Goal: Communication & Community: Participate in discussion

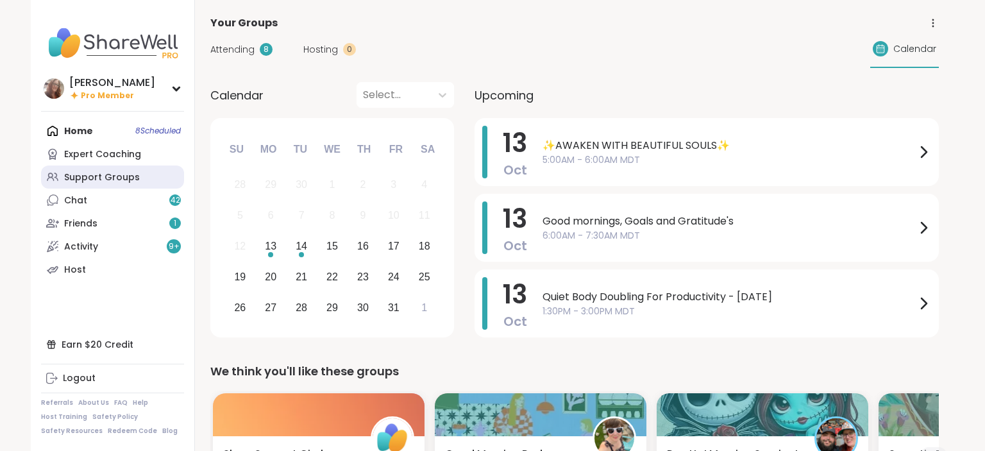
click at [149, 183] on link "Support Groups" at bounding box center [112, 176] width 143 height 23
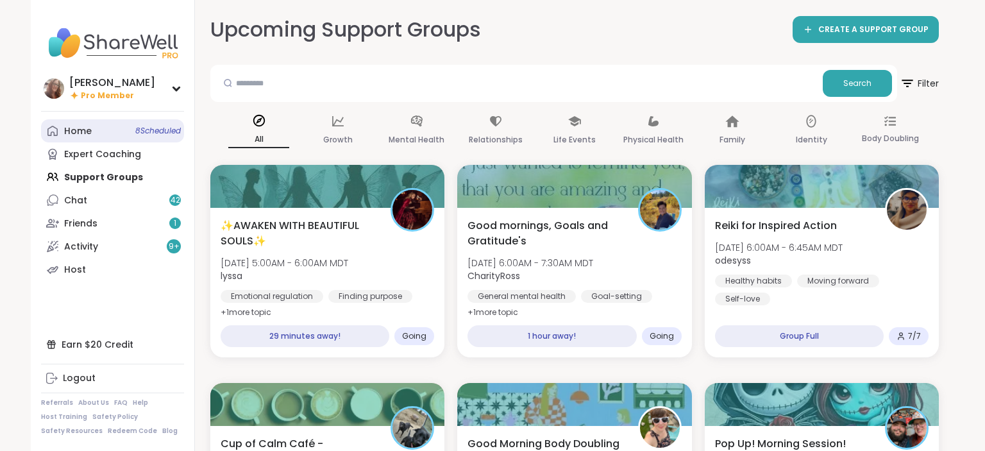
click at [150, 119] on link "Home 8 Scheduled" at bounding box center [112, 130] width 143 height 23
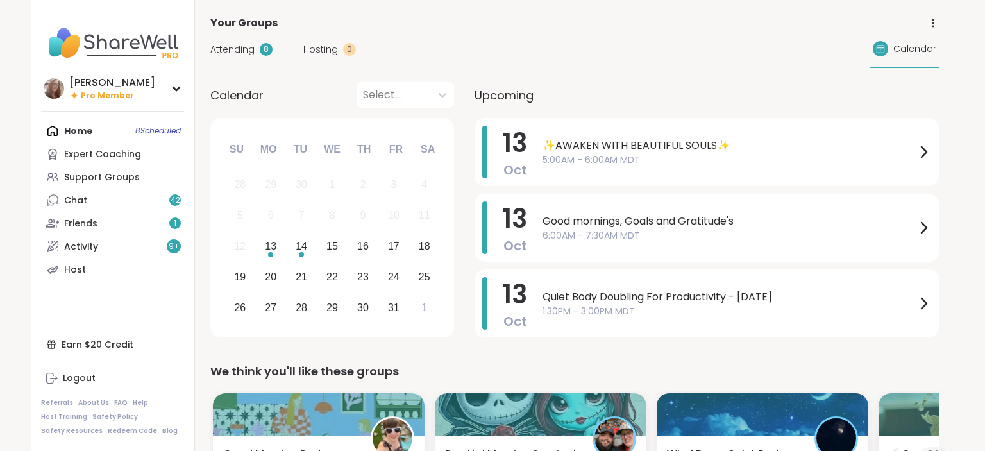
click at [250, 47] on span "Attending" at bounding box center [232, 49] width 44 height 13
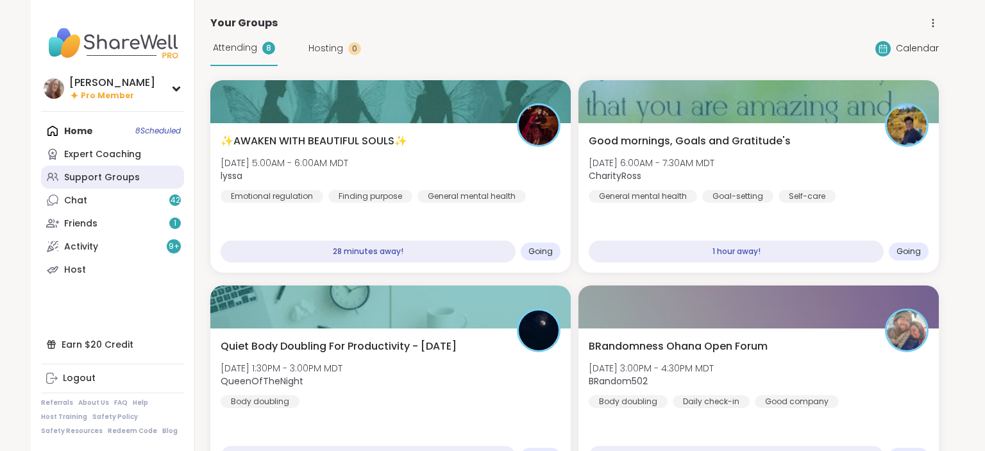
click at [97, 177] on div "Support Groups" at bounding box center [102, 177] width 76 height 13
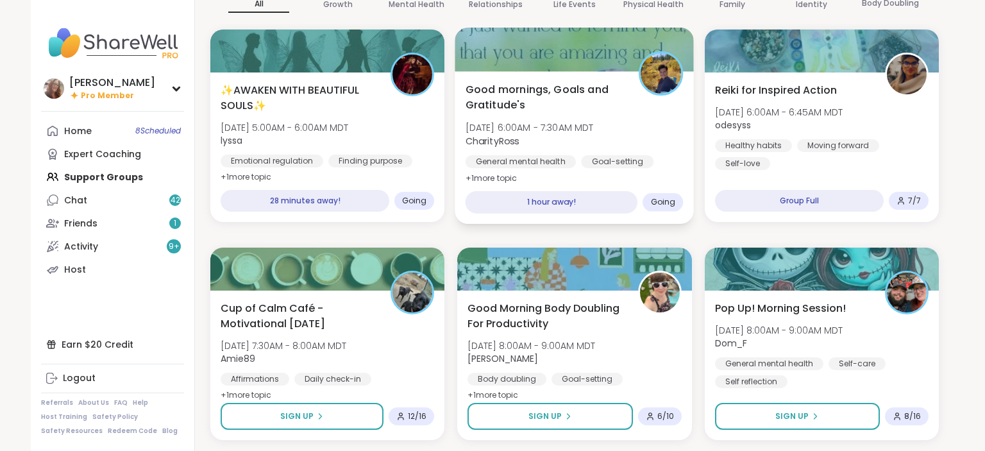
scroll to position [203, 0]
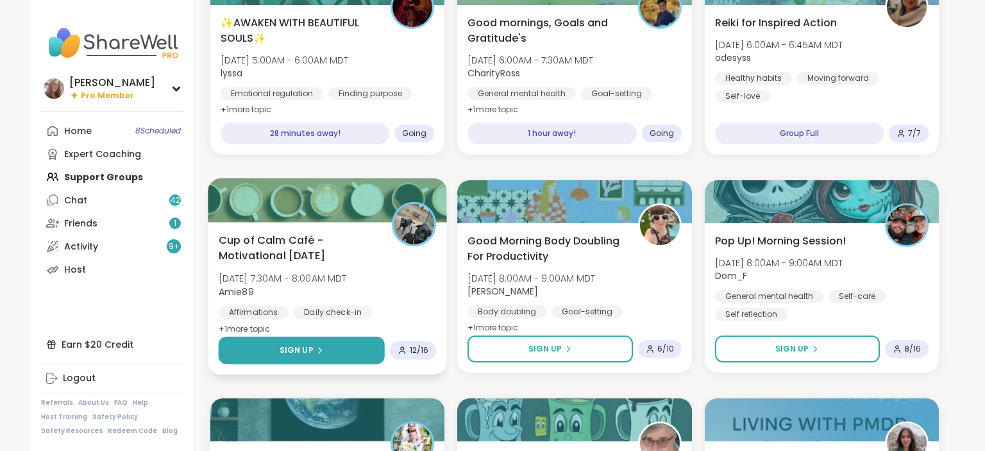
click at [364, 340] on button "Sign Up" at bounding box center [302, 351] width 166 height 28
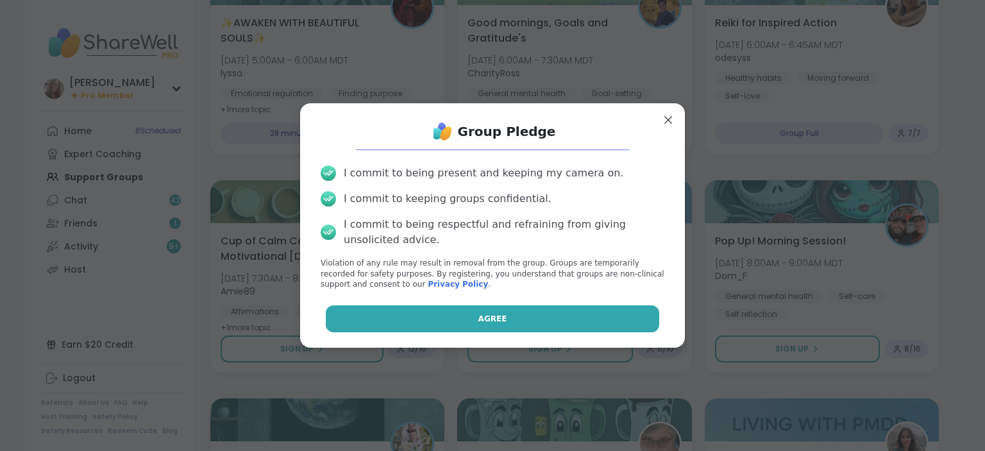
click at [434, 314] on button "Agree" at bounding box center [493, 318] width 334 height 27
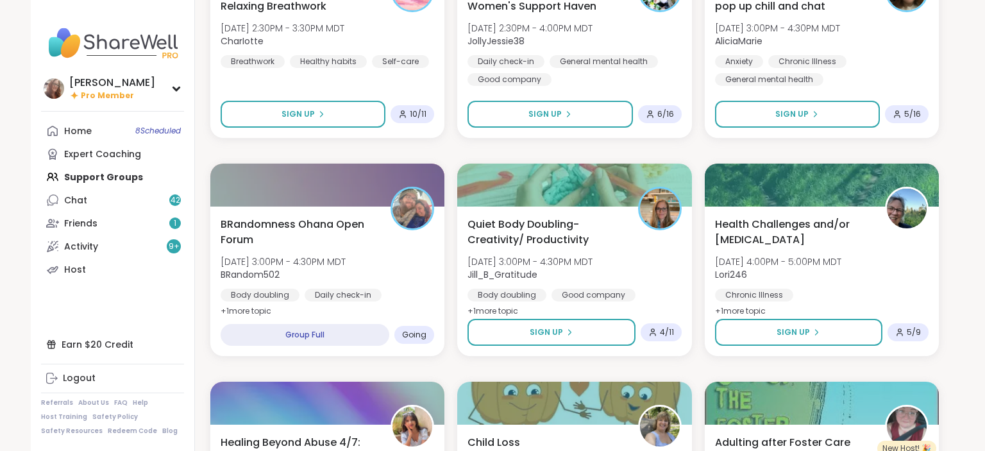
scroll to position [2032, 0]
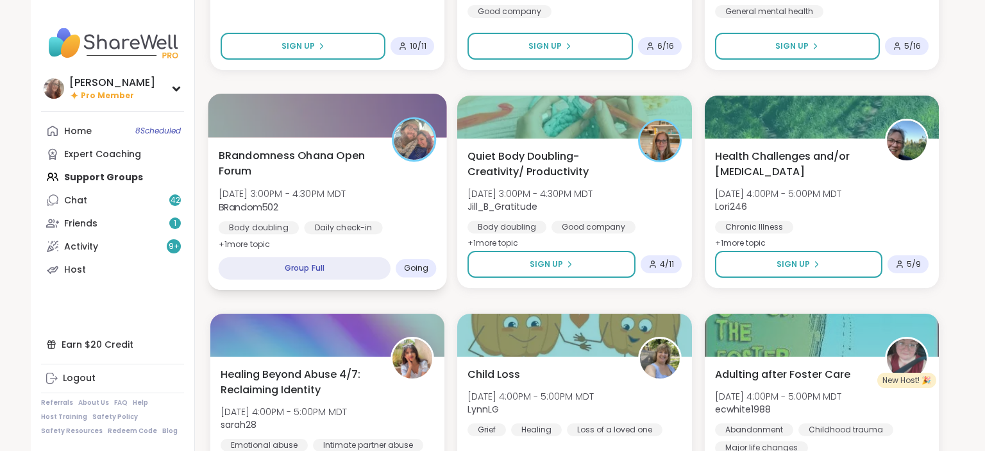
click at [416, 182] on div "BRandomness Ohana Open Forum Mon, Oct 13 | 3:00PM - 4:30PM MDT BRandom502 Body …" at bounding box center [328, 200] width 218 height 105
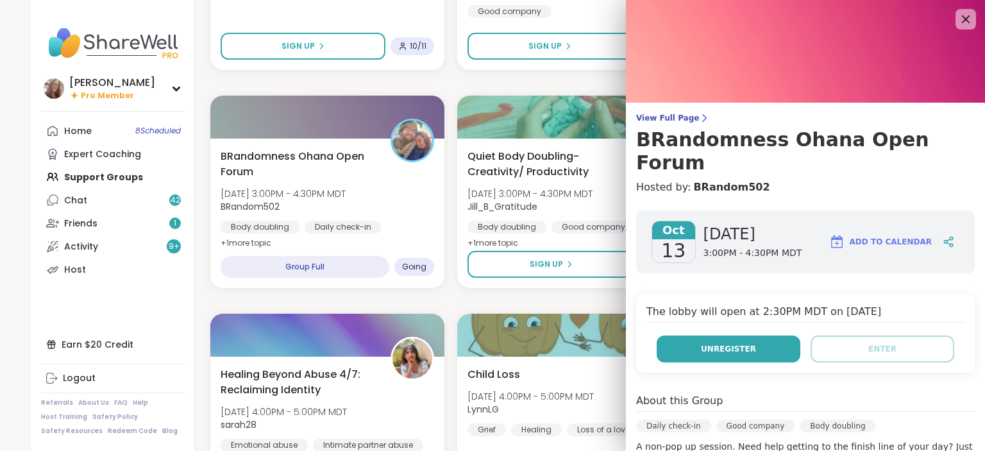
click at [748, 343] on span "Unregister" at bounding box center [728, 349] width 55 height 12
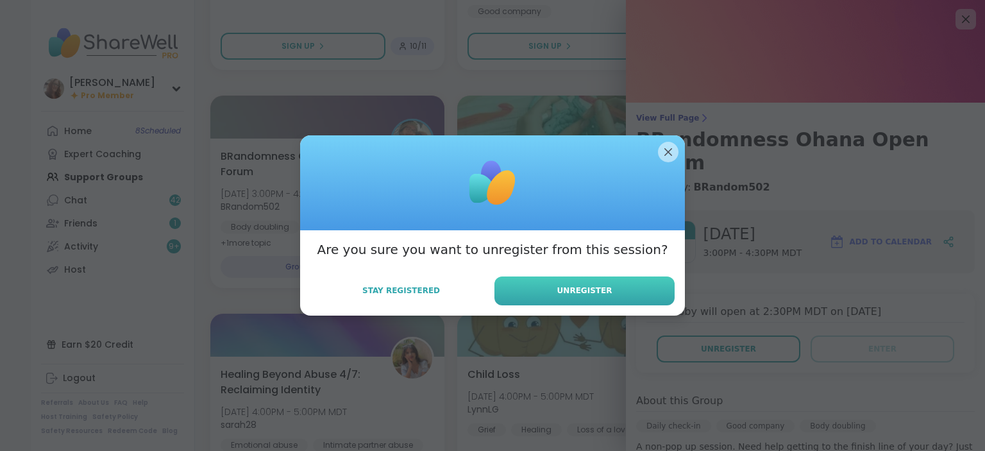
click at [660, 296] on button "Unregister" at bounding box center [584, 290] width 180 height 29
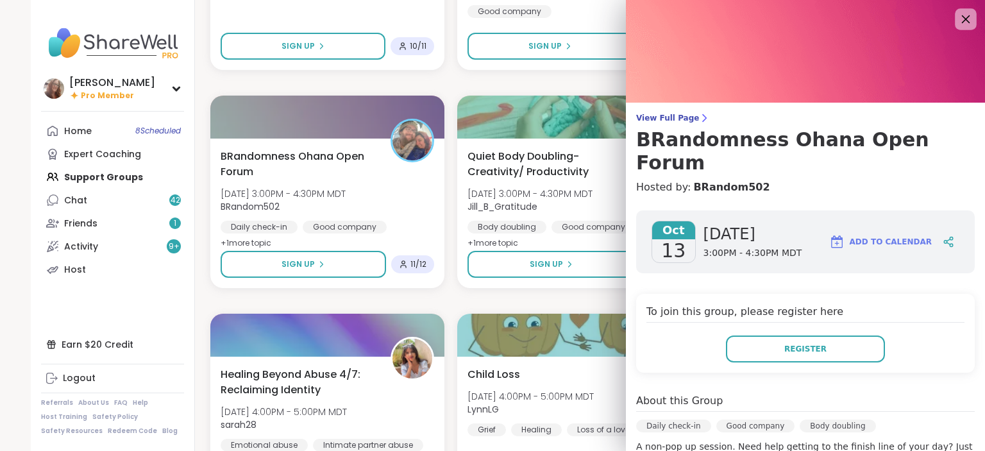
click at [963, 21] on icon at bounding box center [965, 19] width 16 height 16
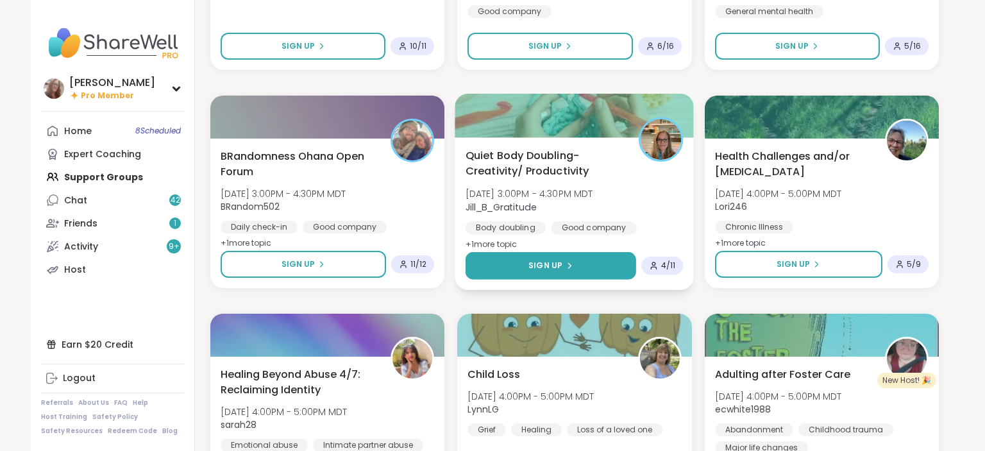
click at [591, 253] on button "Sign Up" at bounding box center [551, 266] width 171 height 28
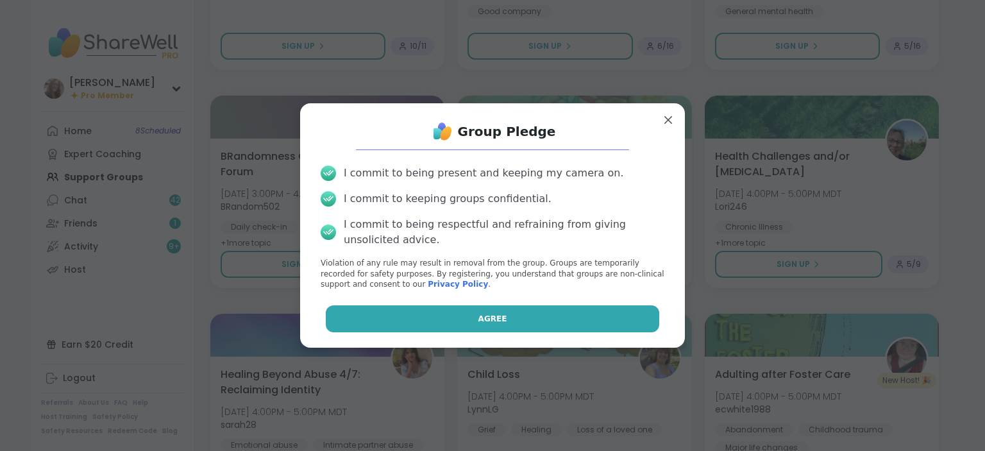
click at [548, 313] on button "Agree" at bounding box center [493, 318] width 334 height 27
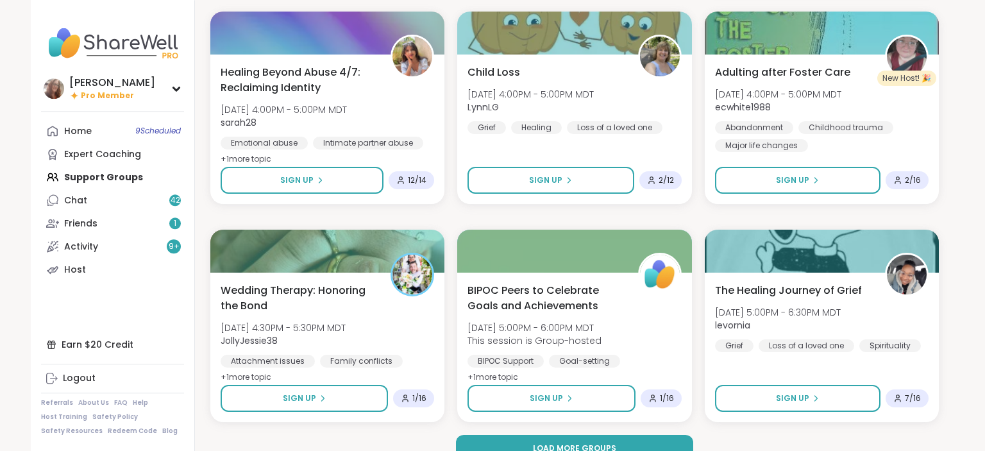
scroll to position [2357, 0]
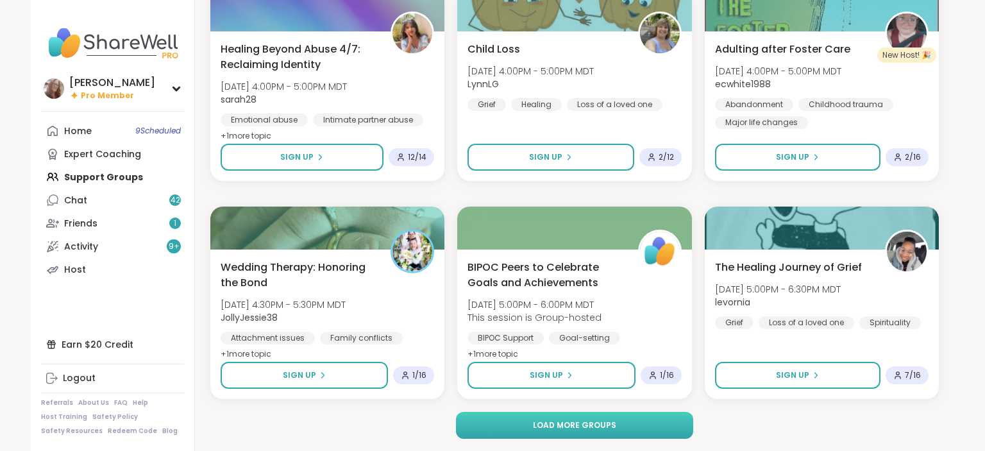
click at [630, 428] on button "Load more groups" at bounding box center [575, 425] width 238 height 27
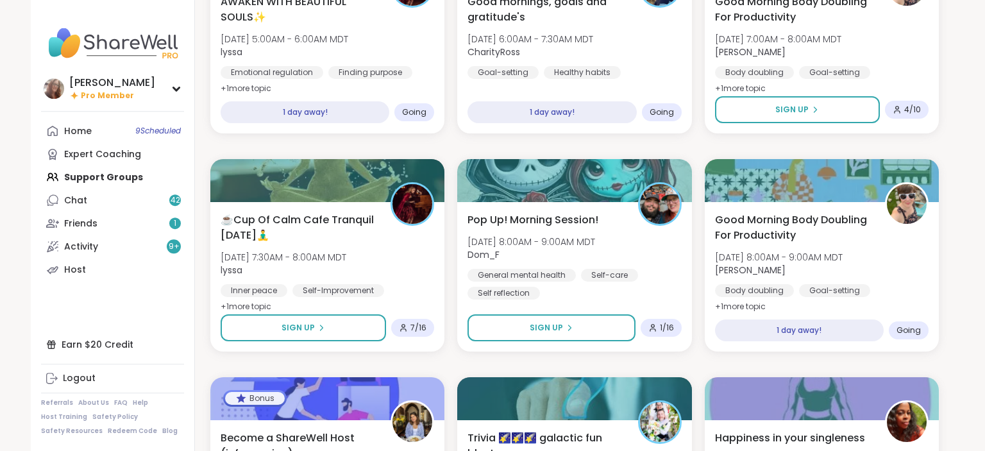
scroll to position [4388, 0]
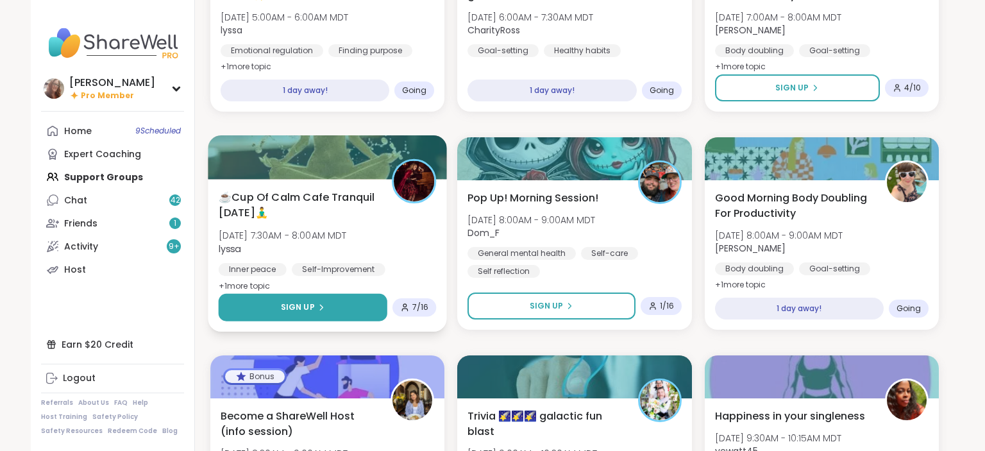
click at [314, 309] on div "Sign Up" at bounding box center [303, 307] width 44 height 12
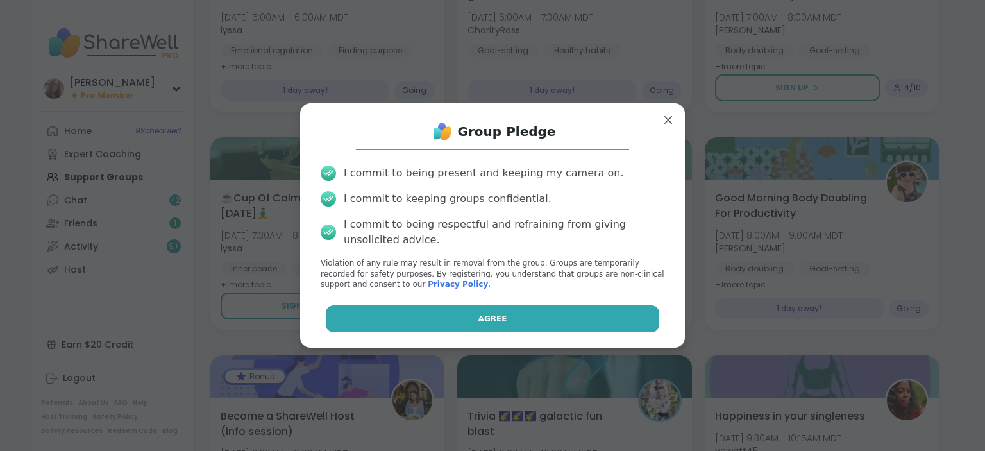
click at [425, 323] on button "Agree" at bounding box center [493, 318] width 334 height 27
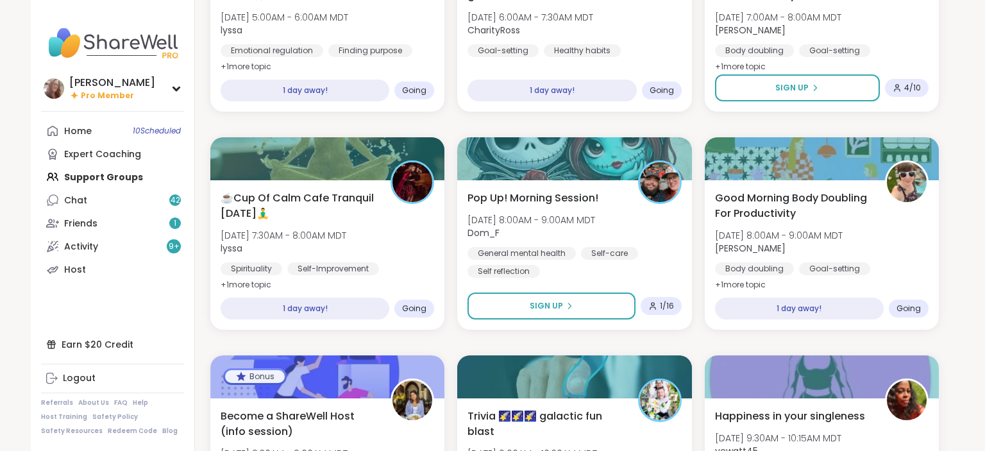
scroll to position [4456, 0]
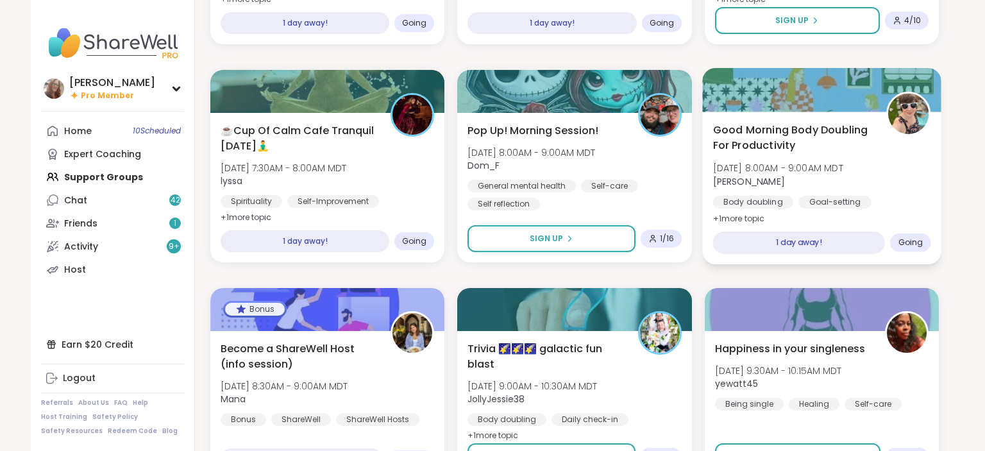
click at [925, 200] on div "Body doubling Goal-setting Good company" at bounding box center [821, 211] width 218 height 31
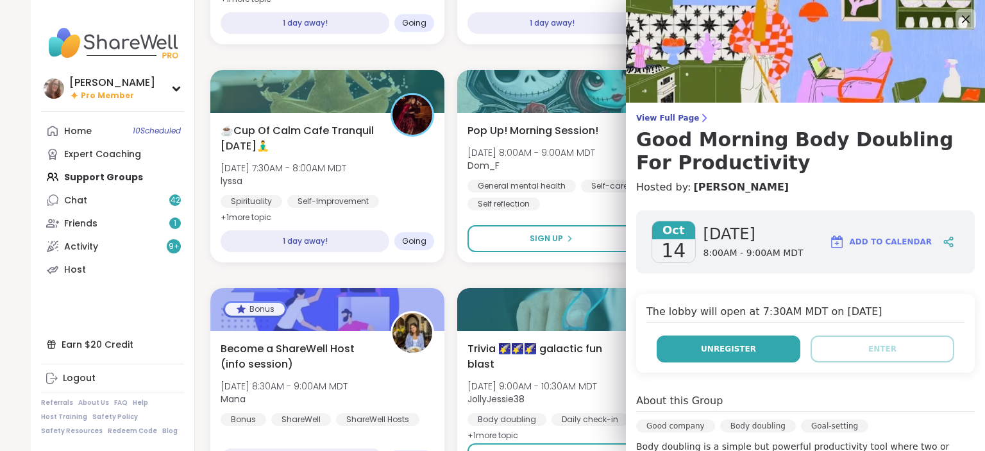
click at [739, 343] on span "Unregister" at bounding box center [728, 349] width 55 height 12
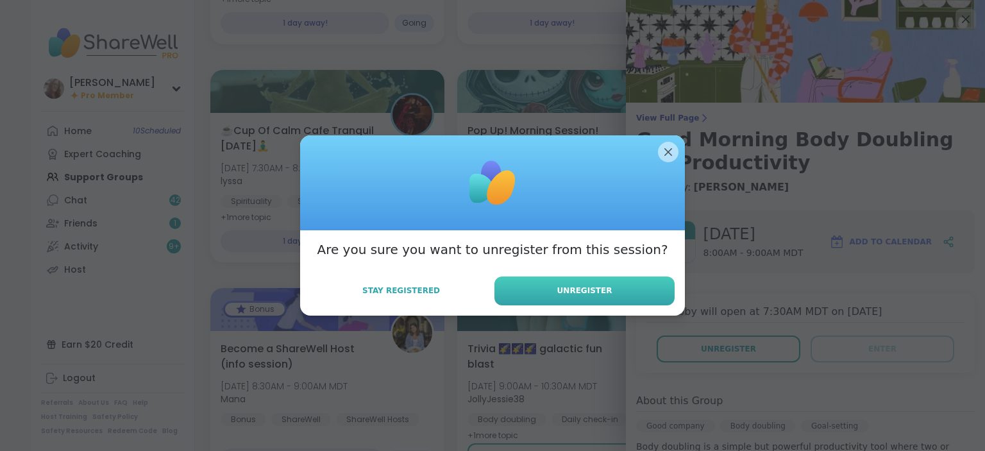
click at [616, 286] on button "Unregister" at bounding box center [584, 290] width 180 height 29
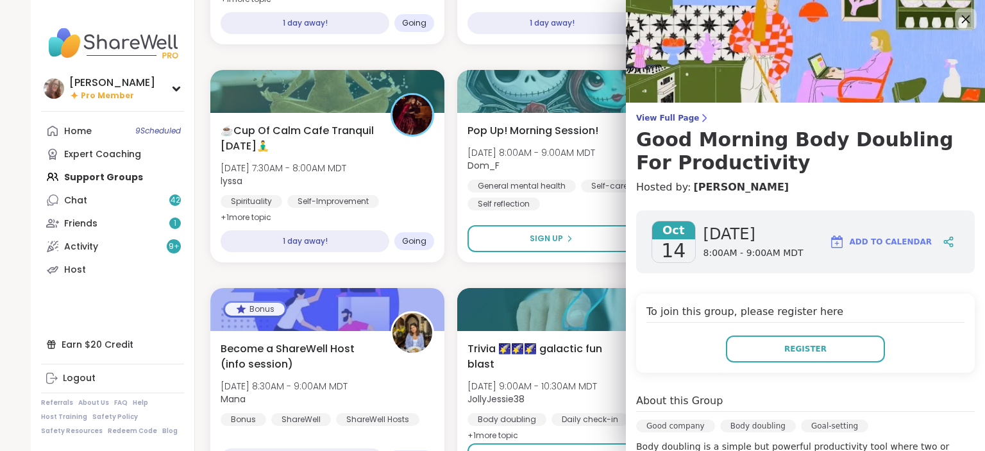
click at [964, 17] on icon at bounding box center [966, 19] width 8 height 8
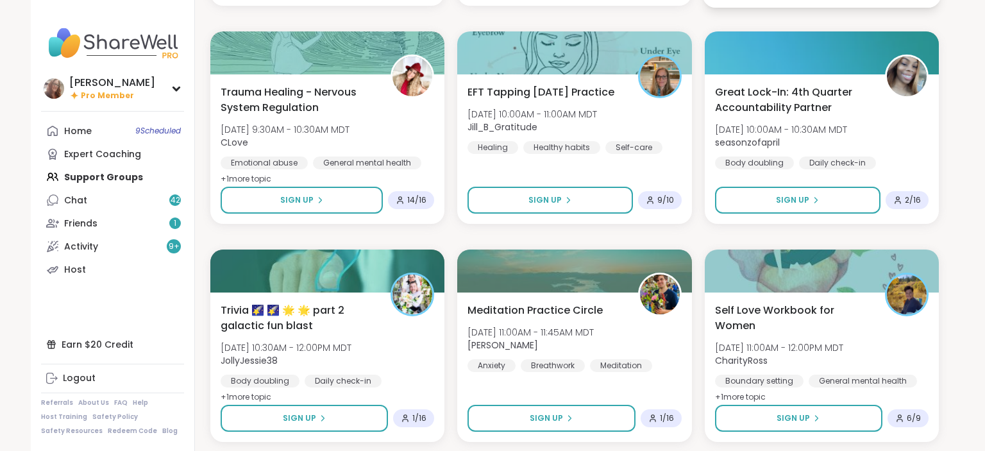
scroll to position [4973, 0]
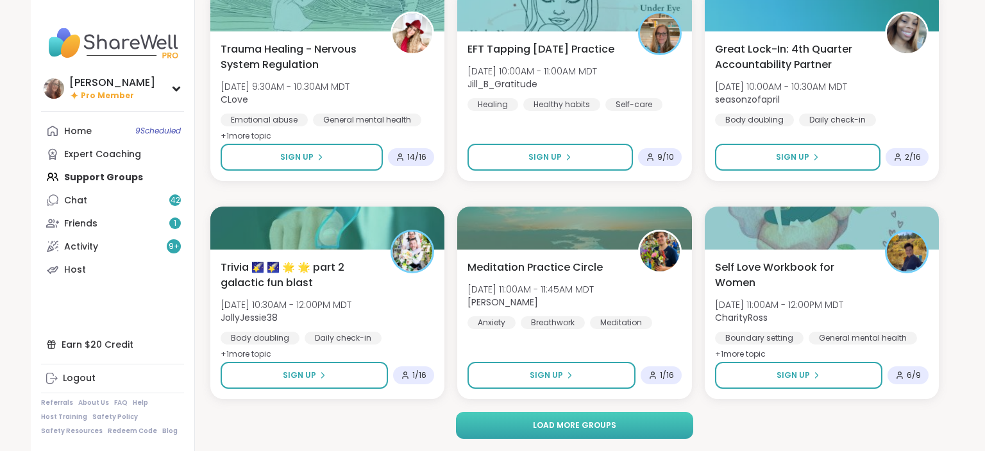
click at [607, 425] on span "Load more groups" at bounding box center [574, 425] width 83 height 12
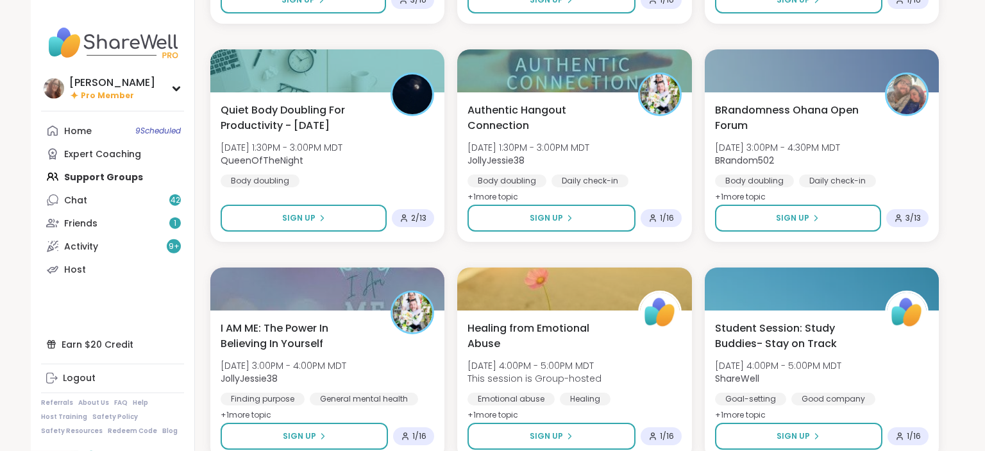
scroll to position [5786, 0]
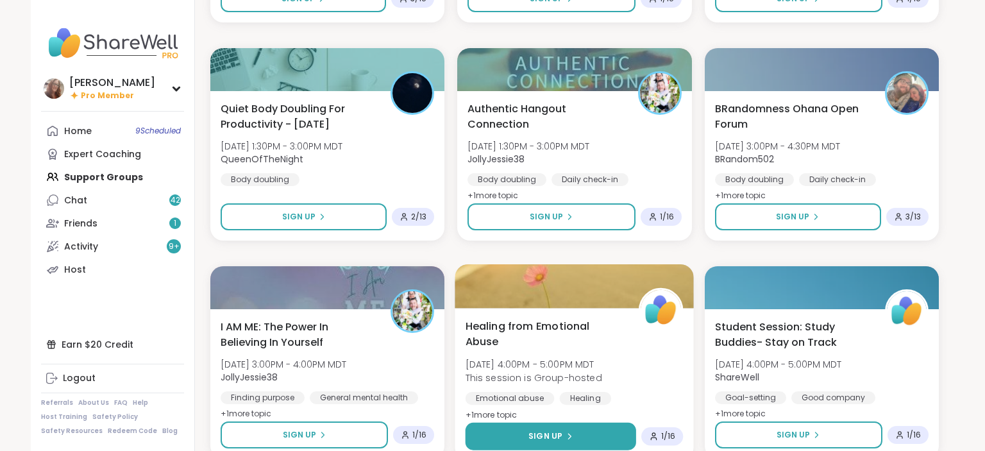
click at [599, 437] on button "Sign Up" at bounding box center [551, 437] width 171 height 28
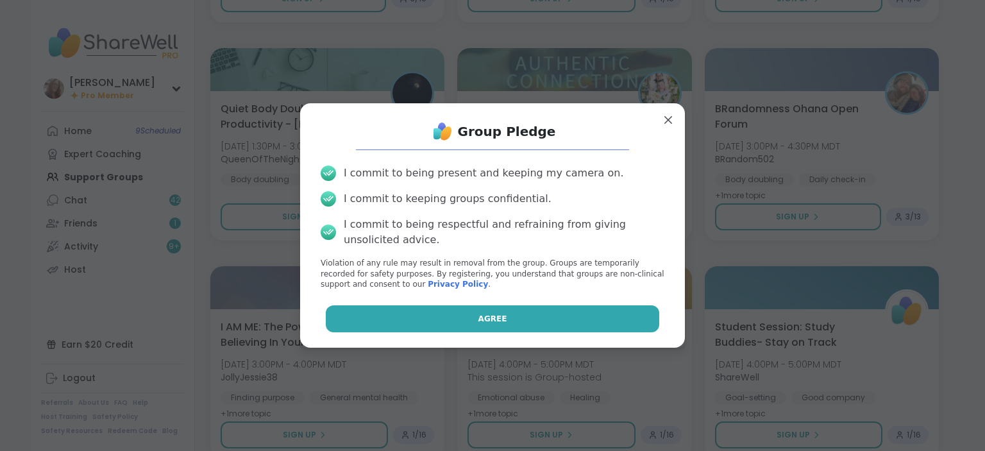
click at [573, 326] on button "Agree" at bounding box center [493, 318] width 334 height 27
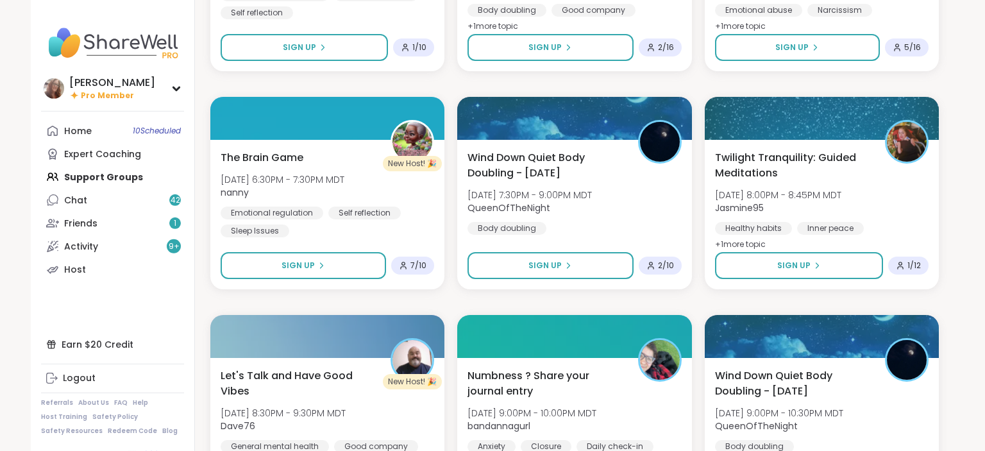
scroll to position [7072, 0]
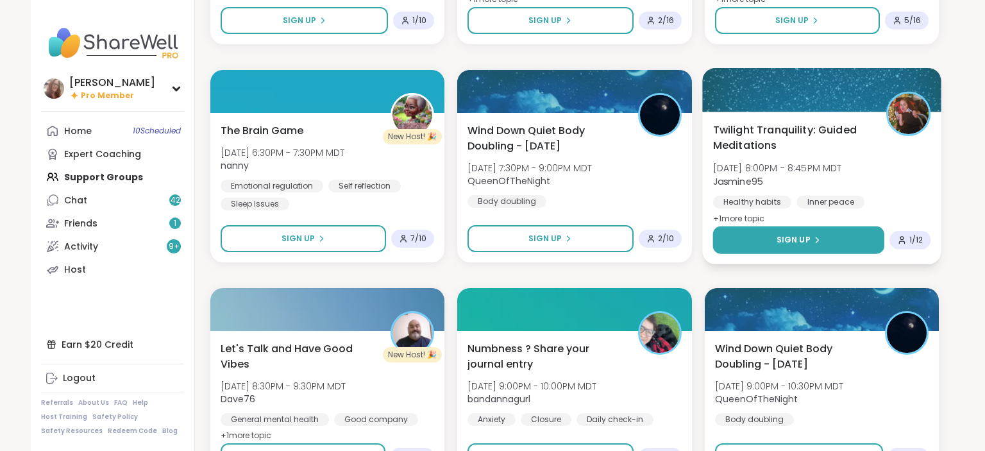
click at [786, 237] on span "Sign Up" at bounding box center [793, 240] width 34 height 12
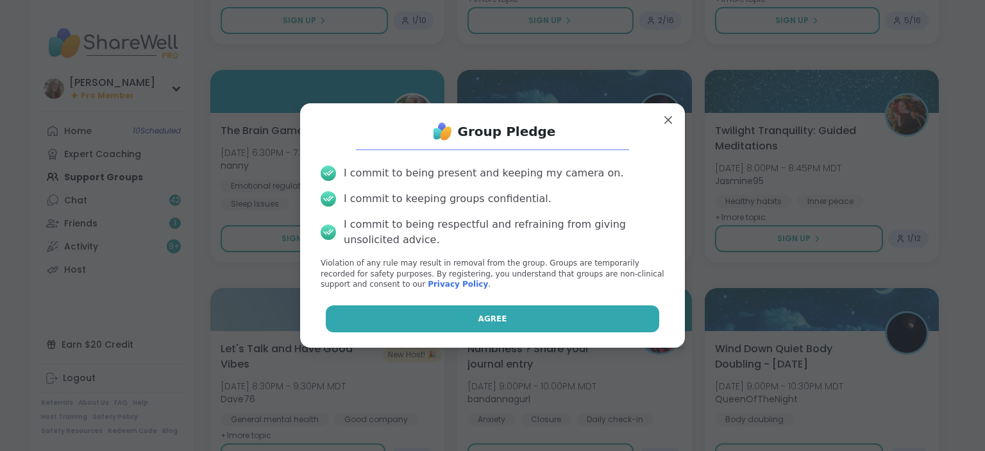
click at [638, 308] on button "Agree" at bounding box center [493, 318] width 334 height 27
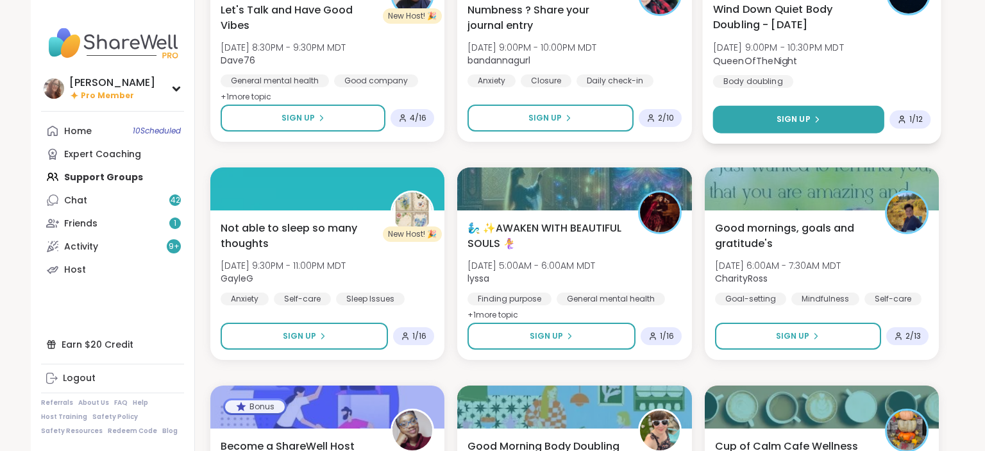
scroll to position [7479, 0]
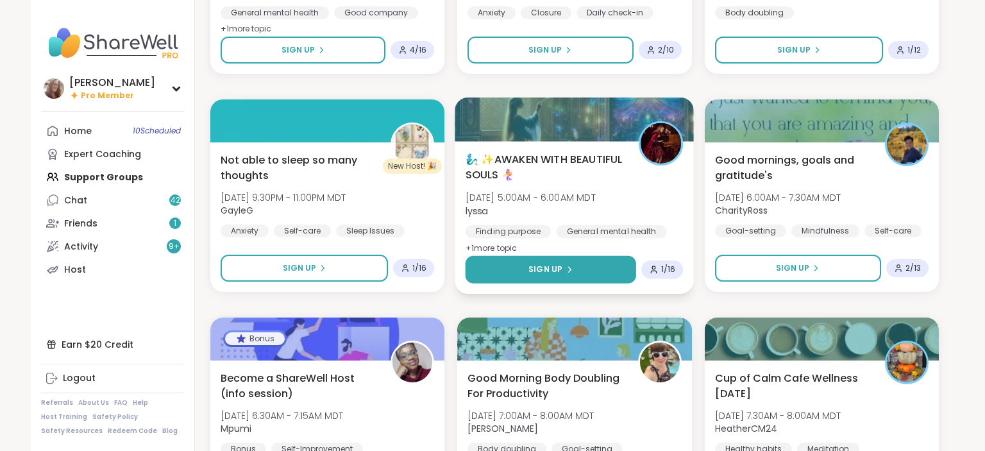
click at [612, 276] on button "Sign Up" at bounding box center [551, 270] width 171 height 28
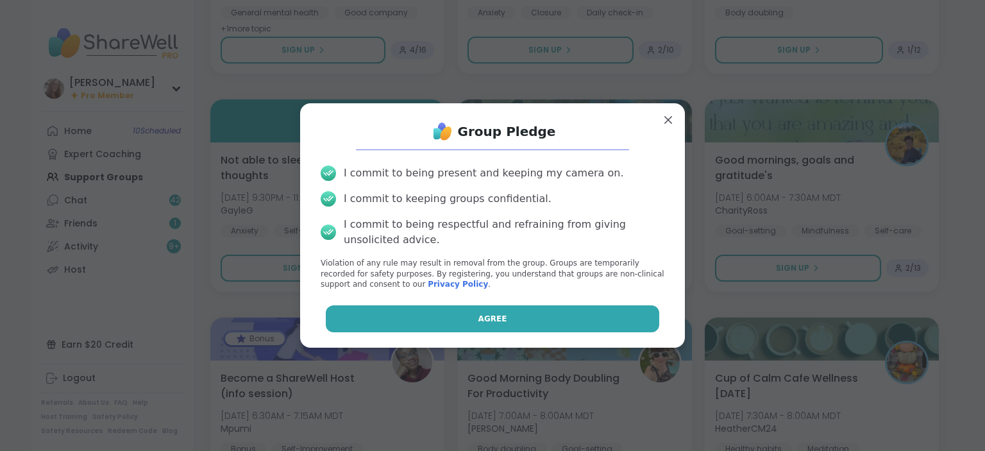
click at [571, 315] on button "Agree" at bounding box center [493, 318] width 334 height 27
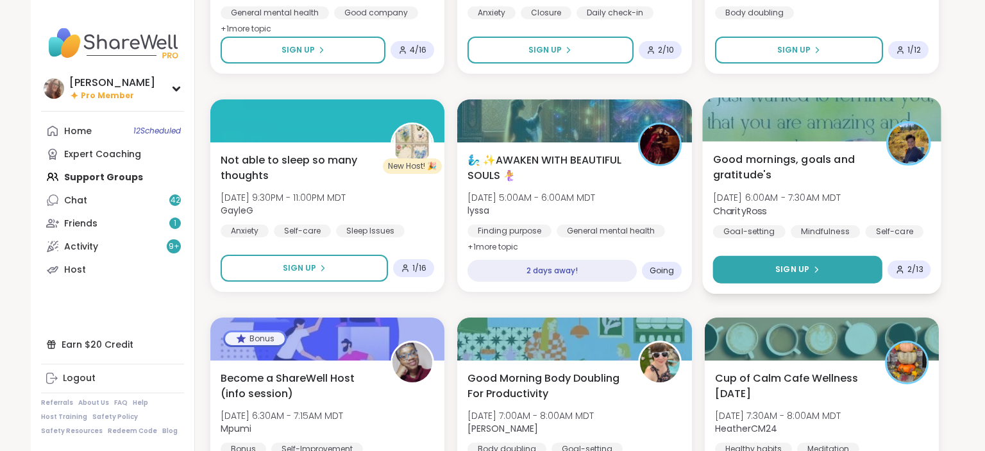
click at [797, 282] on button "Sign Up" at bounding box center [797, 270] width 170 height 28
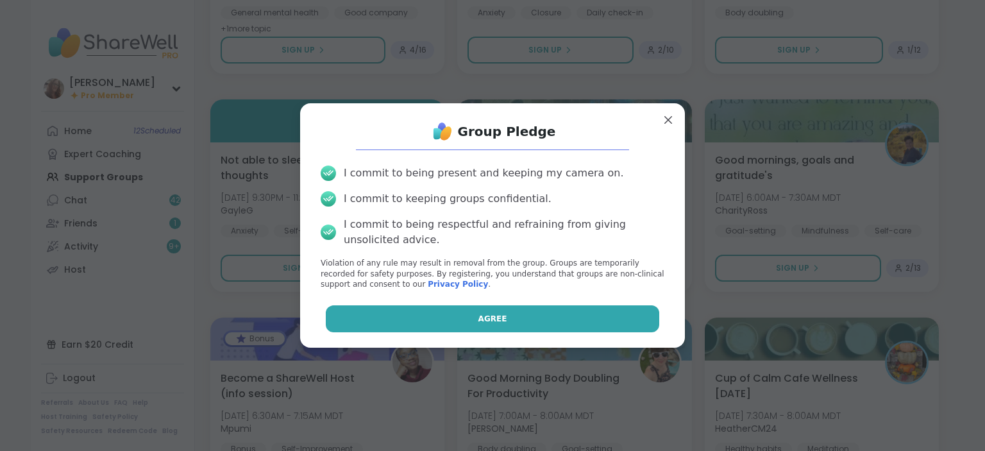
click at [623, 316] on button "Agree" at bounding box center [493, 318] width 334 height 27
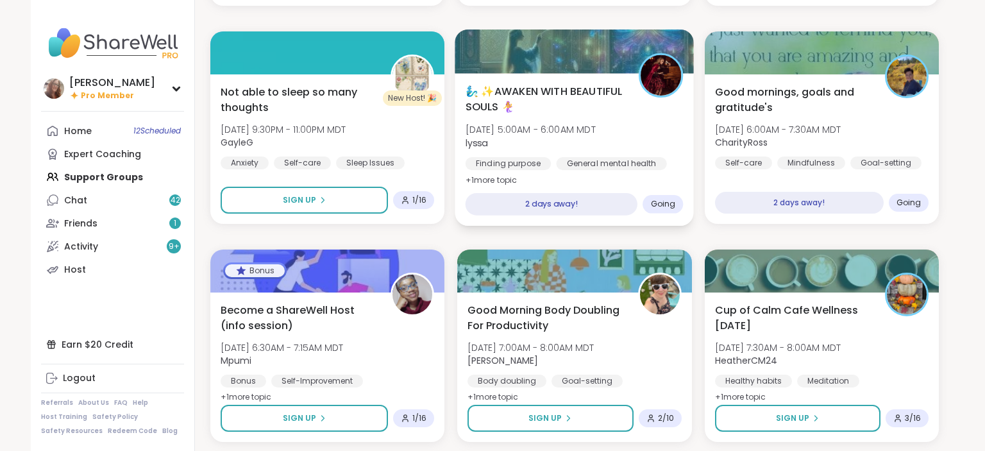
scroll to position [7590, 0]
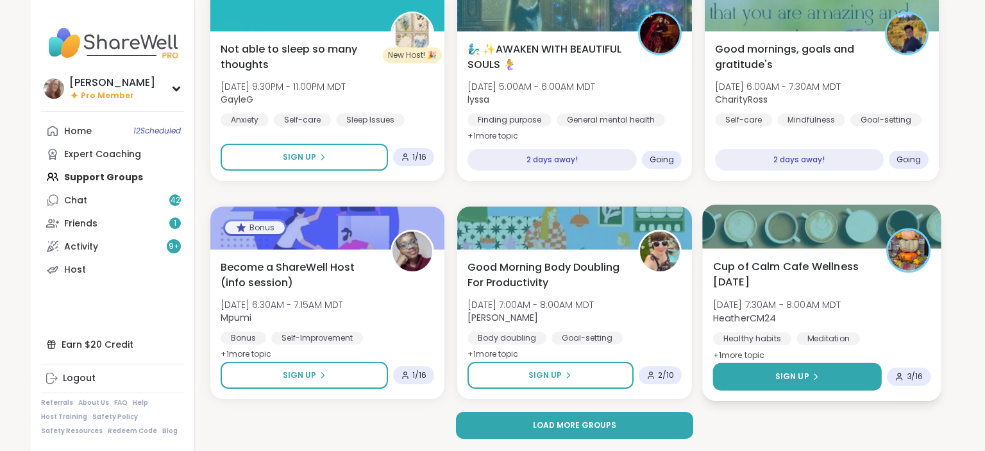
click at [791, 379] on span "Sign Up" at bounding box center [792, 377] width 34 height 12
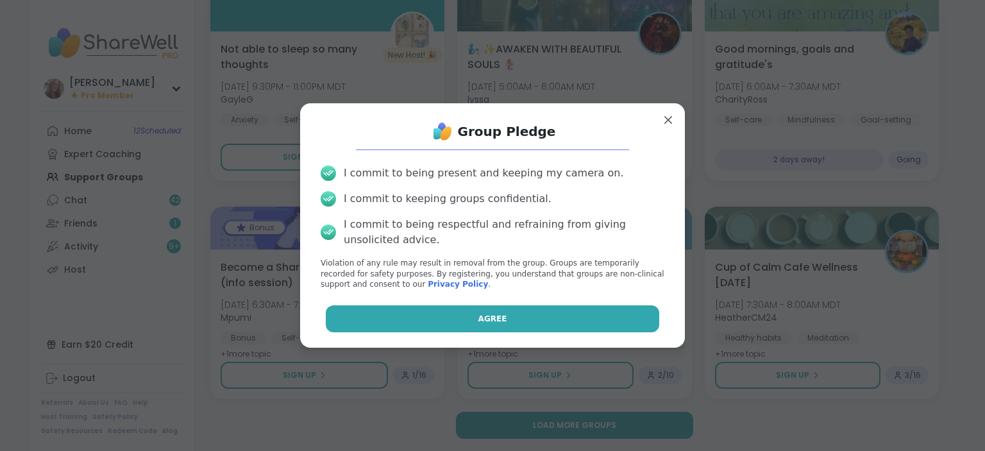
click at [641, 321] on button "Agree" at bounding box center [493, 318] width 334 height 27
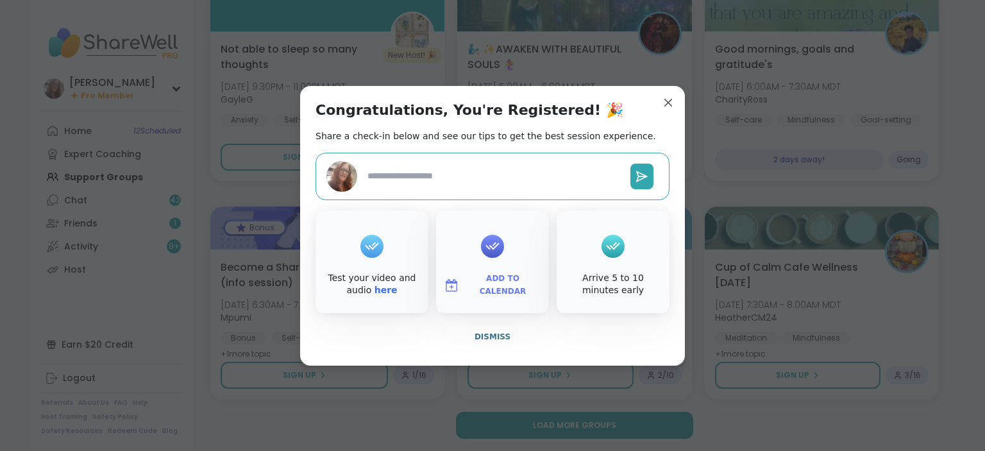
type textarea "*"
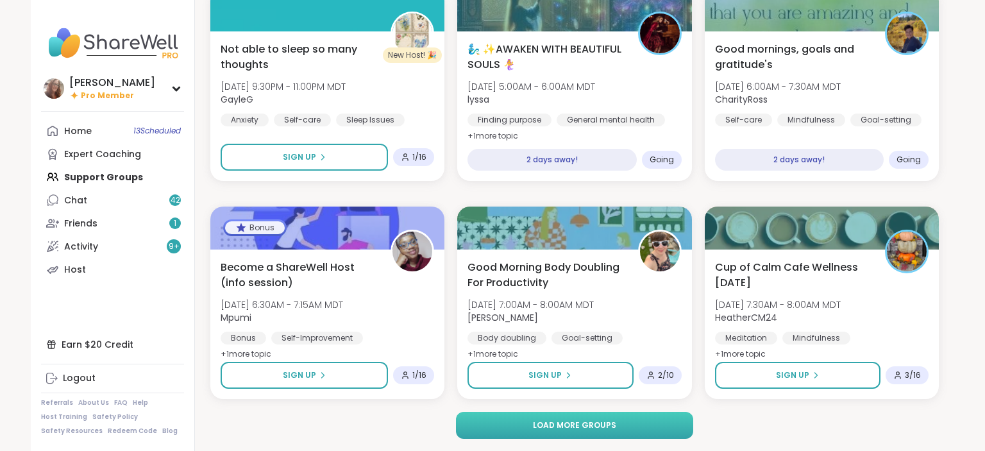
click at [659, 422] on button "Load more groups" at bounding box center [575, 425] width 238 height 27
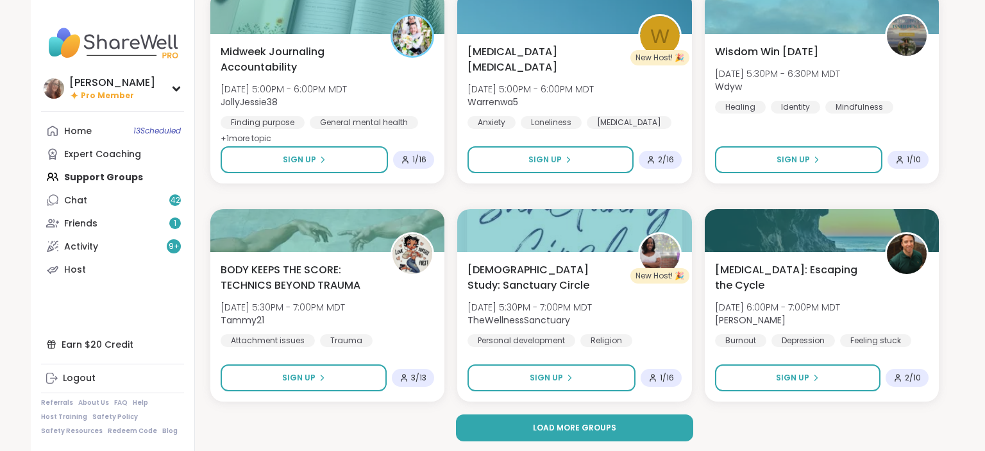
scroll to position [10206, 0]
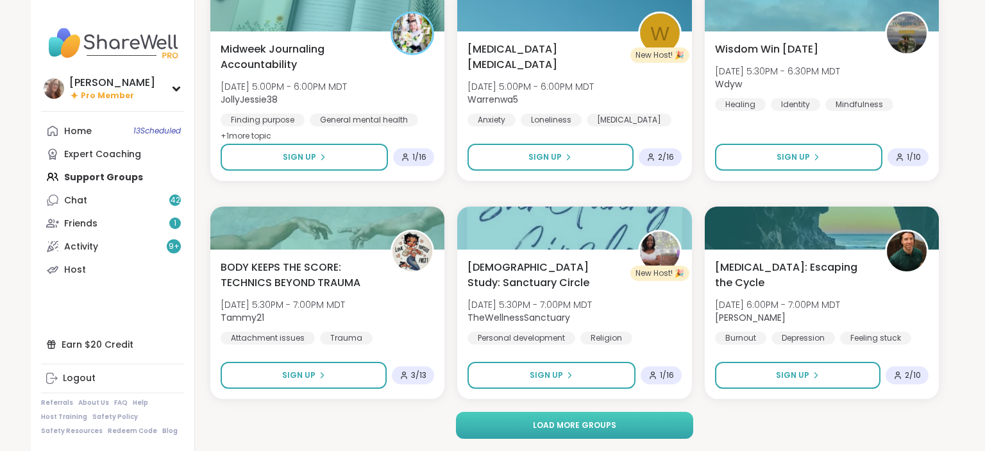
click at [650, 426] on button "Load more groups" at bounding box center [575, 425] width 238 height 27
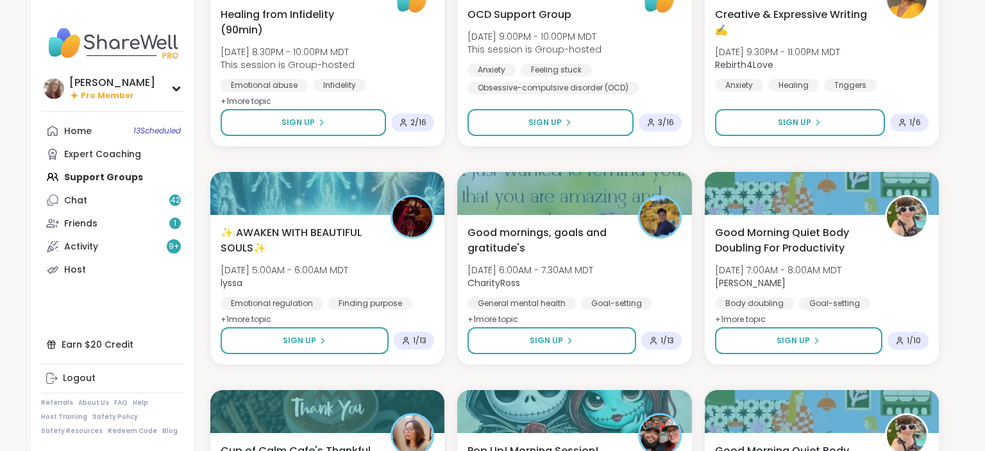
scroll to position [11358, 0]
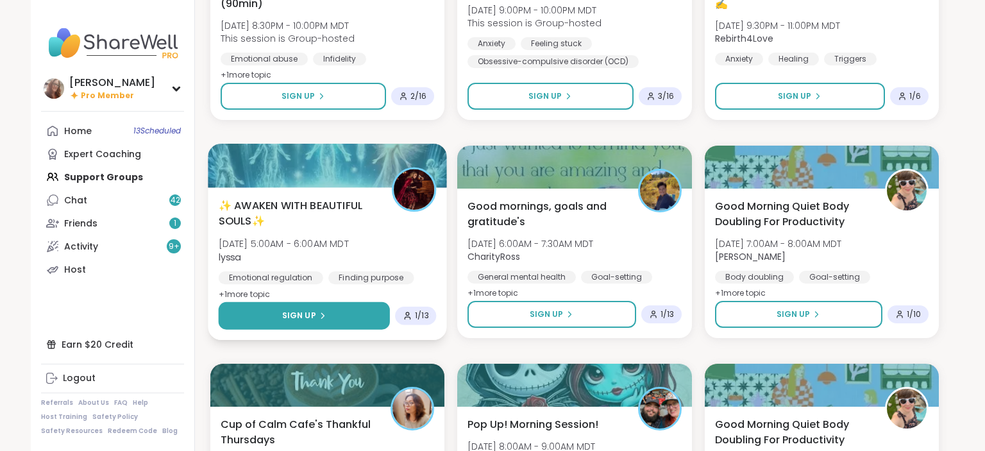
click at [341, 314] on button "Sign Up" at bounding box center [305, 316] width 172 height 28
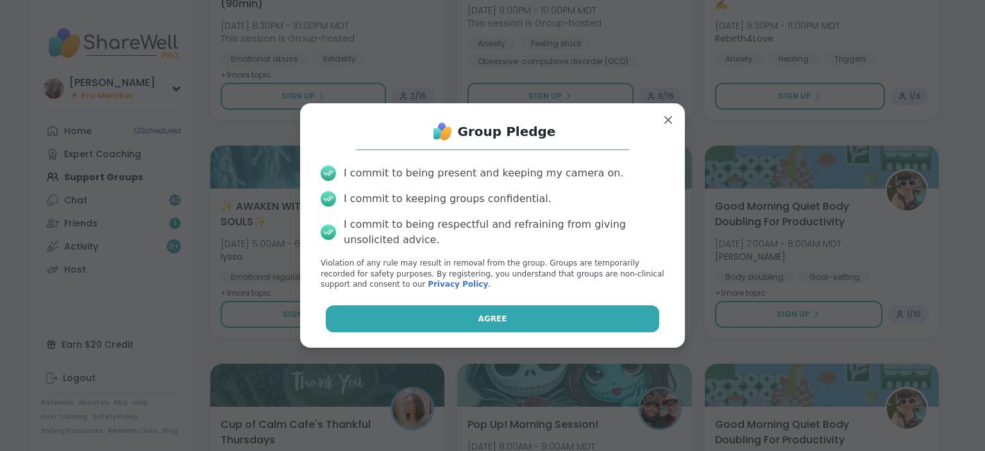
click at [457, 324] on button "Agree" at bounding box center [493, 318] width 334 height 27
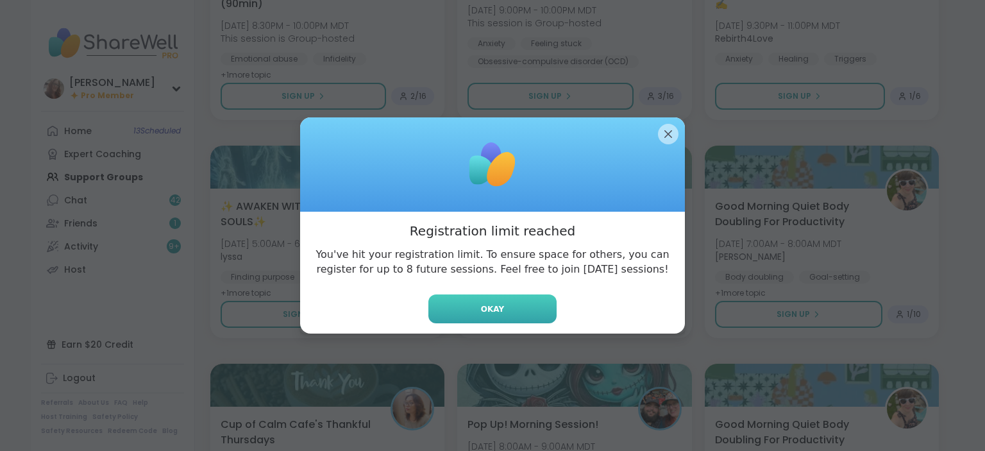
click at [490, 305] on span "Okay" at bounding box center [492, 309] width 23 height 12
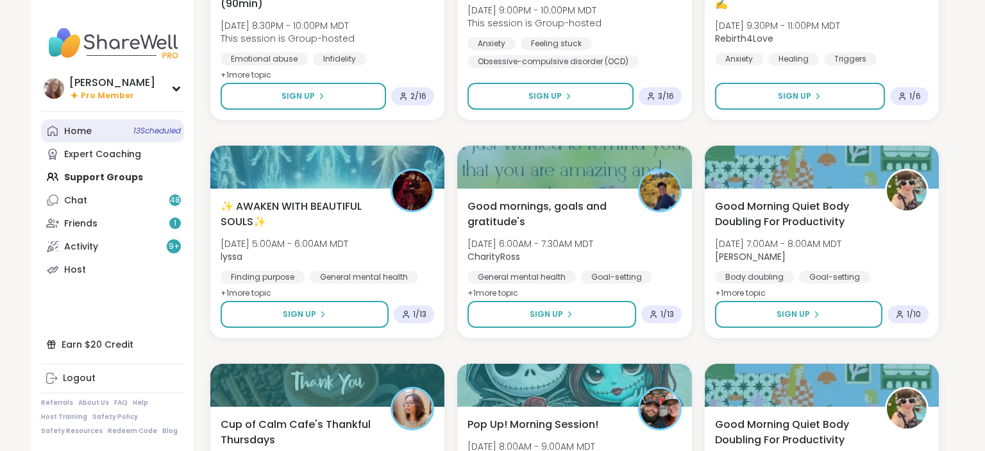
click at [114, 136] on link "Home 13 Scheduled" at bounding box center [112, 130] width 143 height 23
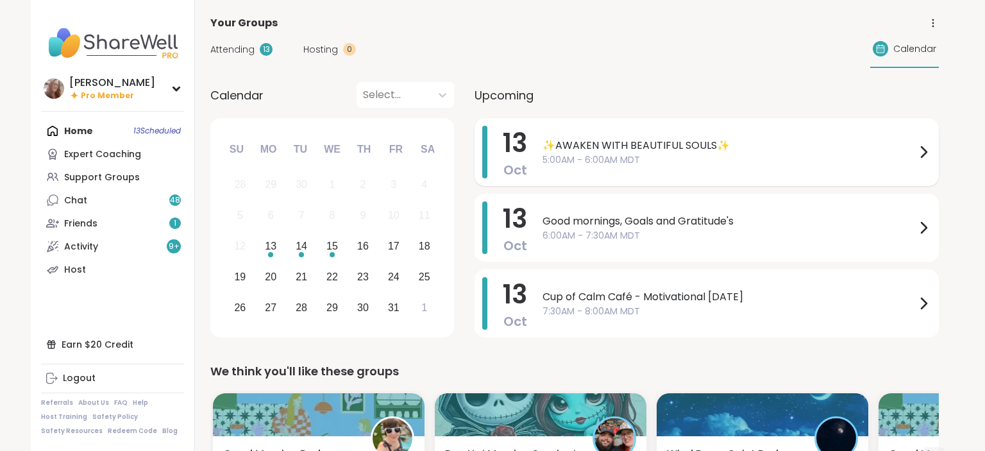
click at [551, 135] on div "✨AWAKEN WITH BEAUTIFUL SOULS✨ 5:00AM - 6:00AM MDT" at bounding box center [737, 152] width 389 height 53
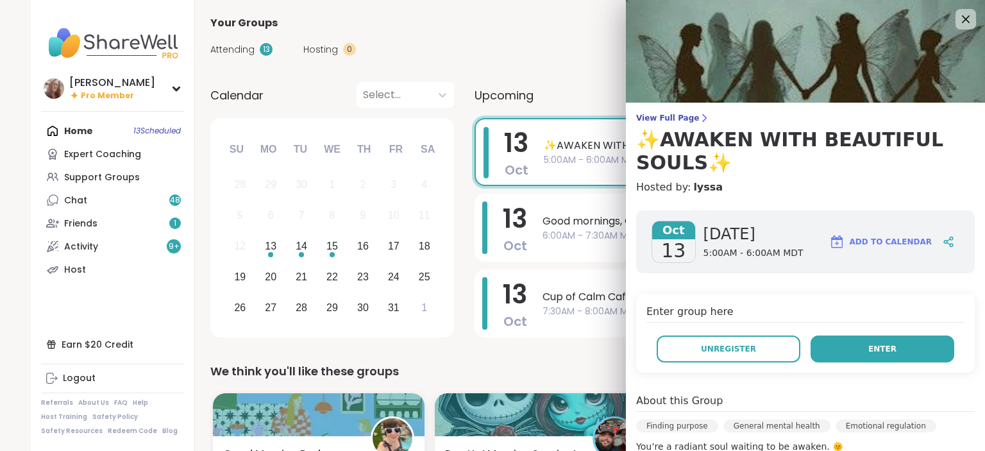
click at [857, 348] on button "Enter" at bounding box center [883, 348] width 144 height 27
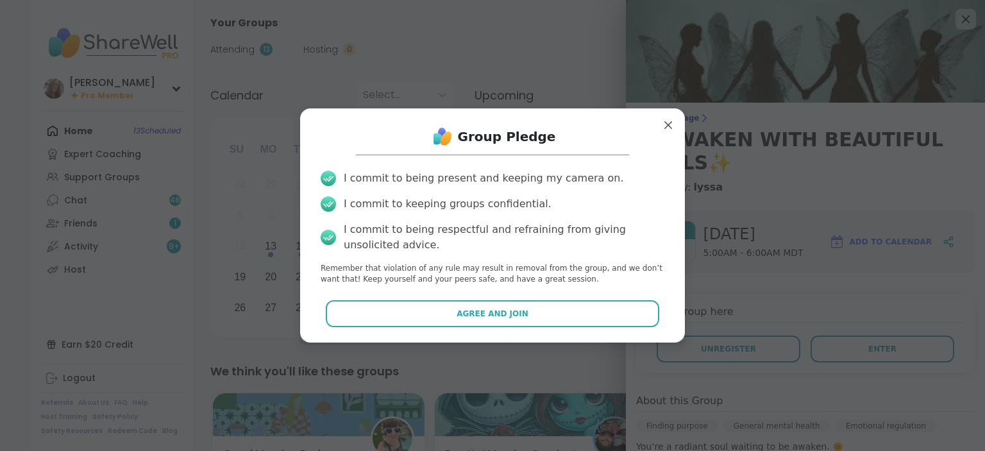
click at [608, 330] on div "Group Pledge I commit to being present and keeping my camera on. I commit to ke…" at bounding box center [492, 225] width 364 height 213
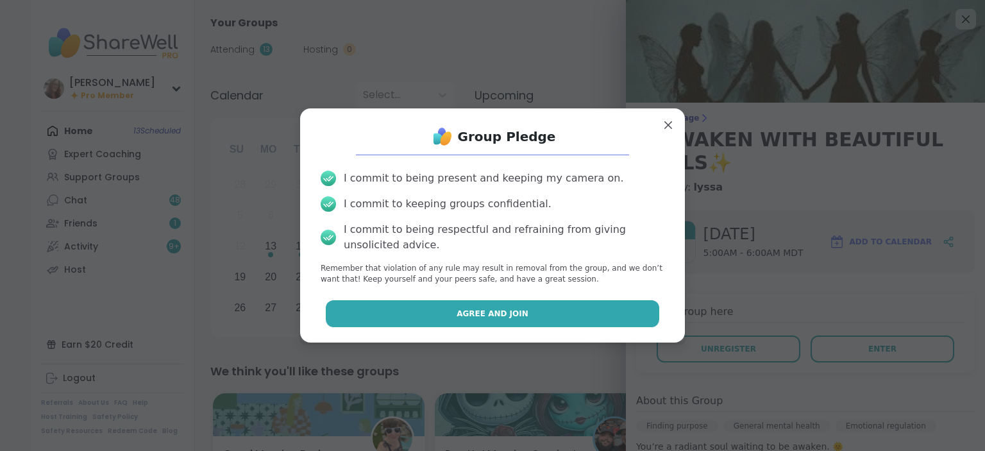
click at [605, 313] on button "Agree and Join" at bounding box center [493, 313] width 334 height 27
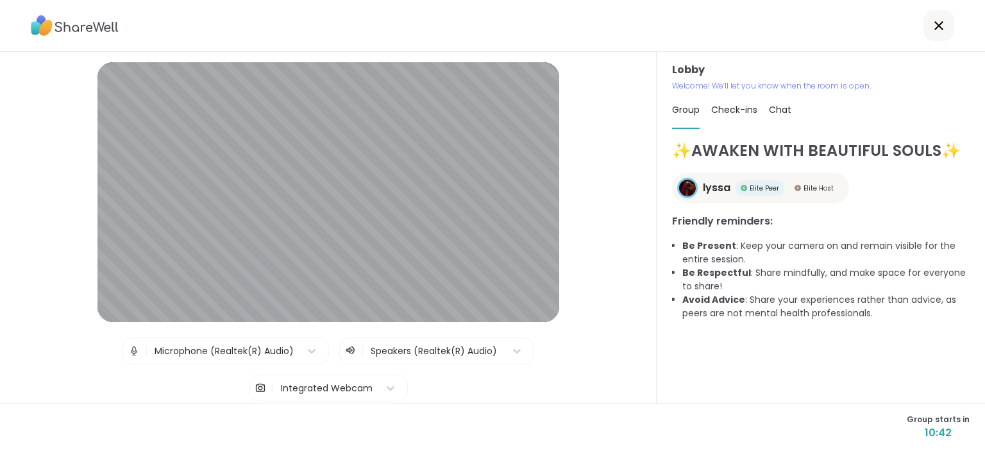
click at [783, 110] on span "Chat" at bounding box center [780, 109] width 22 height 13
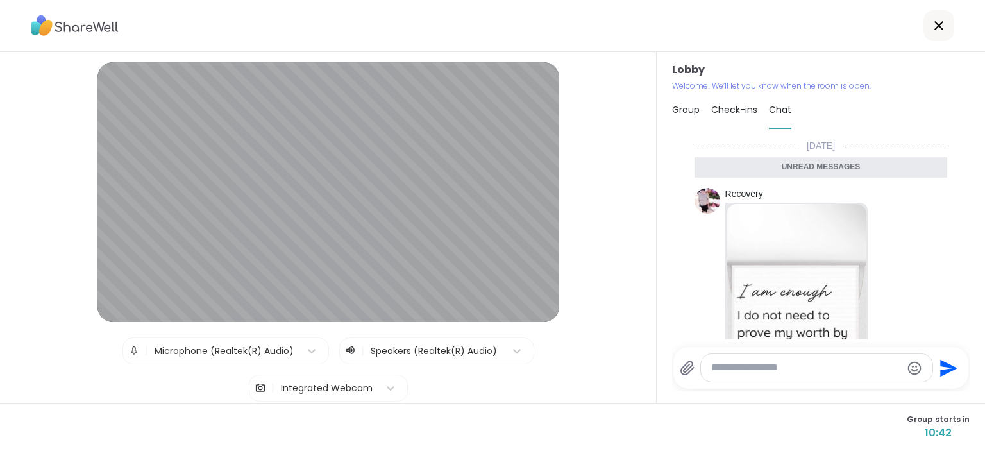
scroll to position [839, 0]
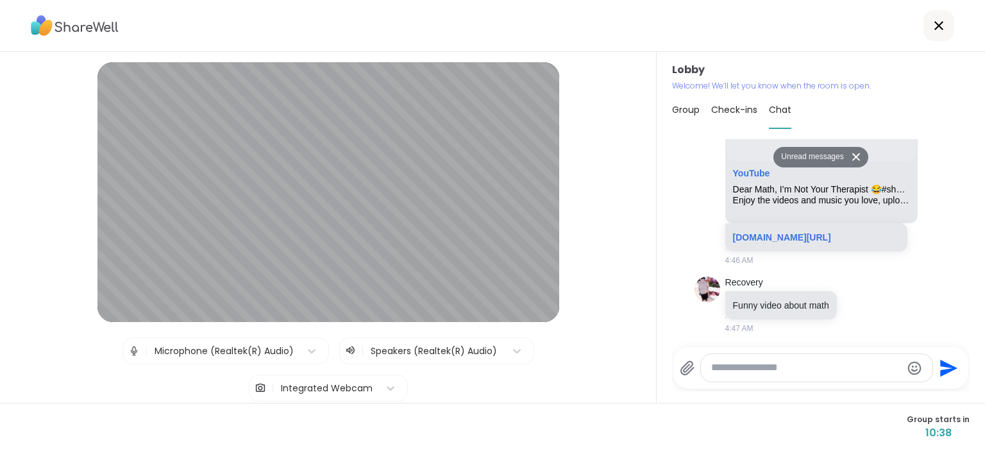
paste textarea "**********"
type textarea "**********"
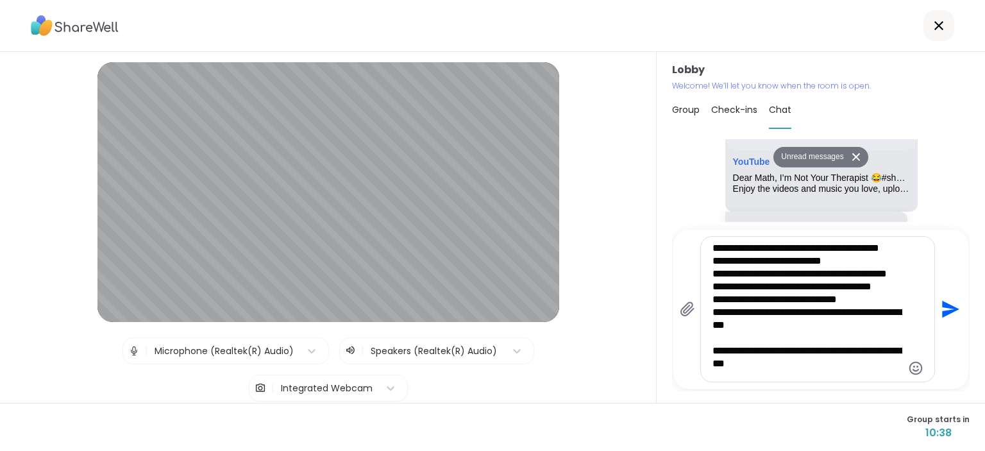
scroll to position [404, 0]
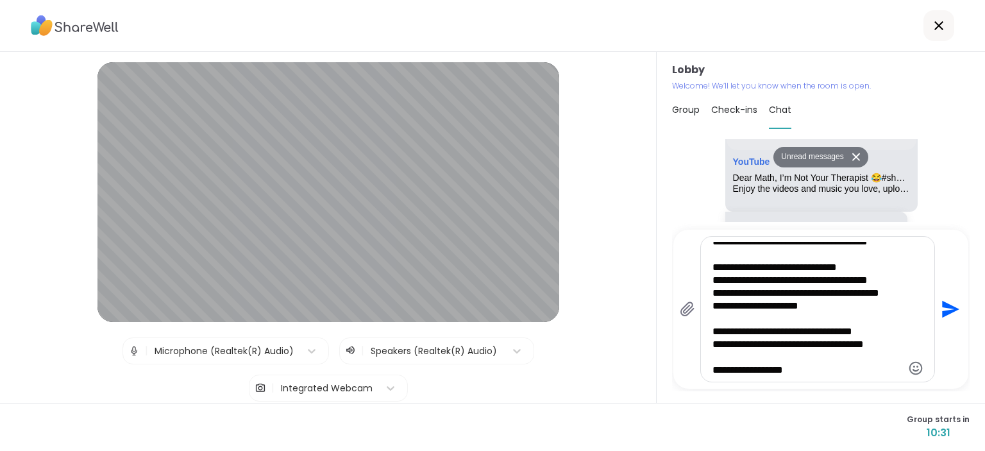
click at [949, 309] on icon "Send" at bounding box center [949, 309] width 21 height 21
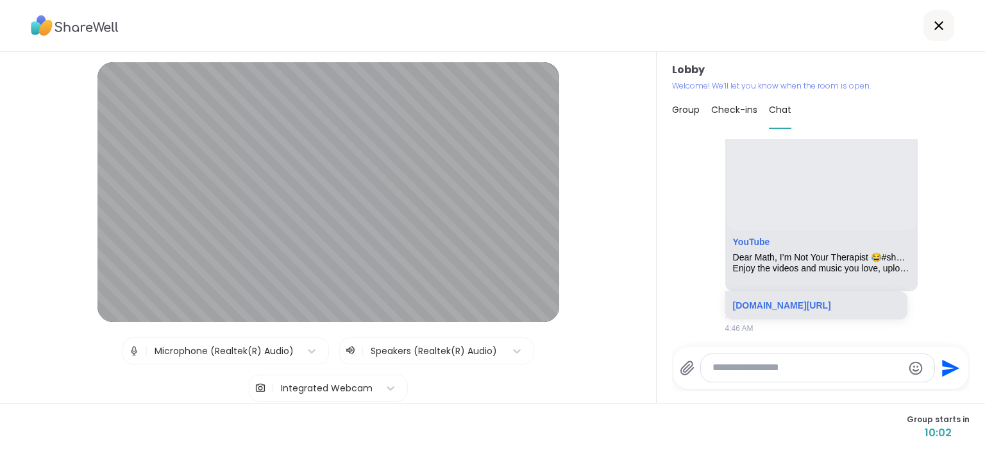
scroll to position [831, 0]
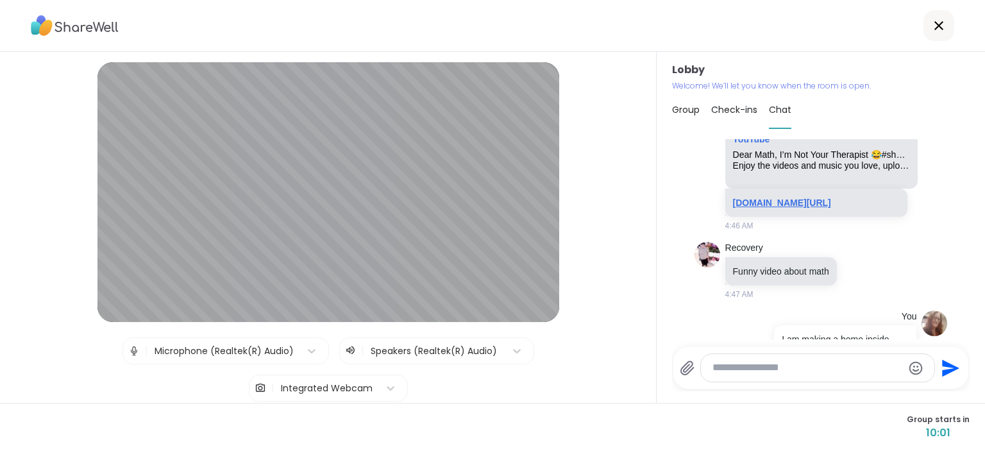
click at [775, 205] on link "[DOMAIN_NAME][URL]" at bounding box center [782, 203] width 98 height 10
click at [858, 276] on icon at bounding box center [860, 270] width 12 height 13
click at [803, 255] on div "Select Reaction: Joy" at bounding box center [803, 250] width 12 height 12
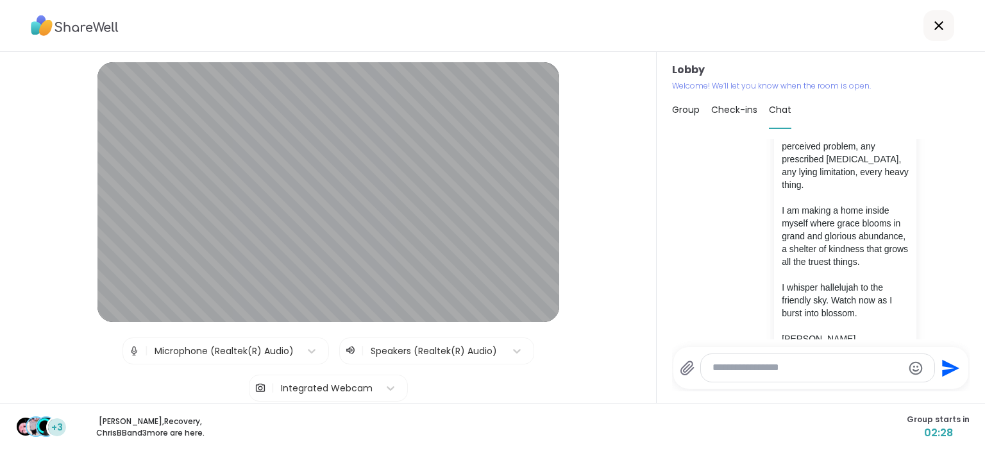
scroll to position [1476, 0]
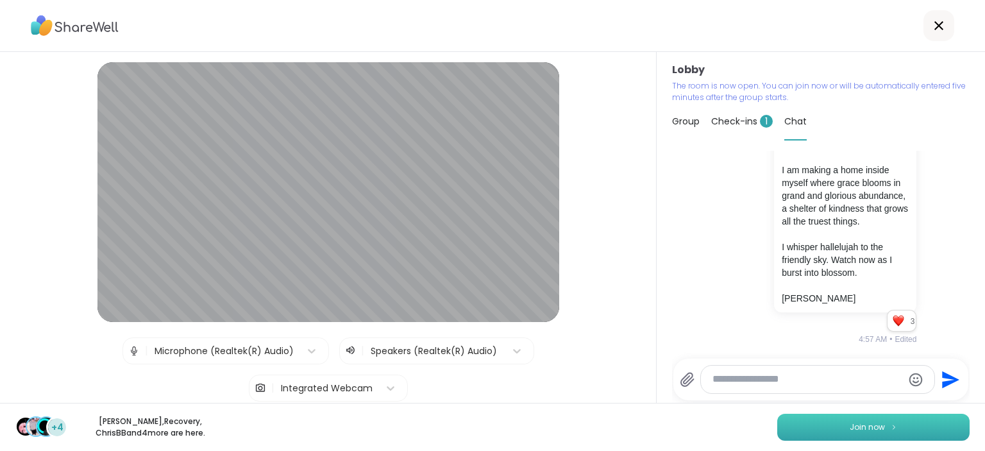
click at [890, 419] on button "Join now" at bounding box center [873, 427] width 192 height 27
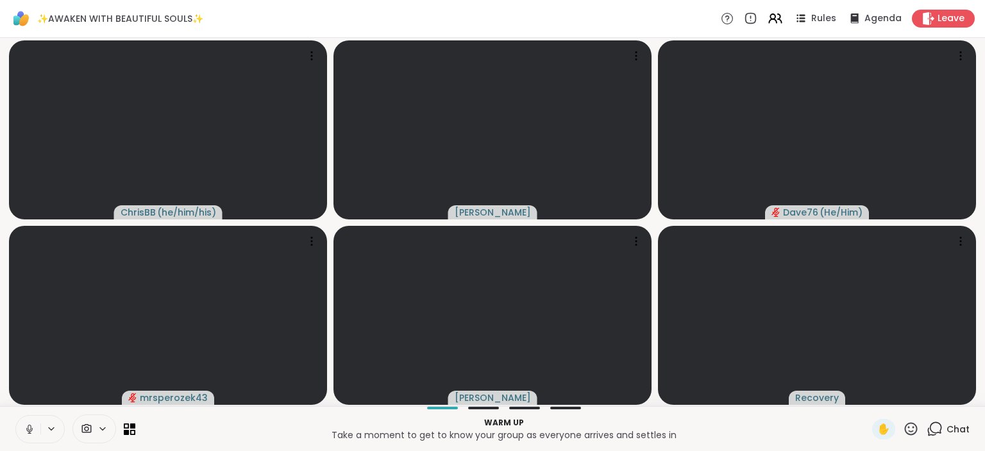
click at [27, 427] on icon at bounding box center [30, 429] width 12 height 12
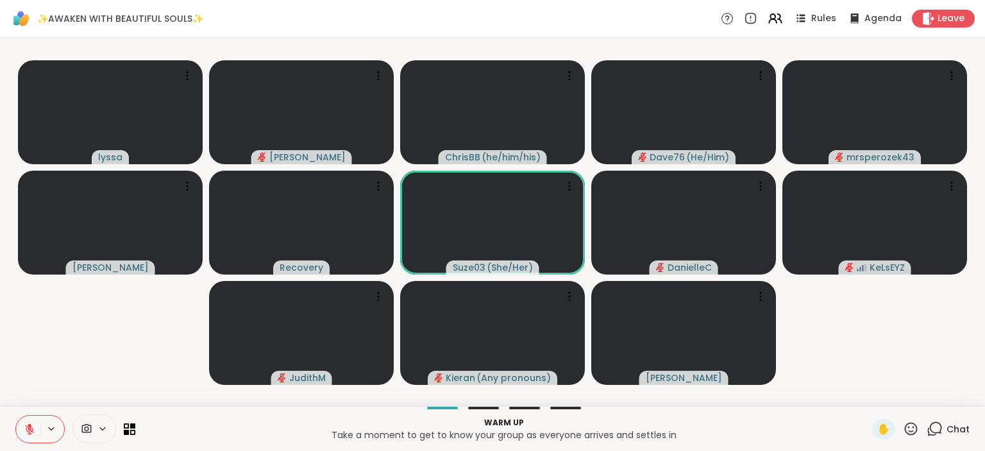
click at [22, 430] on button at bounding box center [28, 429] width 24 height 27
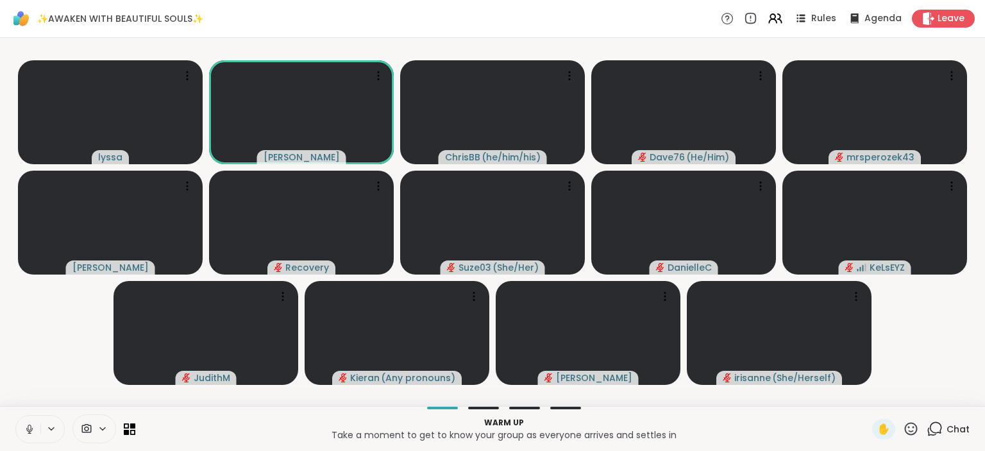
click at [28, 432] on icon at bounding box center [30, 429] width 12 height 12
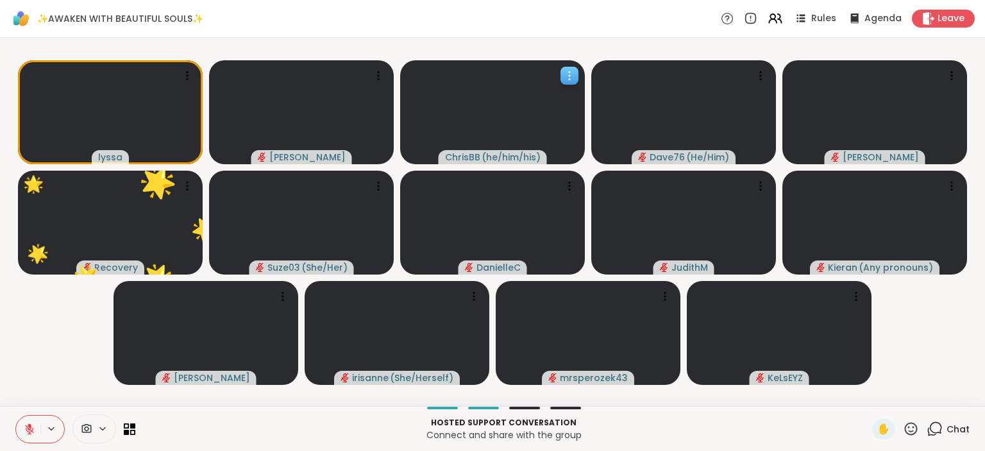
click at [535, 64] on div at bounding box center [492, 112] width 185 height 104
click at [952, 426] on span "Chat" at bounding box center [958, 429] width 23 height 13
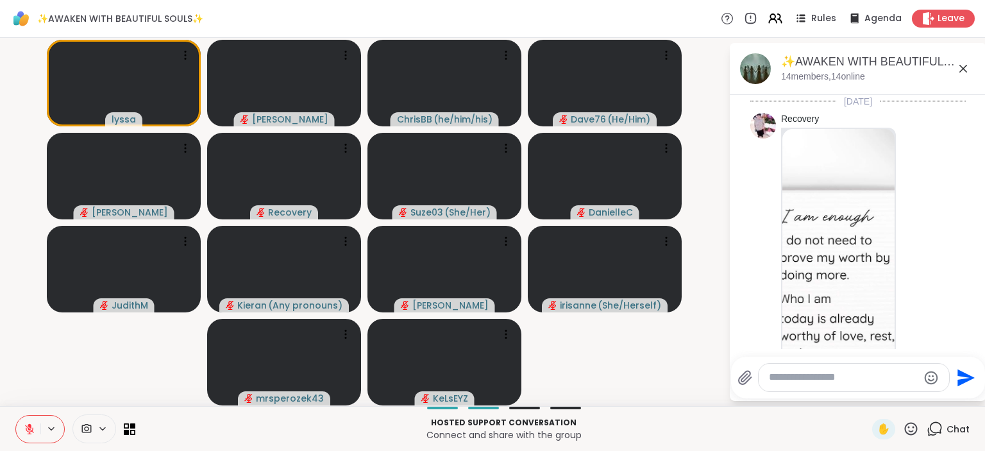
scroll to position [1588, 0]
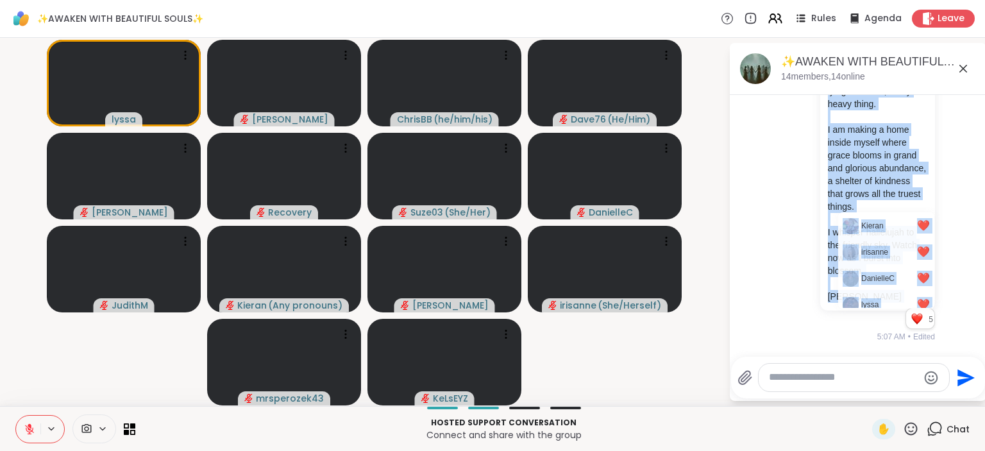
drag, startPoint x: 948, startPoint y: 299, endPoint x: 923, endPoint y: 317, distance: 30.8
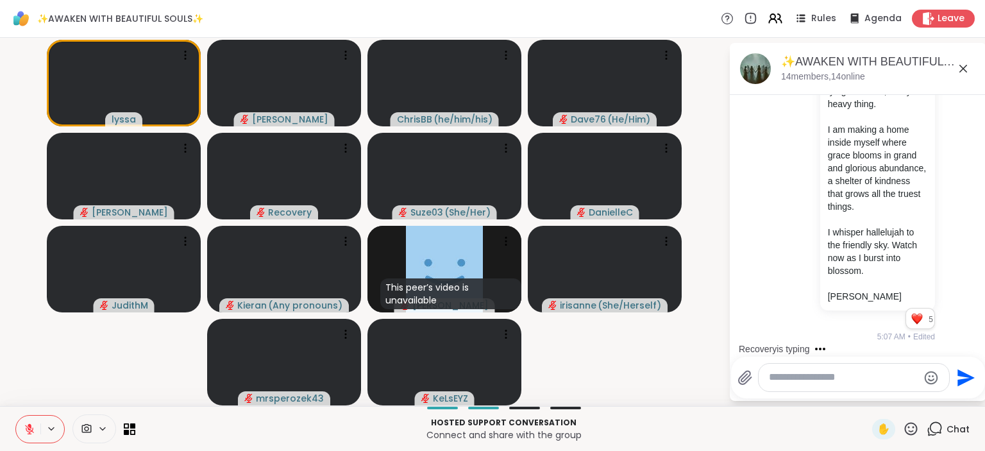
click at [915, 427] on icon at bounding box center [911, 429] width 16 height 16
click at [872, 392] on span "❤️" at bounding box center [873, 394] width 13 height 15
click at [911, 427] on icon at bounding box center [911, 429] width 16 height 16
click at [911, 423] on icon at bounding box center [911, 429] width 16 height 16
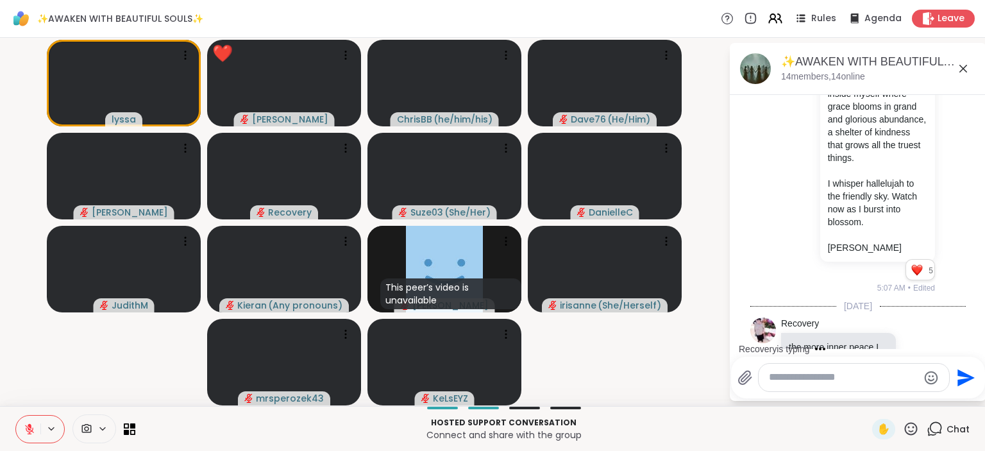
scroll to position [1733, 0]
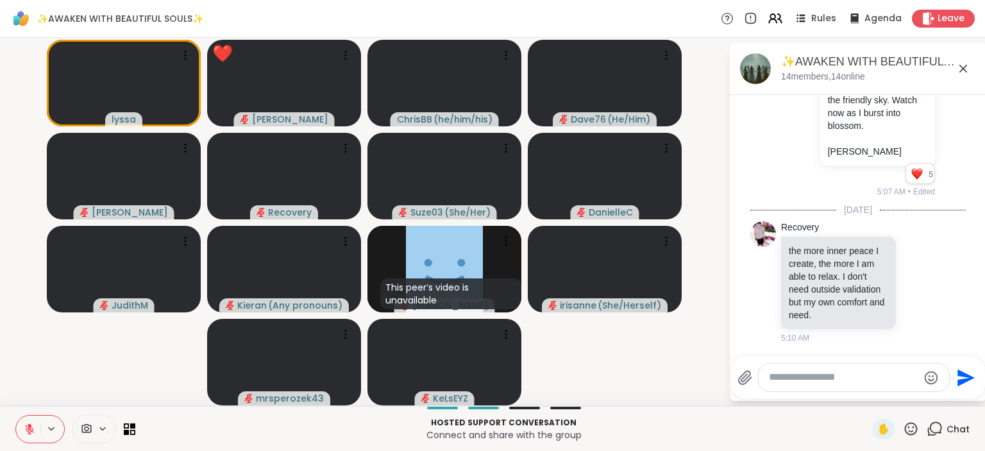
click at [909, 429] on icon at bounding box center [911, 429] width 16 height 16
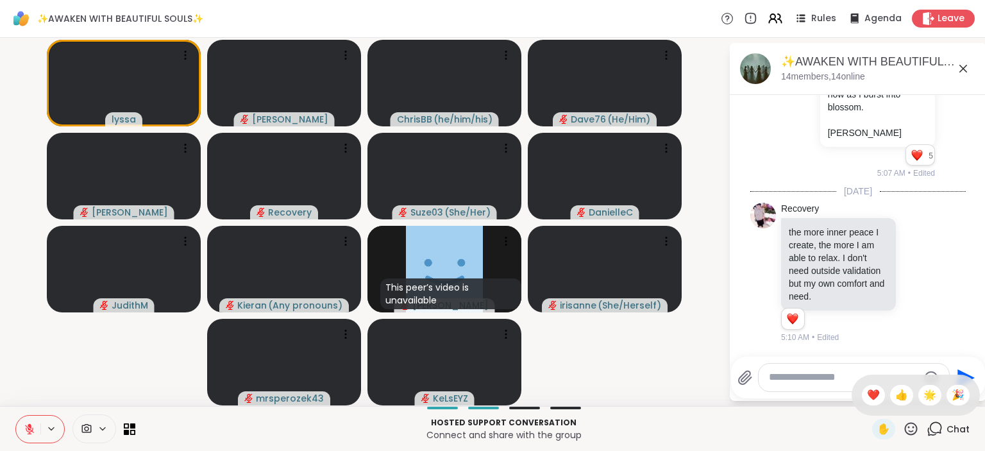
click at [824, 376] on textarea "Type your message" at bounding box center [843, 377] width 149 height 13
paste textarea "**********"
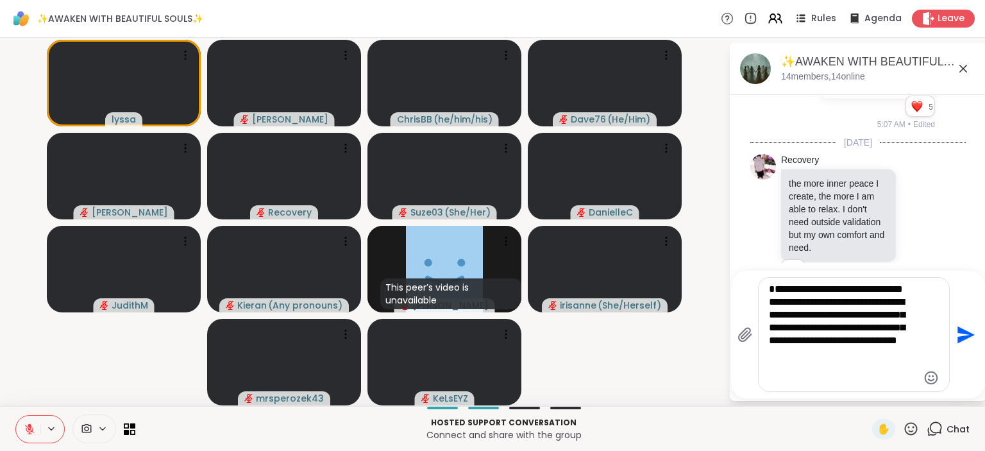
type textarea "**********"
click at [966, 332] on icon "Send" at bounding box center [967, 334] width 17 height 17
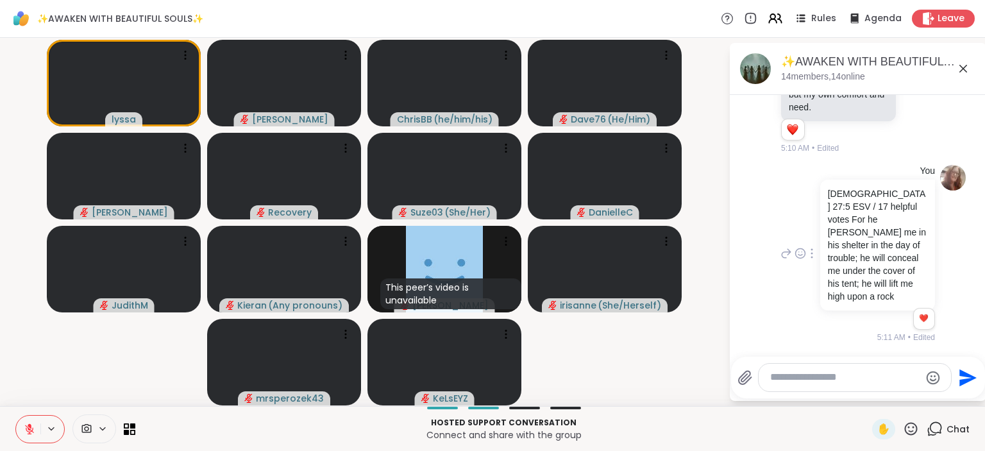
scroll to position [1927, 0]
click at [911, 425] on icon at bounding box center [911, 429] width 16 height 16
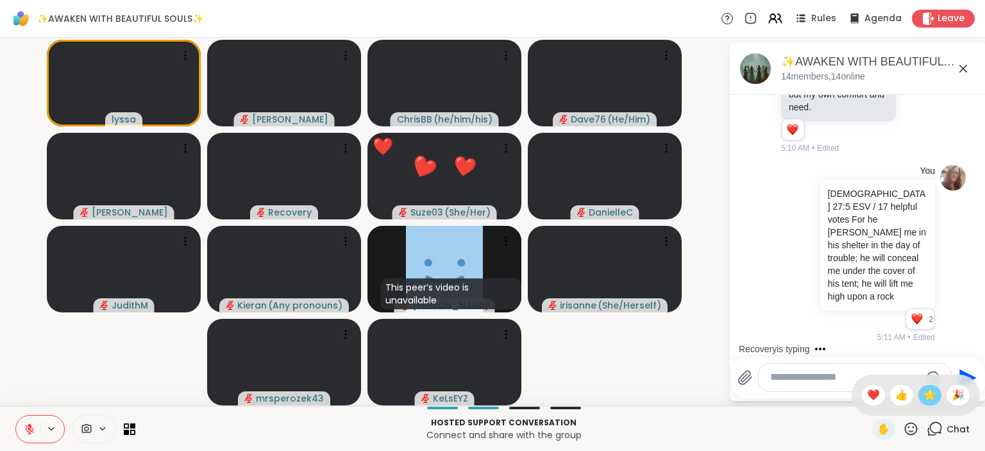
click at [926, 398] on span "🌟" at bounding box center [929, 394] width 13 height 15
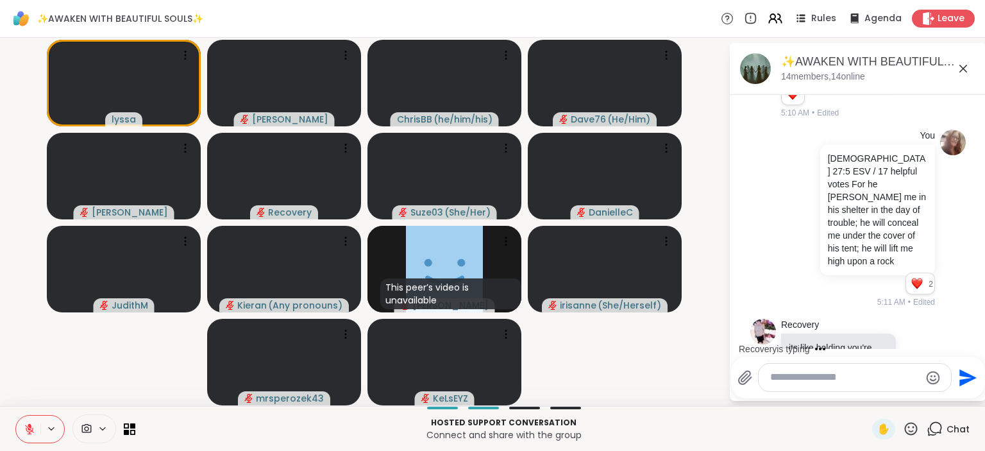
scroll to position [2034, 0]
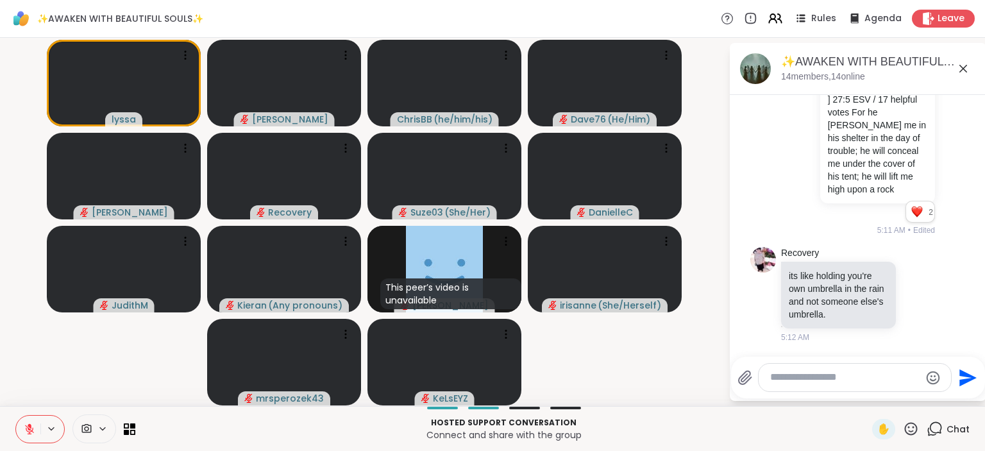
click at [838, 411] on div "Hosted support conversation Connect and share with the group ✋ Chat" at bounding box center [492, 428] width 985 height 45
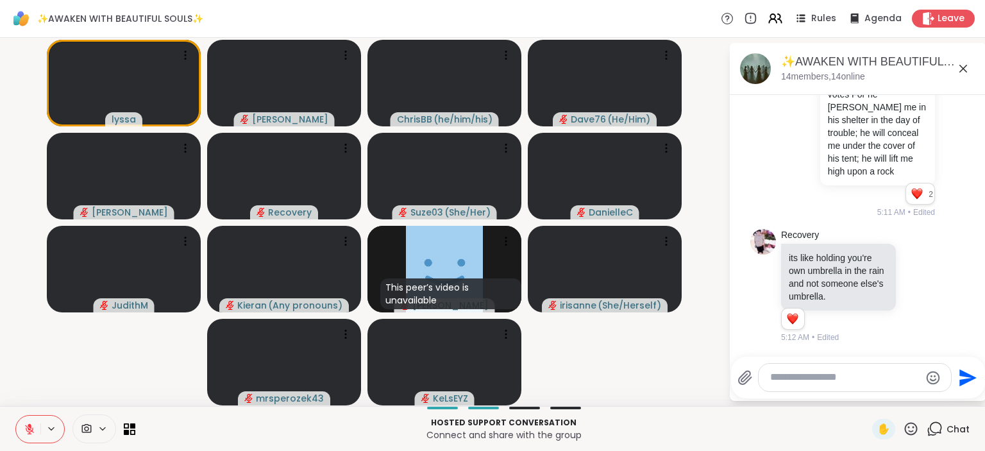
scroll to position [2052, 0]
click at [922, 279] on div at bounding box center [919, 285] width 12 height 15
click at [826, 269] on button "Select Reaction: Heart" at bounding box center [817, 265] width 26 height 26
click at [826, 269] on p "its like holding you're own umbrella in the rain and not someone else's umbrell…" at bounding box center [838, 276] width 99 height 51
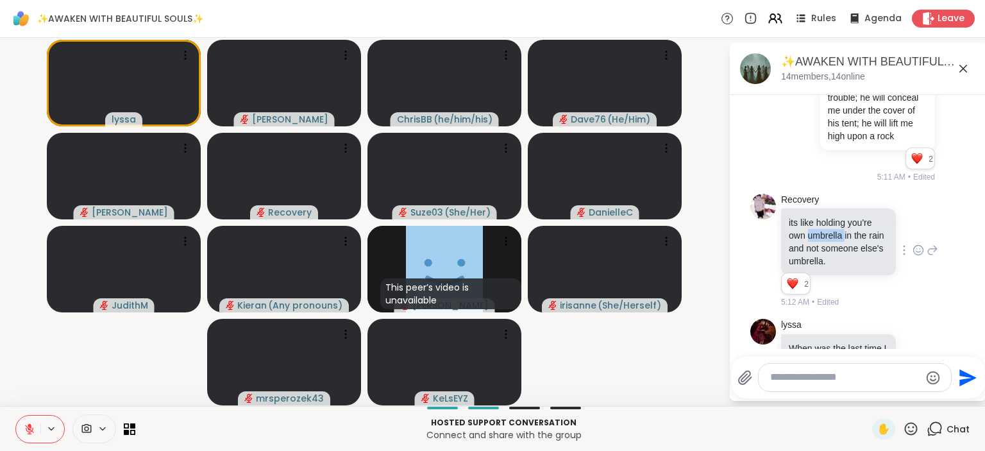
scroll to position [2210, 0]
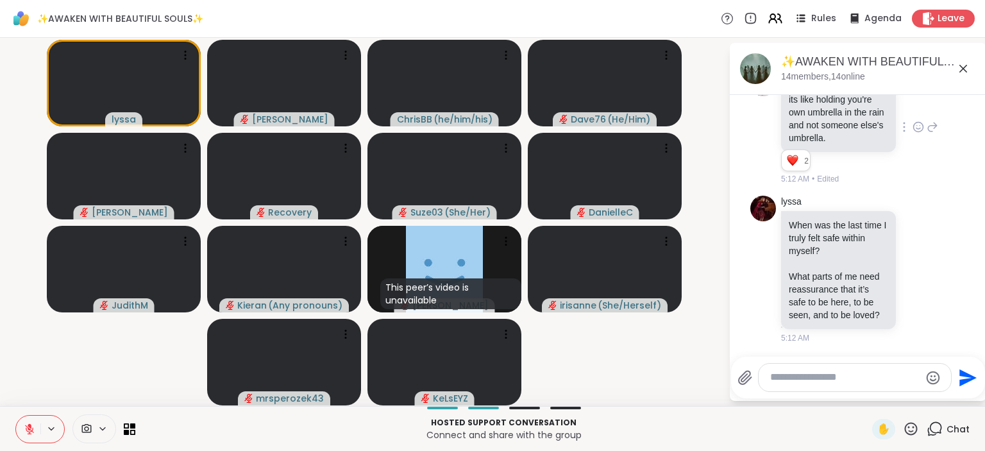
click at [871, 344] on div "5:12 AM" at bounding box center [839, 338] width 117 height 12
click at [884, 427] on span "✋" at bounding box center [883, 428] width 13 height 15
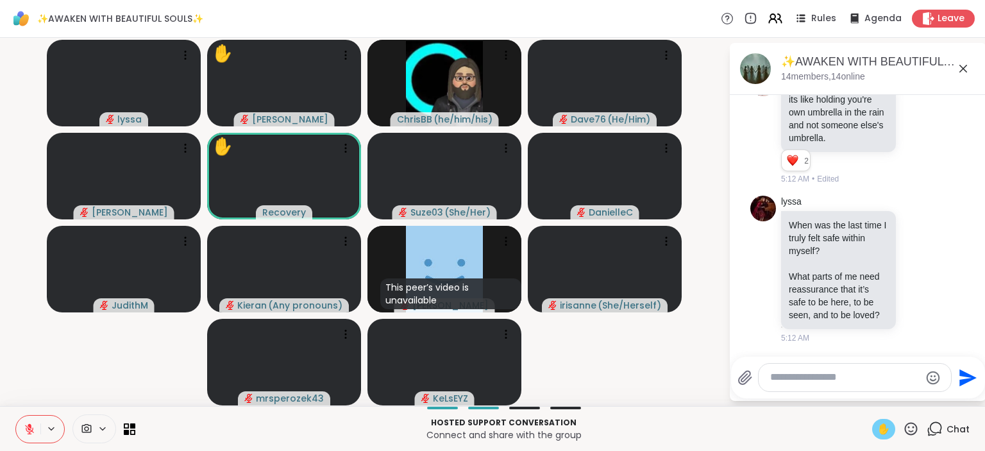
click at [884, 427] on span "✋" at bounding box center [883, 428] width 13 height 15
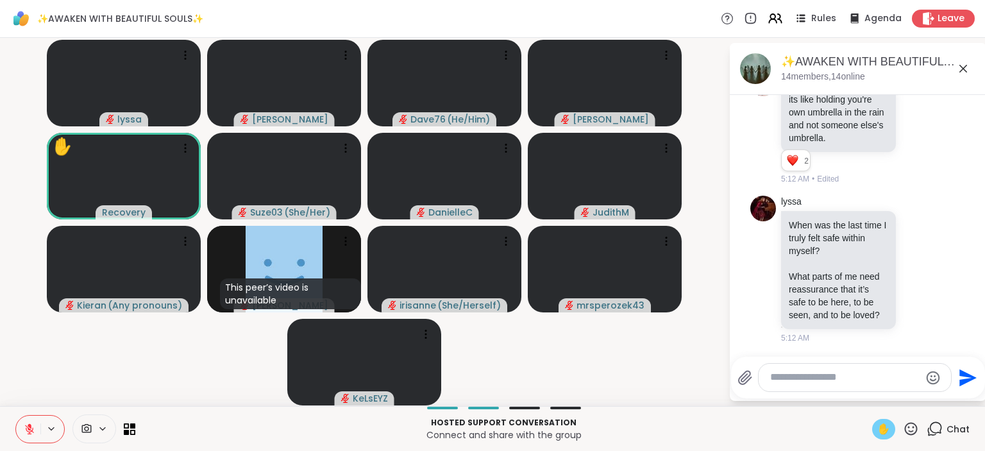
click at [884, 427] on span "✋" at bounding box center [883, 428] width 13 height 15
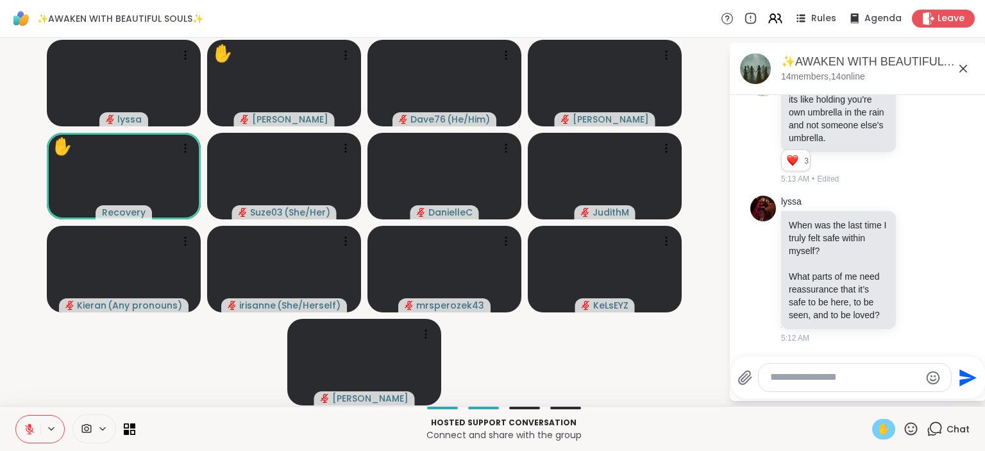
click at [680, 388] on video-player-container "lyssa ✋ dodi Dave76 ( He/Him ) Emma_y ✋ Recovery Suze03 ( She/Her ) DanielleC J…" at bounding box center [364, 222] width 713 height 358
click at [639, 371] on video-player-container "lyssa ✋ dodi Dave76 ( He/Him ) Emma_y ✋ Recovery Suze03 ( She/Her ) DanielleC J…" at bounding box center [364, 222] width 713 height 358
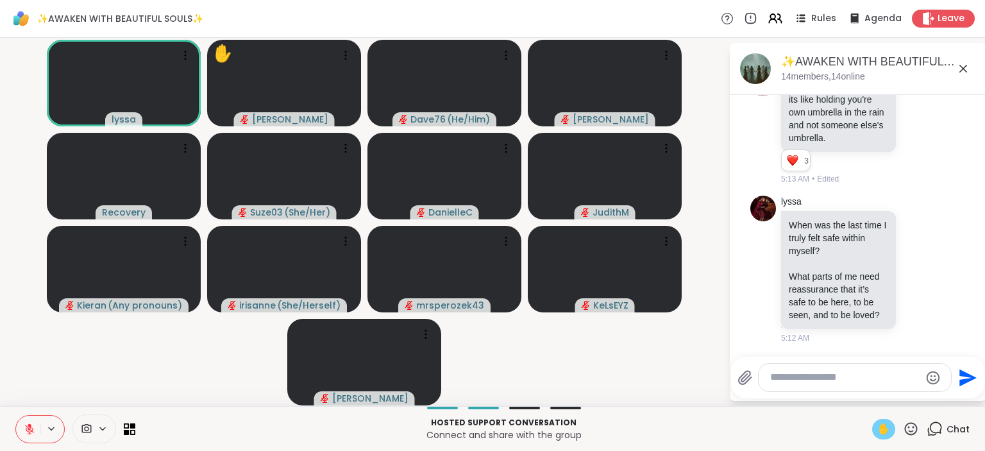
click at [646, 353] on video-player-container "lyssa ✋ dodi Dave76 ( He/Him ) Emma_y Recovery Suze03 ( She/Her ) DanielleC Jud…" at bounding box center [364, 222] width 713 height 358
click at [641, 355] on video-player-container "lyssa ✋ dodi Dave76 ( He/Him ) Emma_y Recovery Suze03 ( She/Her ) DanielleC Jud…" at bounding box center [364, 222] width 713 height 358
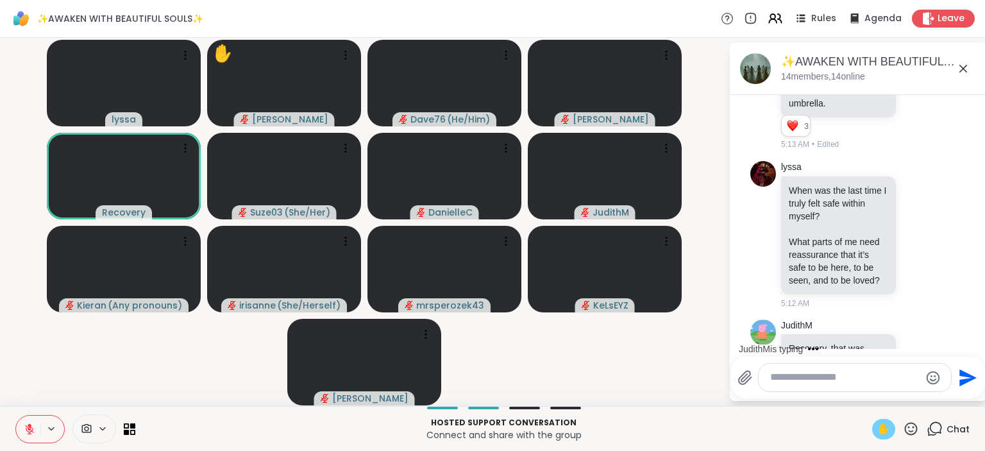
scroll to position [2304, 0]
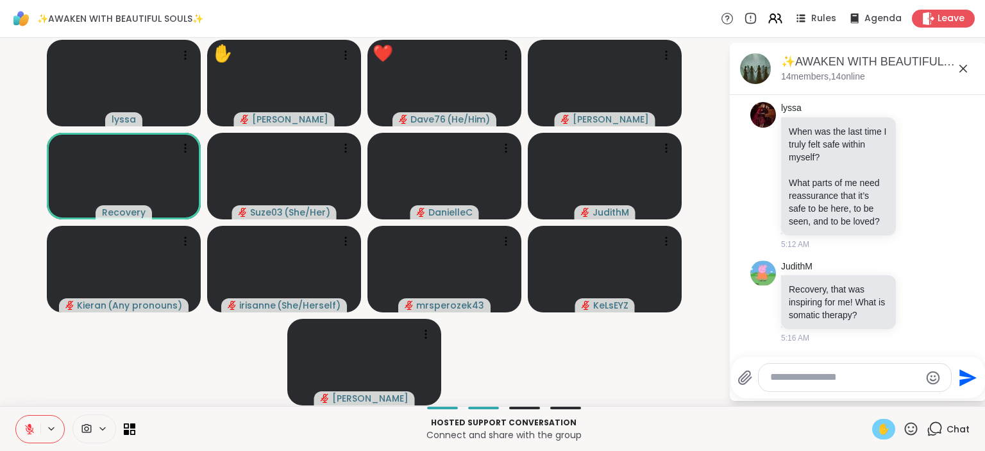
click at [638, 348] on video-player-container "lyssa ✋ dodi ❤️ Dave76 ( He/Him ) ❤️ ❤️ ❤️ ❤️ ❤️ ❤️ ❤️ ❤️ ❤️ ❤️ ❤️ ❤️ ❤️ ❤️ ❤️ …" at bounding box center [364, 222] width 713 height 358
click at [640, 333] on video-player-container "lyssa ✋ dodi ❤️ Dave76 ( He/Him ) ❤️ ❤️ ❤️ ❤️ ❤️ ❤️ ❤️ ❤️ ❤️ Emma_y Recovery Su…" at bounding box center [364, 222] width 713 height 358
drag, startPoint x: 637, startPoint y: 374, endPoint x: 632, endPoint y: 386, distance: 13.5
click at [632, 386] on video-player-container "lyssa ✋ dodi Dave76 ( He/Him ) Emma_y Recovery Suze03 ( She/Her ) DanielleC Jud…" at bounding box center [364, 222] width 713 height 358
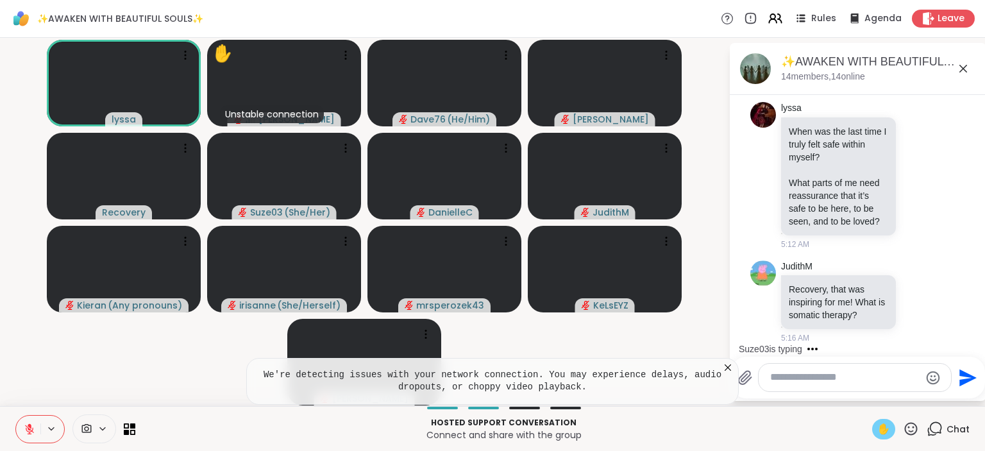
click at [629, 368] on div "We're detecting issues with your network connection. You may experience delays,…" at bounding box center [492, 381] width 493 height 47
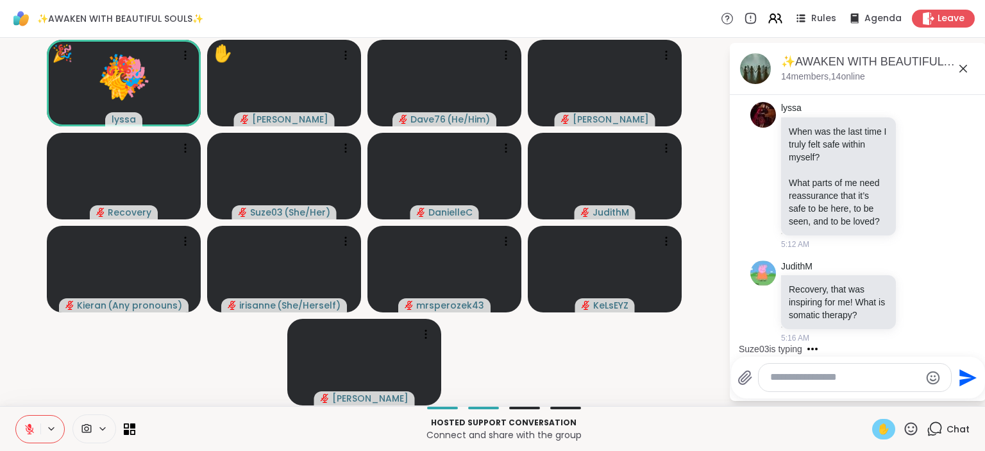
click at [17, 427] on button at bounding box center [28, 429] width 24 height 27
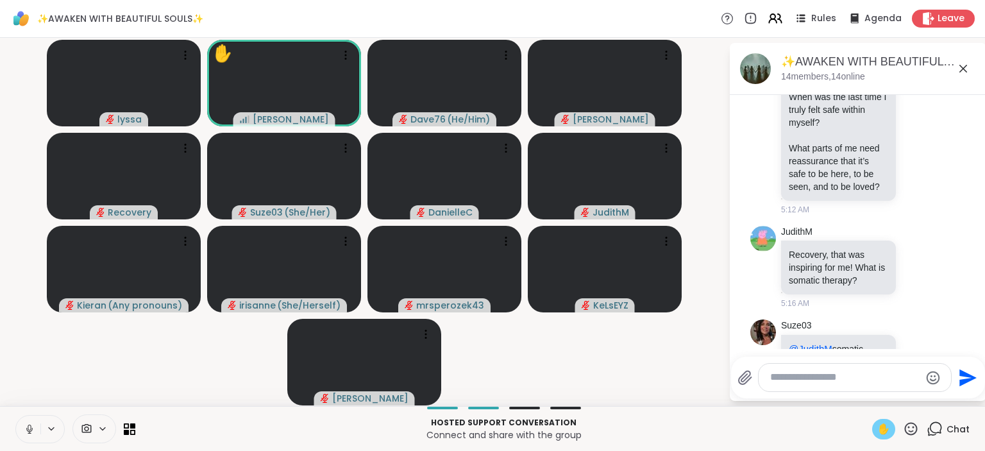
scroll to position [2424, 0]
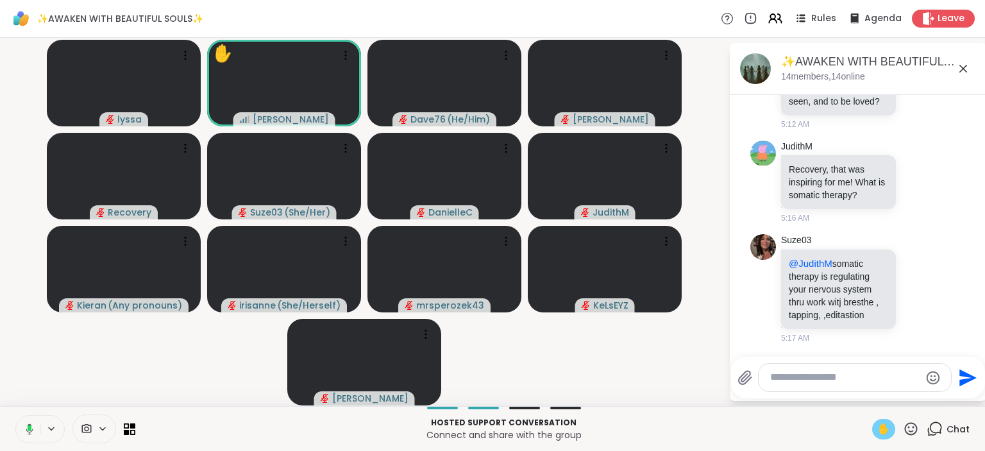
click at [885, 429] on span "✋" at bounding box center [883, 428] width 13 height 15
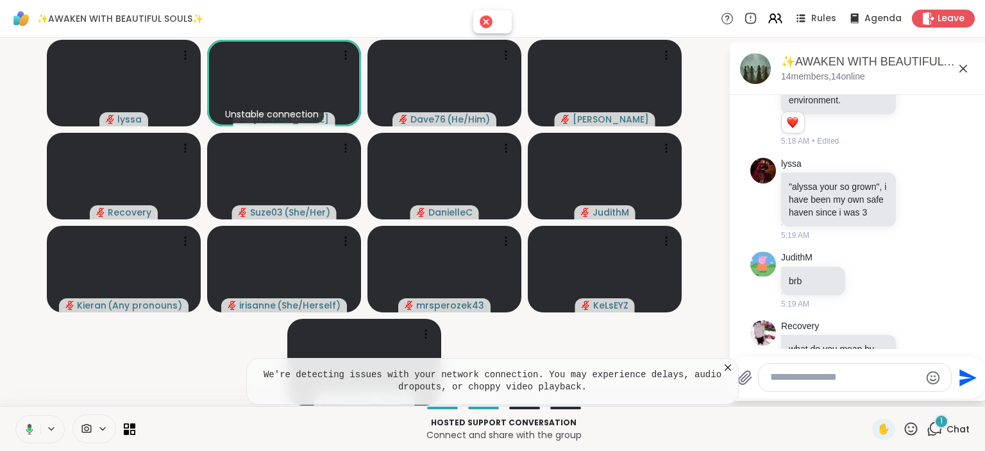
scroll to position [2847, 0]
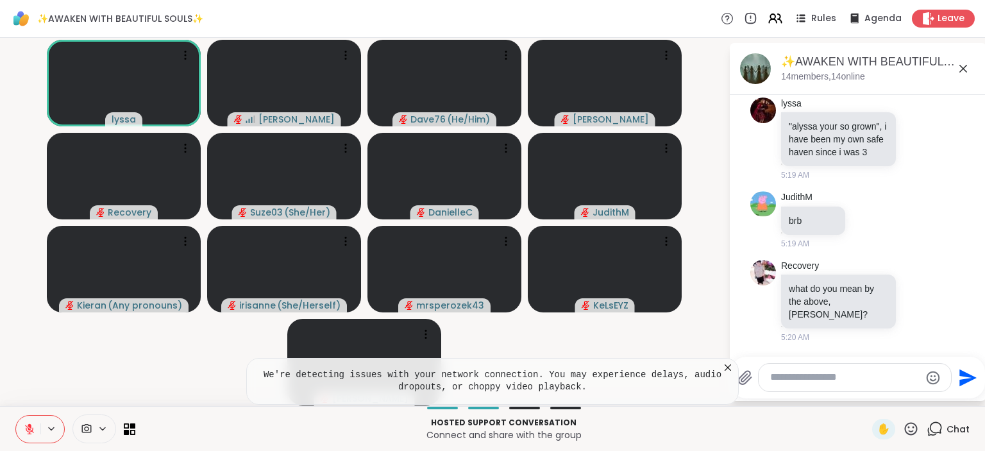
click at [25, 422] on button at bounding box center [28, 429] width 24 height 27
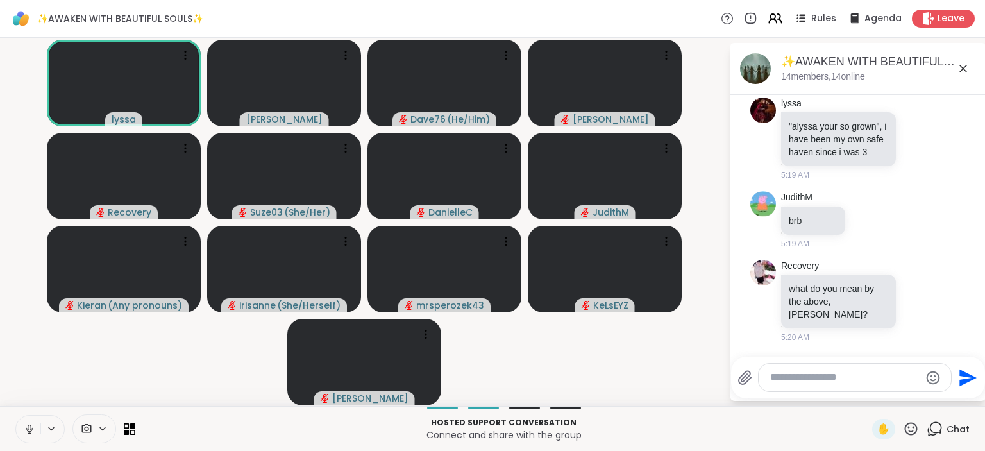
click at [28, 427] on icon at bounding box center [29, 428] width 3 height 6
click at [911, 428] on icon at bounding box center [911, 429] width 16 height 16
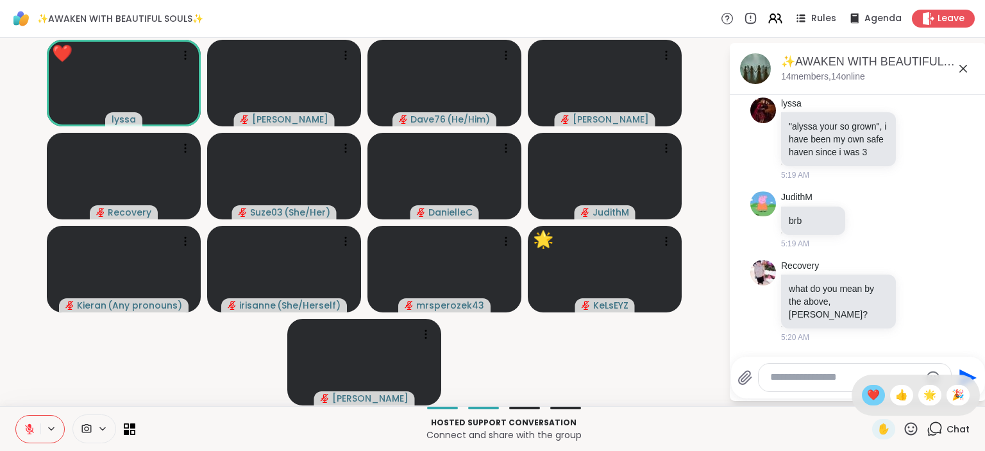
click at [870, 392] on span "❤️" at bounding box center [873, 394] width 13 height 15
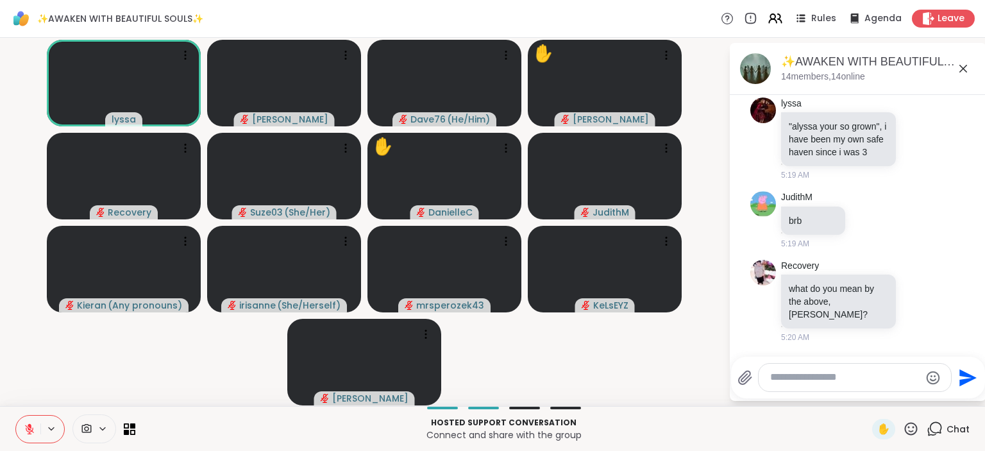
click at [815, 381] on textarea "Type your message" at bounding box center [844, 377] width 149 height 13
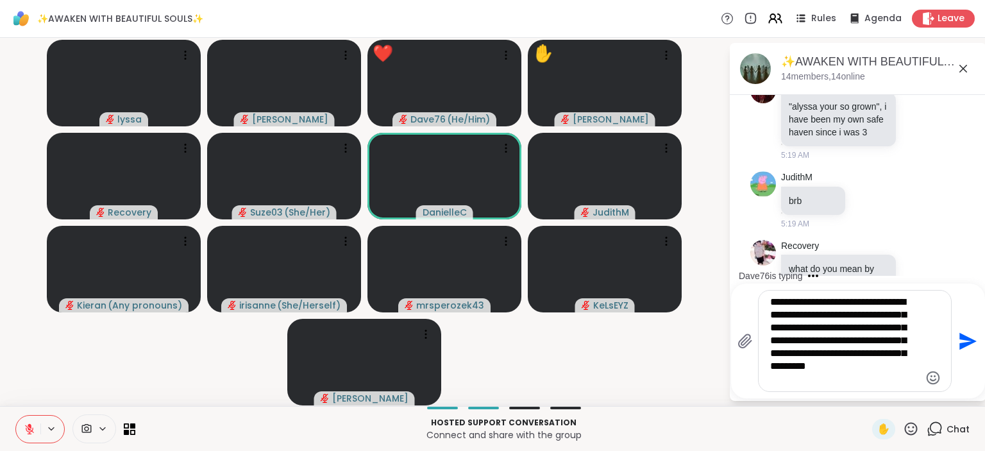
scroll to position [3078, 0]
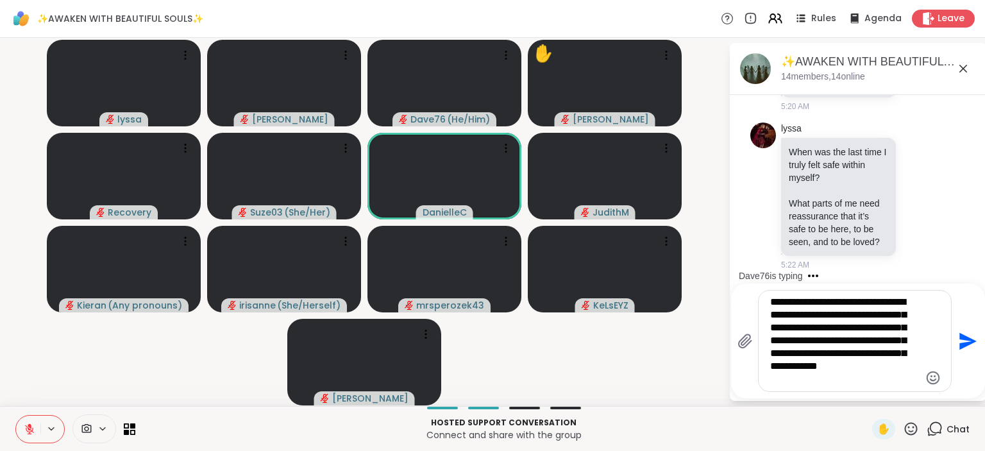
type textarea "**********"
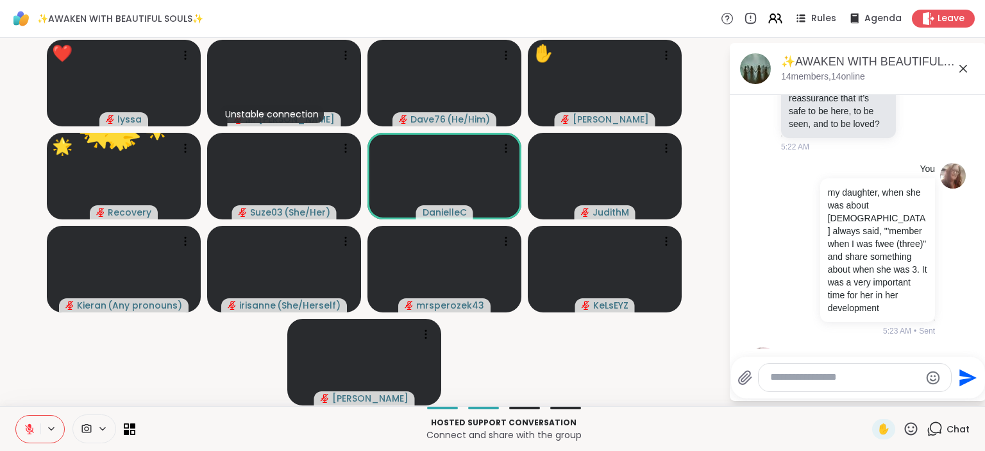
scroll to position [3258, 0]
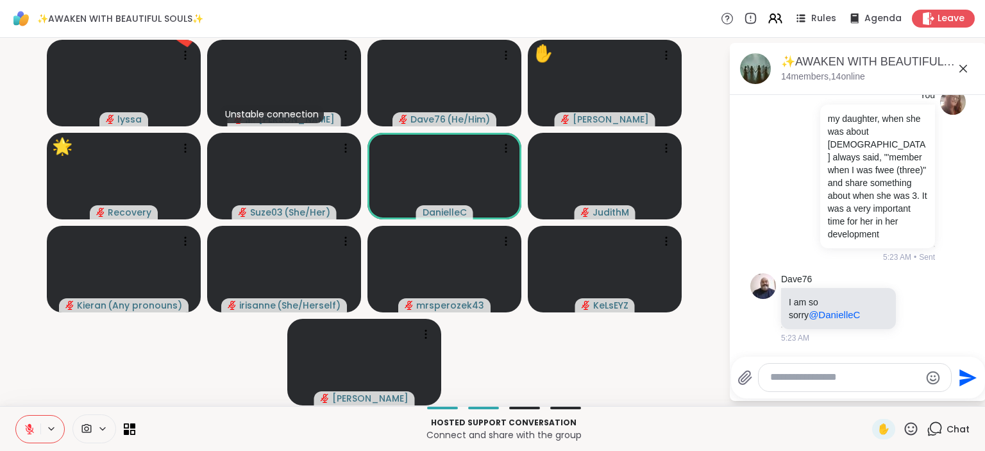
click at [911, 430] on icon at bounding box center [911, 429] width 16 height 16
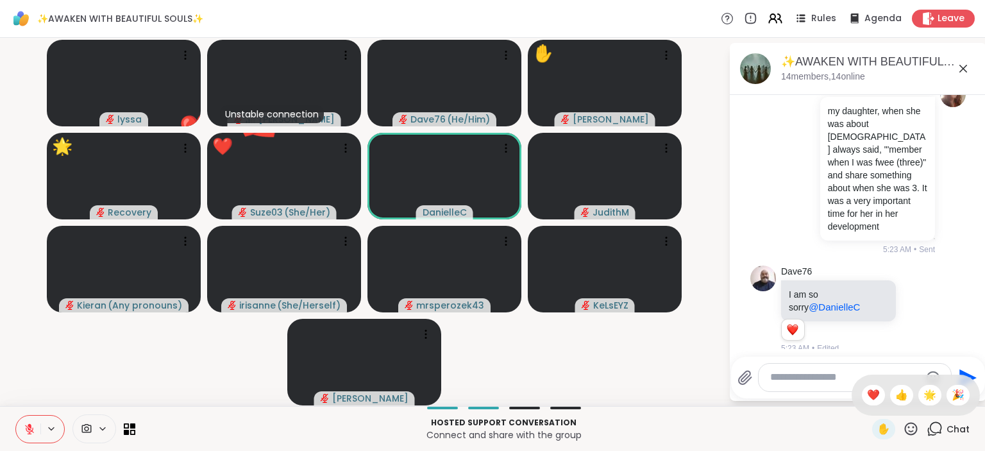
scroll to position [3276, 0]
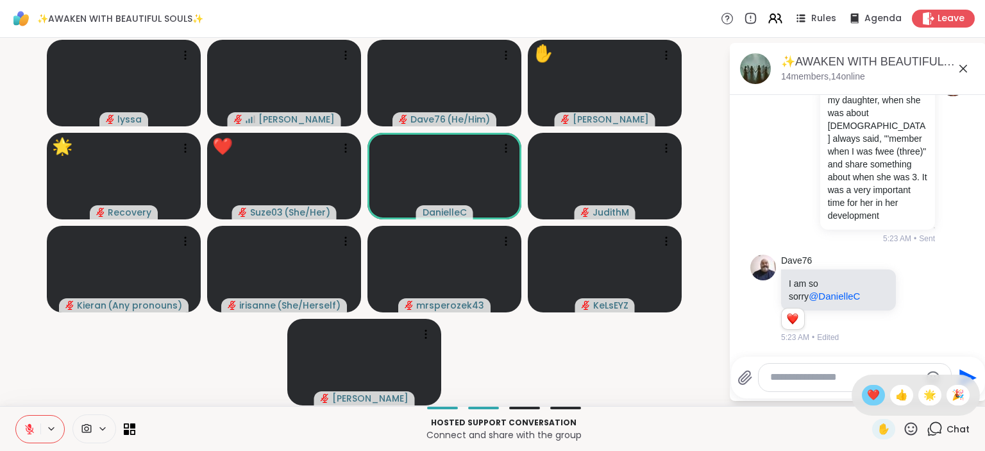
click at [873, 393] on span "❤️" at bounding box center [873, 394] width 13 height 15
click at [916, 303] on icon at bounding box center [919, 299] width 10 height 10
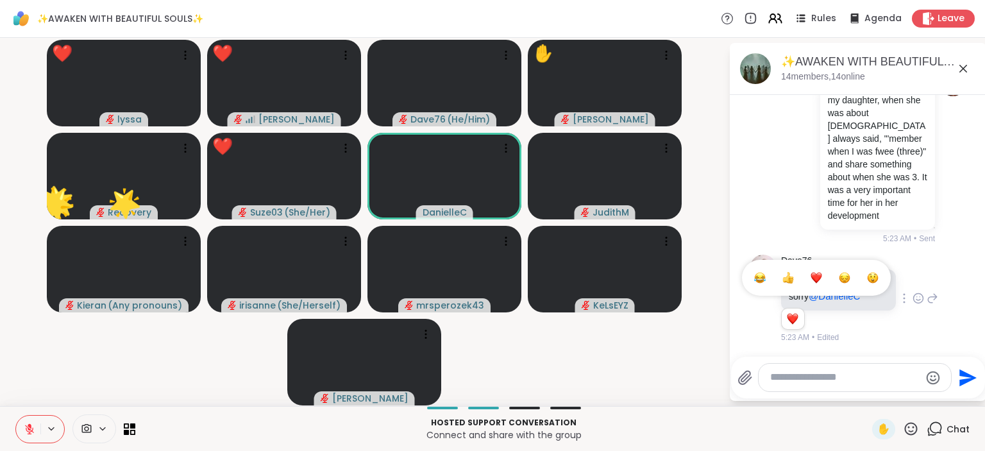
click at [812, 276] on div "Select Reaction: Heart" at bounding box center [817, 278] width 12 height 12
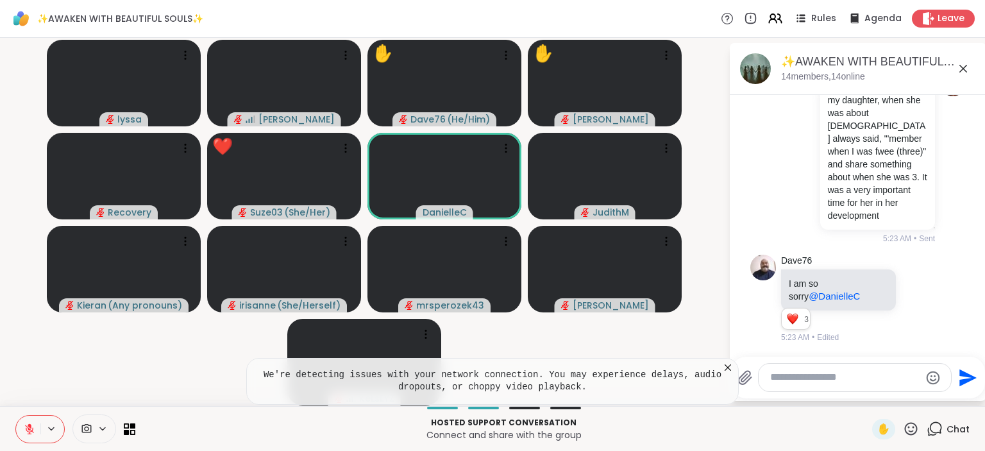
click at [909, 429] on icon at bounding box center [911, 429] width 16 height 16
click at [929, 399] on span "🌟" at bounding box center [929, 394] width 13 height 15
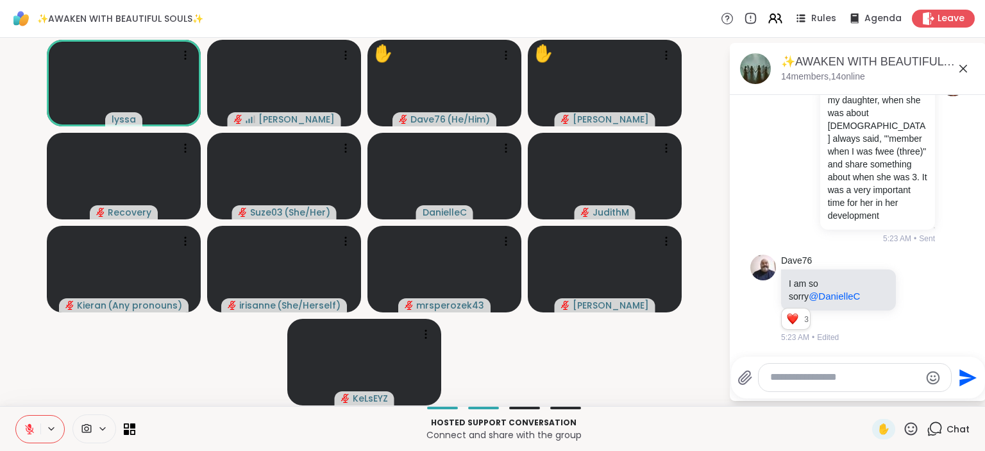
click at [929, 399] on div "✨AWAKEN WITH BEAUTIFUL SOULS✨, Oct 13 14 members, 14 online Today Recovery 1 1 …" at bounding box center [858, 222] width 257 height 358
click at [911, 421] on icon at bounding box center [911, 429] width 16 height 16
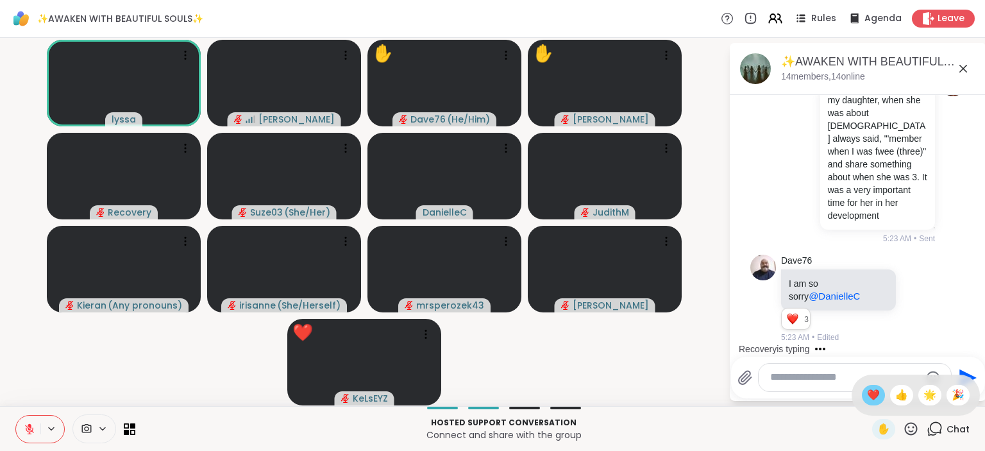
click at [869, 396] on span "❤️" at bounding box center [873, 394] width 13 height 15
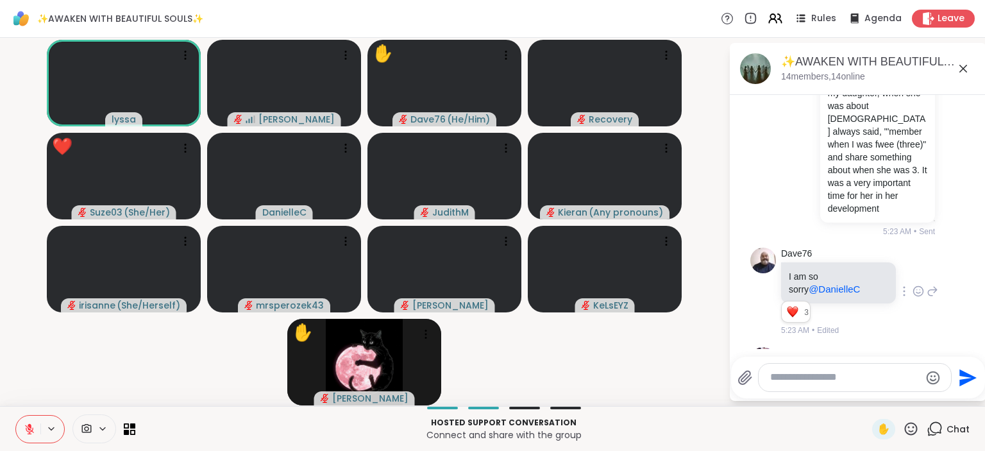
scroll to position [3344, 0]
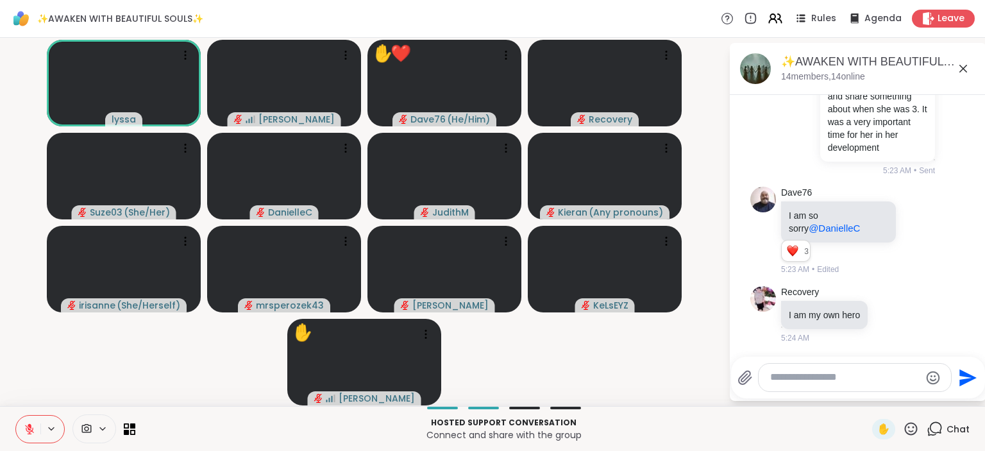
click at [912, 433] on icon at bounding box center [911, 429] width 16 height 16
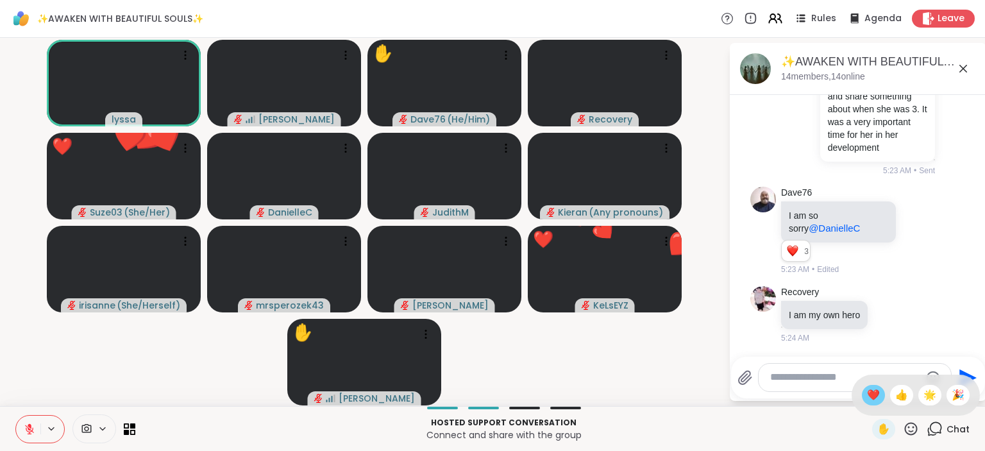
click at [879, 392] on div "❤️" at bounding box center [873, 395] width 23 height 21
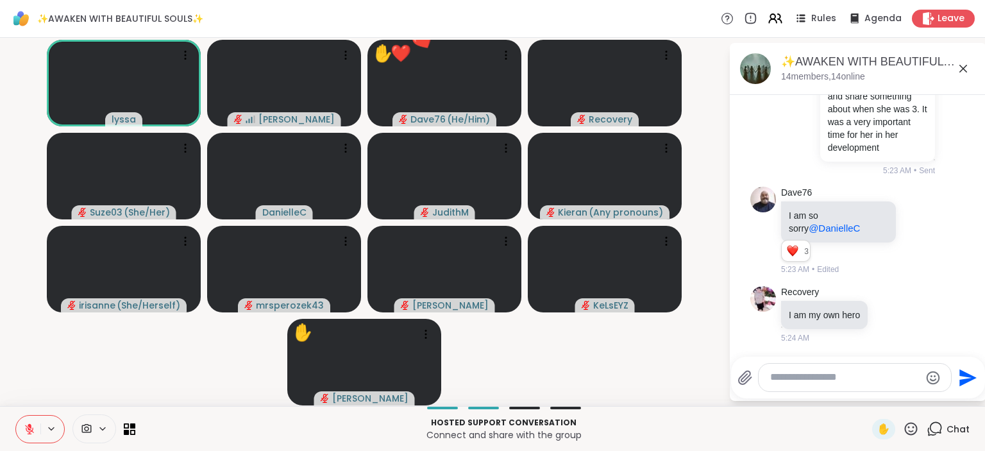
click at [879, 392] on div "Send" at bounding box center [858, 378] width 254 height 42
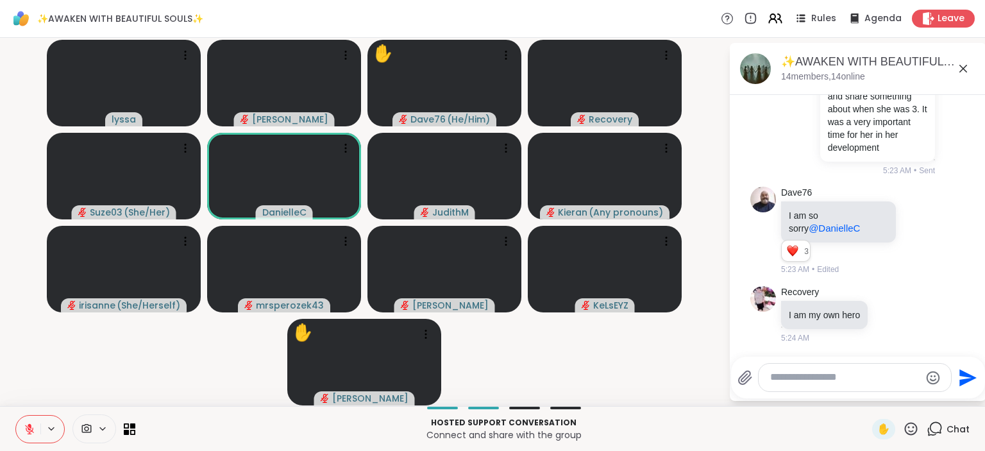
click at [950, 178] on div "You my daughter, when she was about 5 years old always said, "'member when I wa…" at bounding box center [857, 89] width 215 height 184
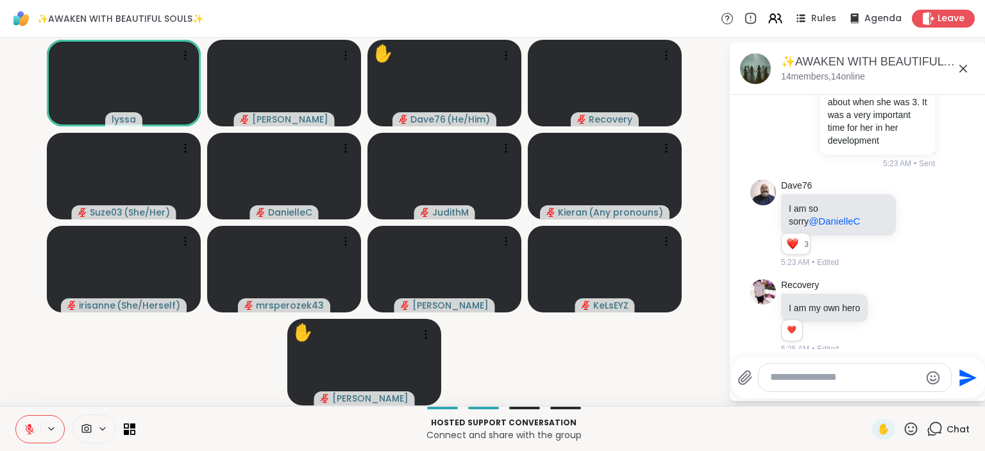
scroll to position [3362, 0]
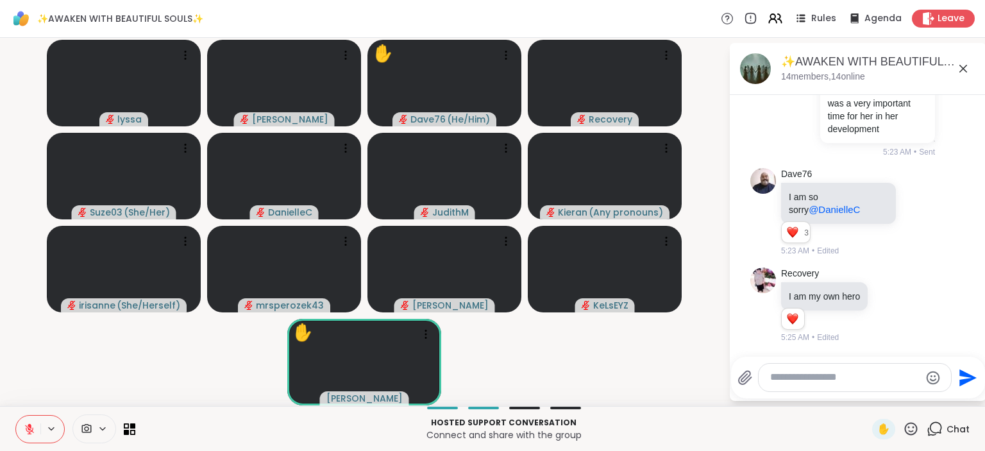
click at [833, 372] on textarea "Type your message" at bounding box center [844, 377] width 149 height 13
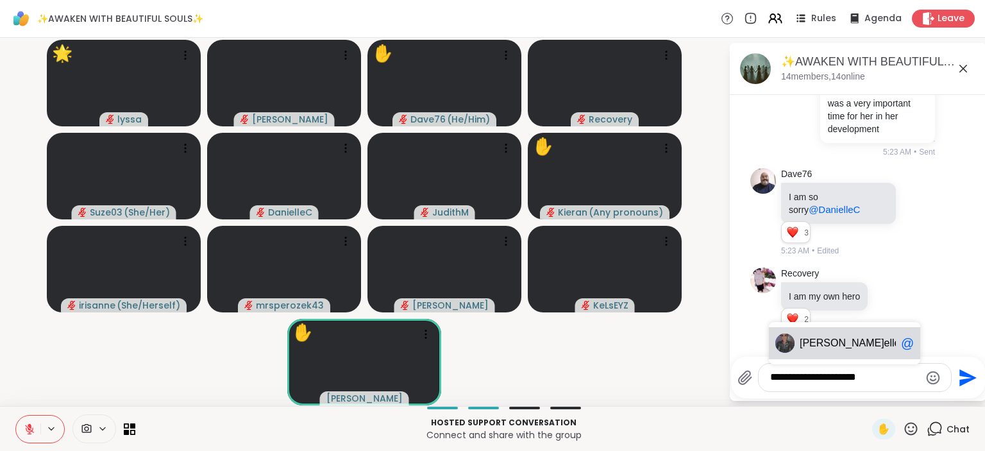
click at [843, 337] on div "Dani elleC @" at bounding box center [844, 343] width 151 height 32
type textarea "**********"
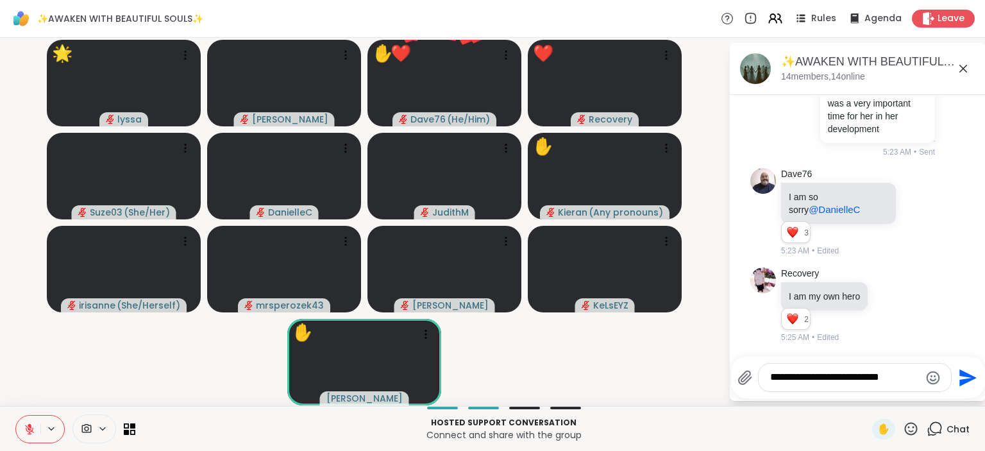
click at [961, 381] on icon "Send" at bounding box center [967, 377] width 17 height 17
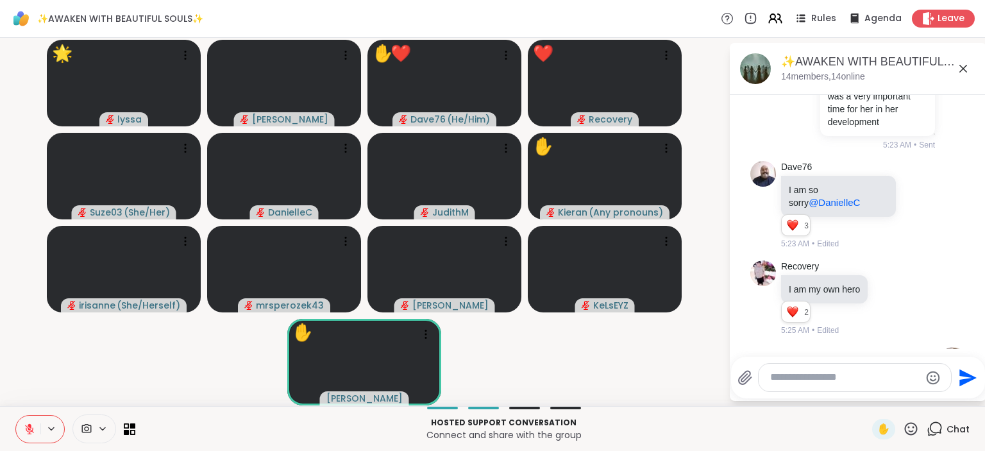
click at [915, 428] on icon at bounding box center [911, 428] width 13 height 13
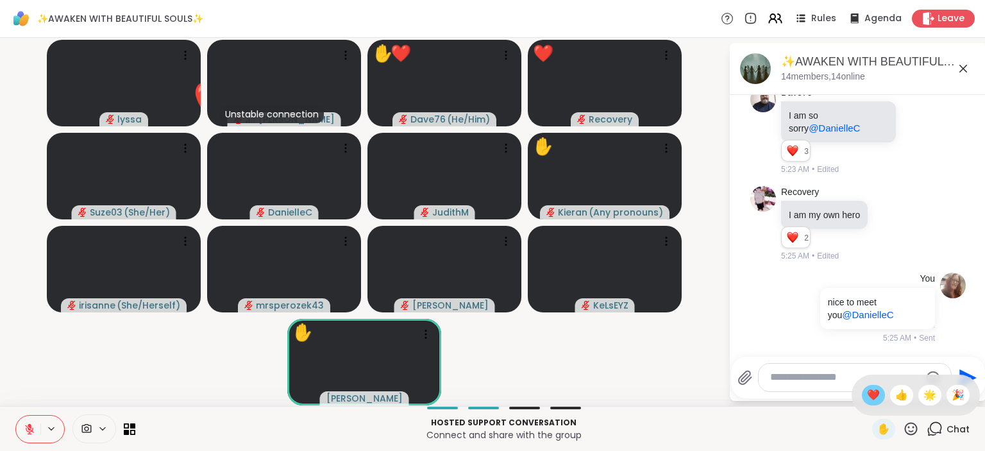
click at [871, 392] on span "❤️" at bounding box center [873, 394] width 13 height 15
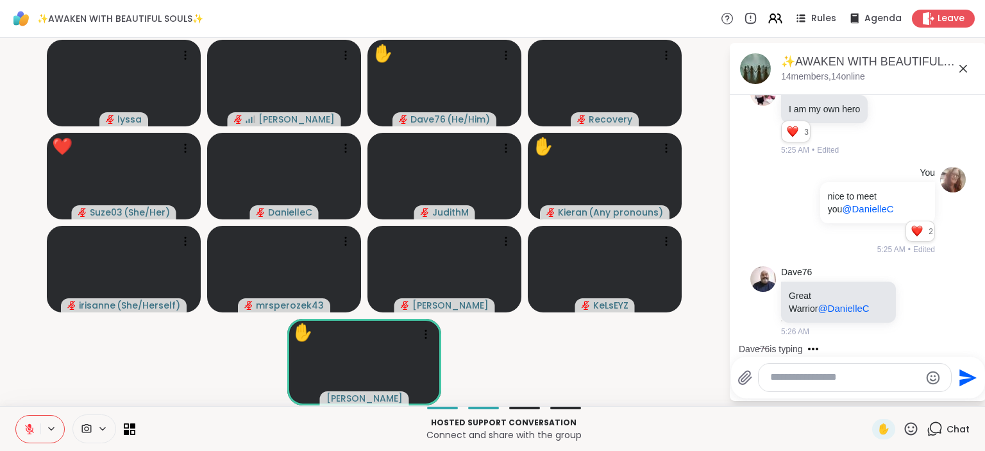
scroll to position [3623, 0]
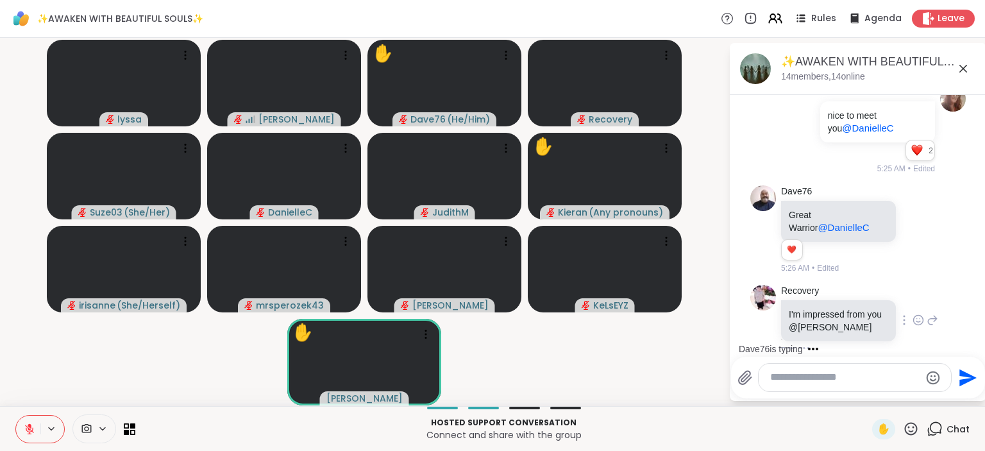
click at [937, 318] on div "Recovery I'm impressed from you @dan 5:26 AM" at bounding box center [859, 320] width 157 height 71
click at [946, 280] on div "Recovery I'm impressed from you @dan 1 1 5:26 AM • Edited" at bounding box center [857, 329] width 215 height 99
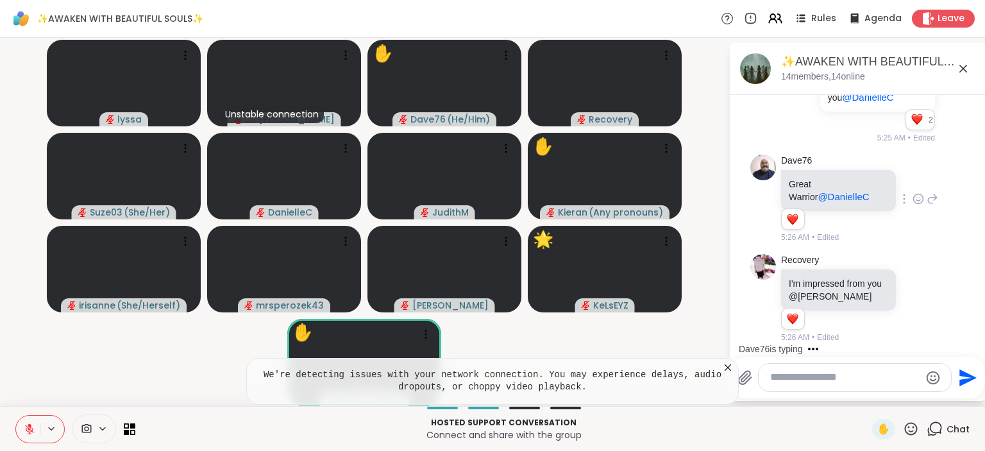
scroll to position [2972, 0]
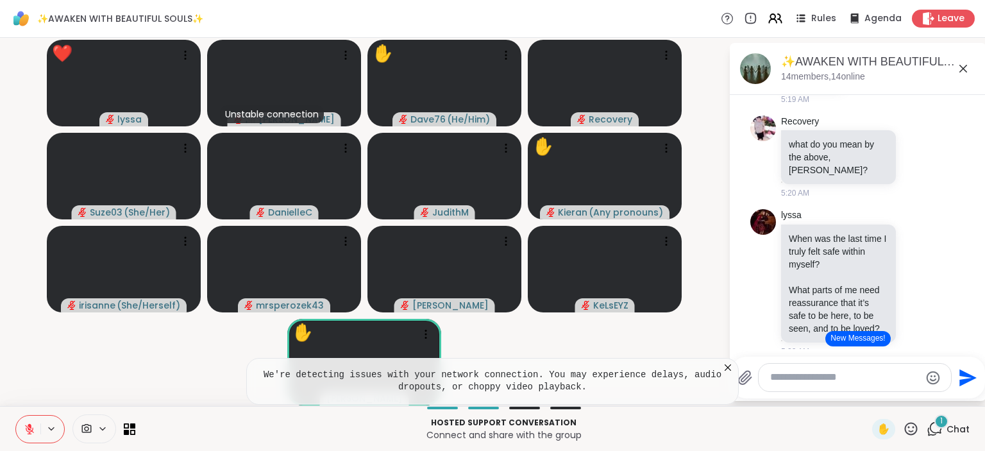
click at [946, 279] on div "lyssa When was the last time I truly felt safe within myself? What parts of me …" at bounding box center [857, 283] width 215 height 158
click at [957, 205] on div "Recovery what do you mean by the above, Lyssa? 5:20 AM" at bounding box center [857, 157] width 215 height 94
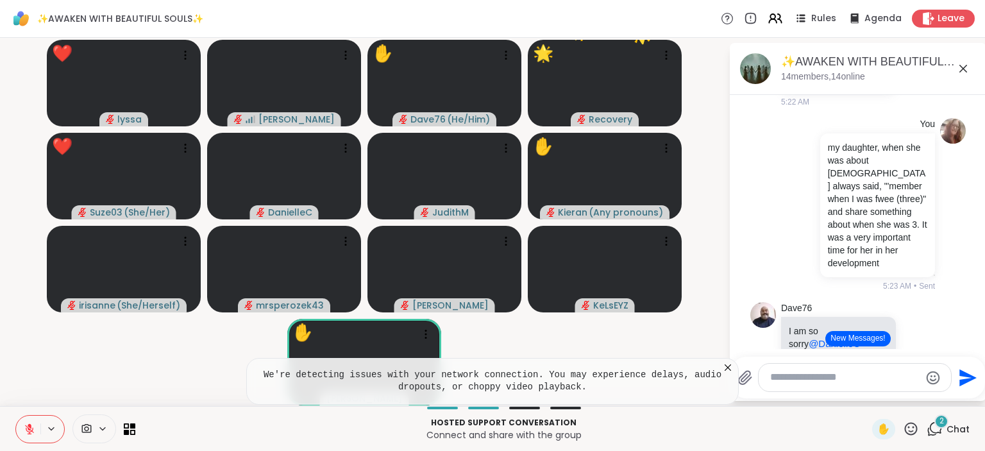
scroll to position [3263, 0]
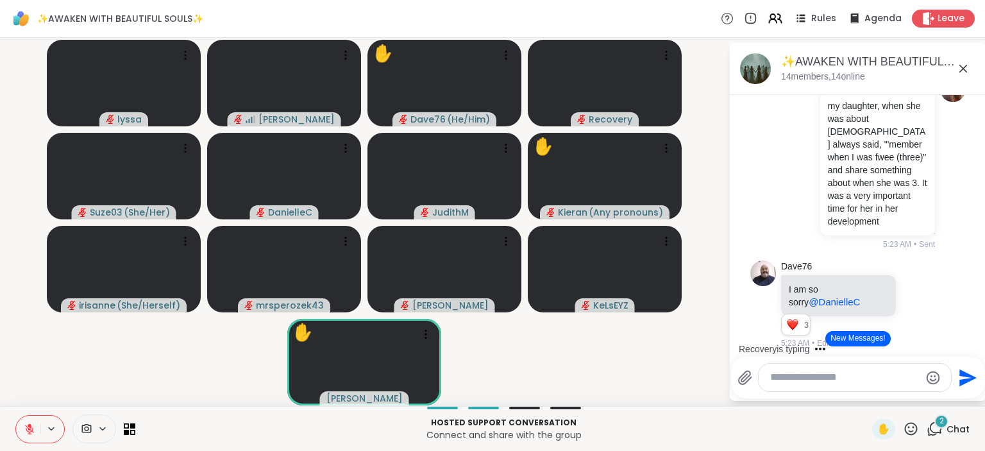
click at [957, 224] on div "You my daughter, when she was about 5 years old always said, "'member when I wa…" at bounding box center [857, 163] width 215 height 184
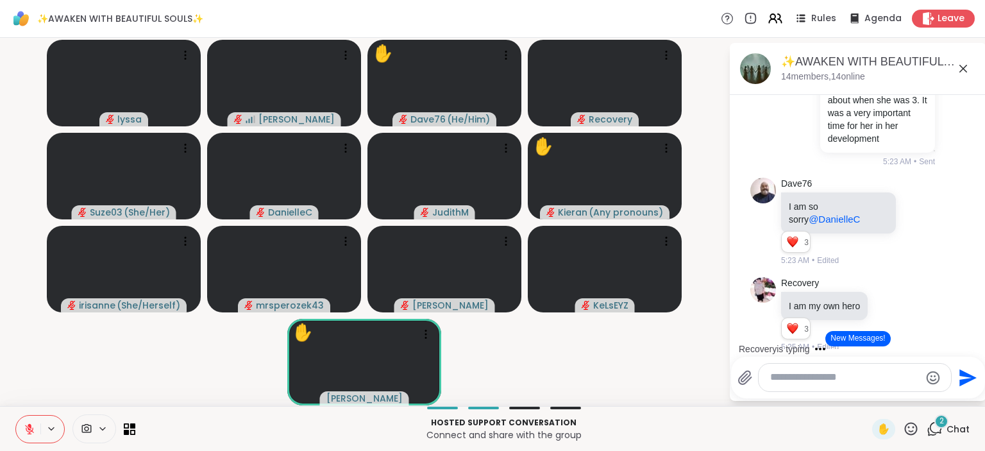
scroll to position [3387, 0]
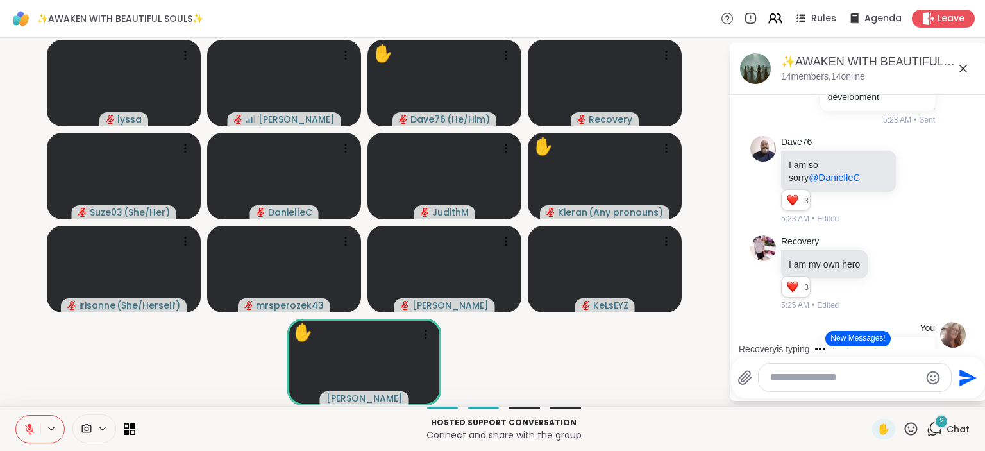
click at [911, 425] on icon at bounding box center [911, 429] width 16 height 16
click at [877, 395] on div "❤️" at bounding box center [873, 395] width 23 height 21
click at [933, 283] on div "Recovery I am my own hero 3 3 3 5:25 AM • Edited" at bounding box center [857, 273] width 215 height 87
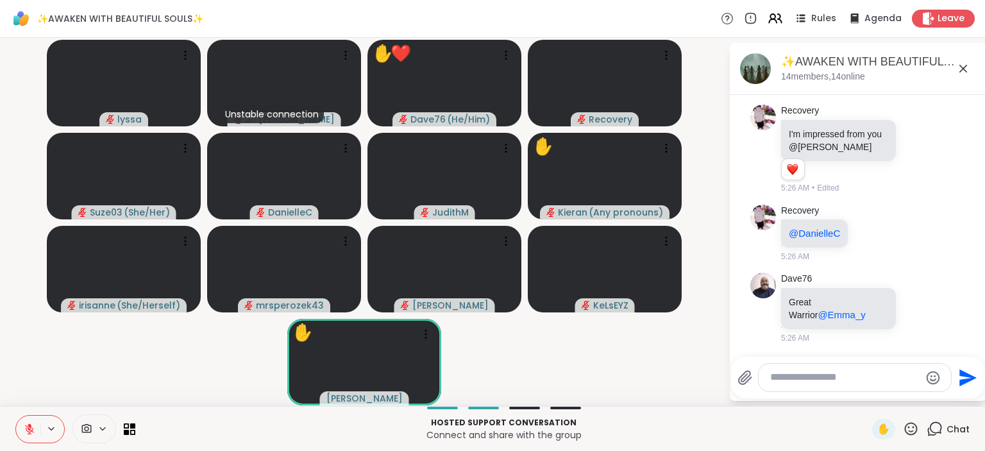
scroll to position [3809, 0]
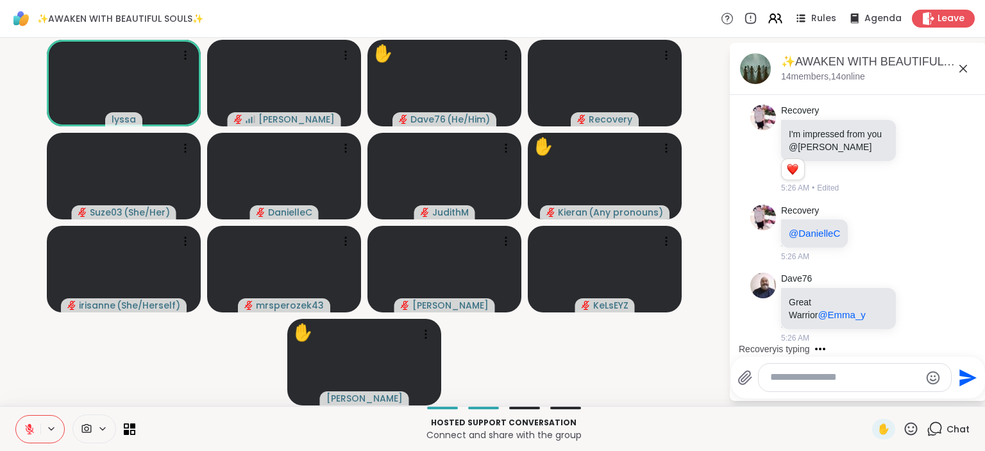
click at [820, 363] on div "Send" at bounding box center [858, 378] width 254 height 42
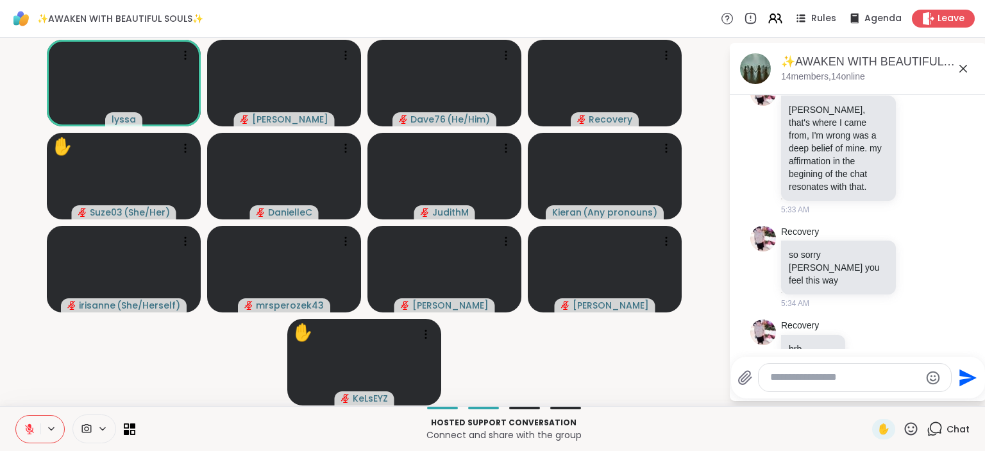
scroll to position [4687, 0]
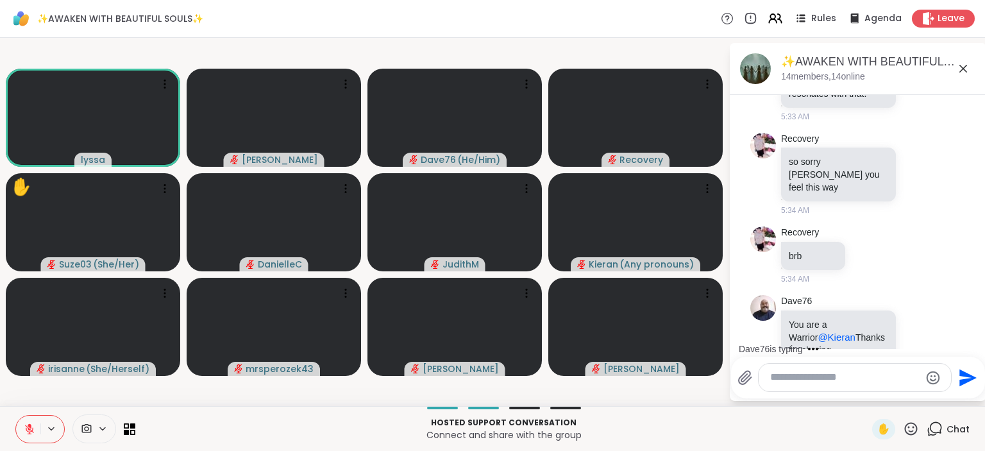
click at [910, 428] on icon at bounding box center [911, 428] width 13 height 13
click at [933, 392] on span "🌟" at bounding box center [929, 394] width 13 height 15
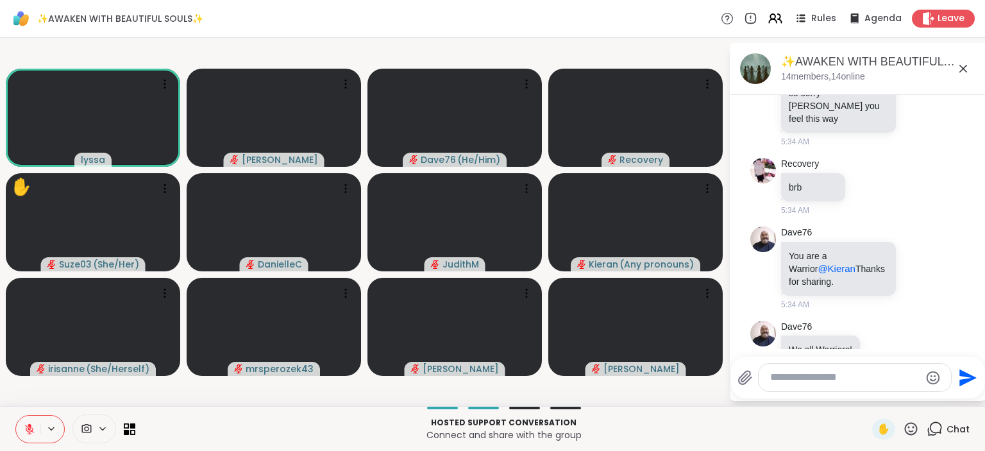
scroll to position [4773, 0]
click at [885, 426] on span "✋" at bounding box center [883, 428] width 13 height 15
click at [30, 422] on button at bounding box center [28, 429] width 24 height 27
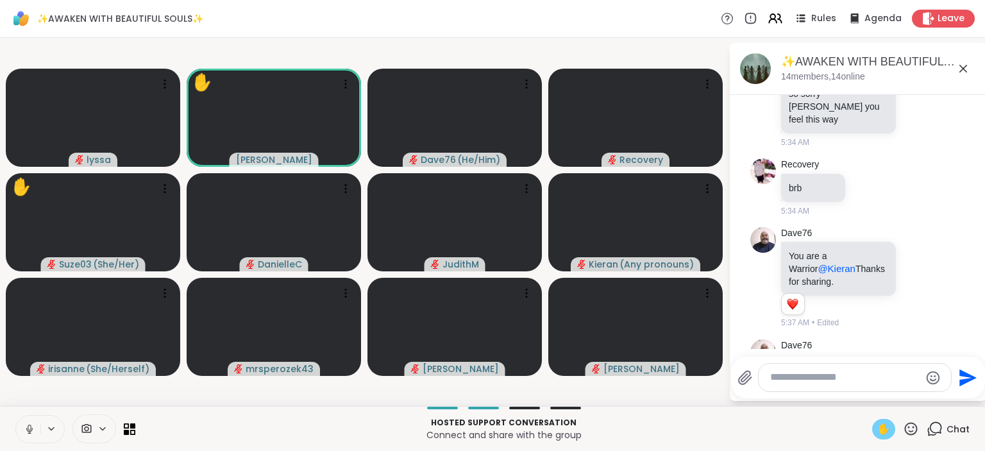
click at [31, 424] on icon at bounding box center [30, 429] width 12 height 12
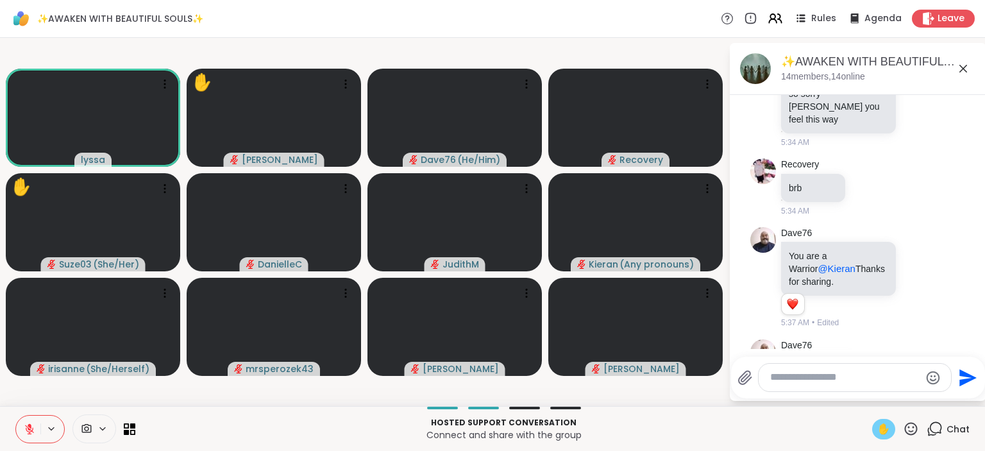
click at [877, 425] on div "✋" at bounding box center [883, 429] width 23 height 21
click at [912, 425] on icon at bounding box center [911, 429] width 16 height 16
click at [873, 391] on span "❤️" at bounding box center [873, 394] width 13 height 15
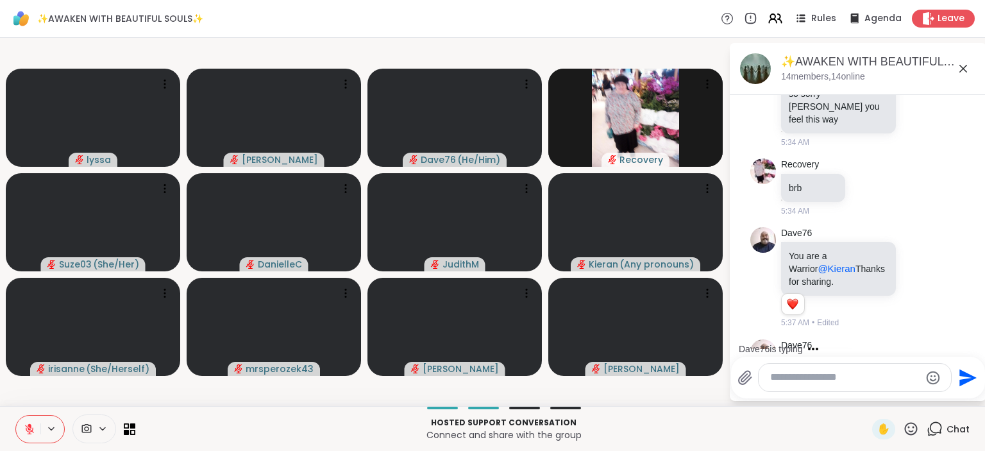
click at [829, 367] on div at bounding box center [855, 378] width 192 height 28
click at [781, 371] on div at bounding box center [855, 378] width 192 height 28
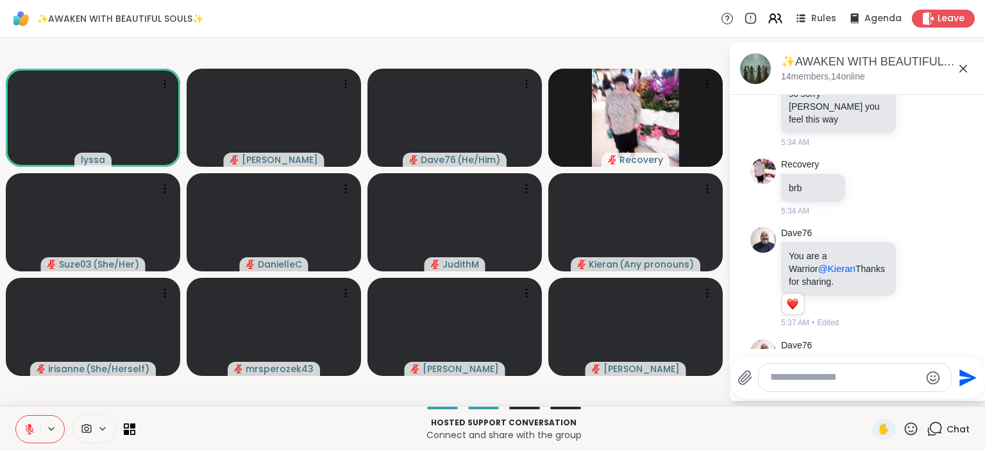
click at [778, 380] on textarea "Type your message" at bounding box center [844, 377] width 149 height 13
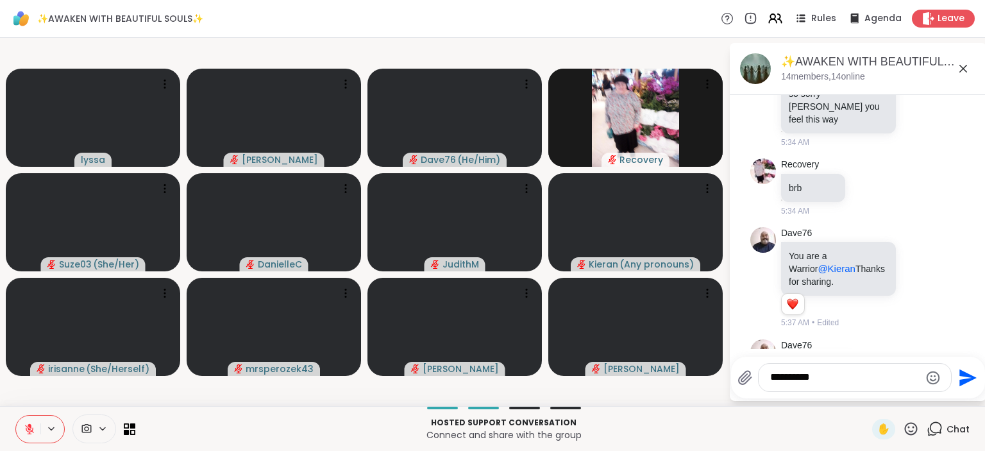
type textarea "**********"
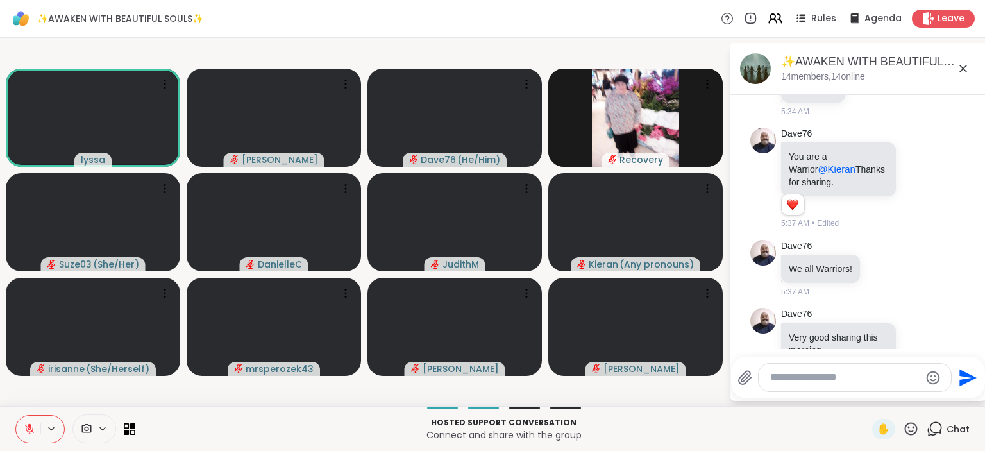
scroll to position [4941, 0]
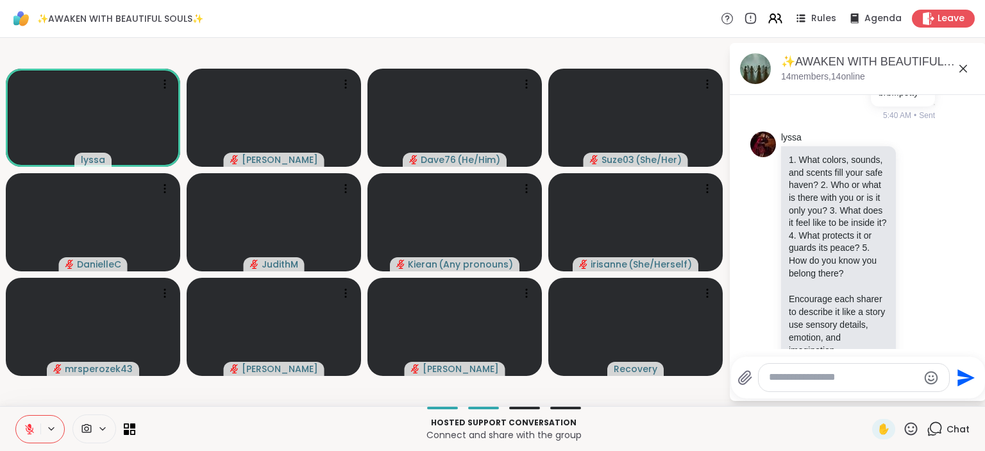
scroll to position [5280, 0]
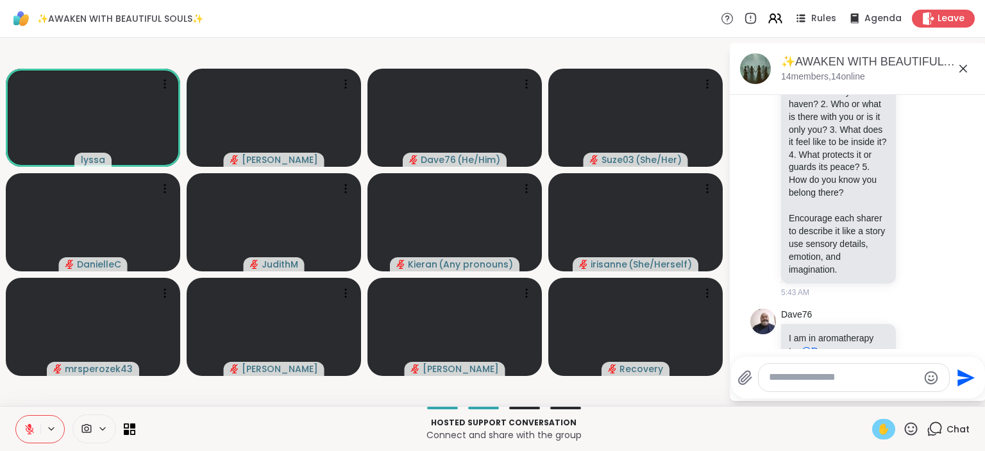
click at [880, 430] on span "✋" at bounding box center [883, 428] width 13 height 15
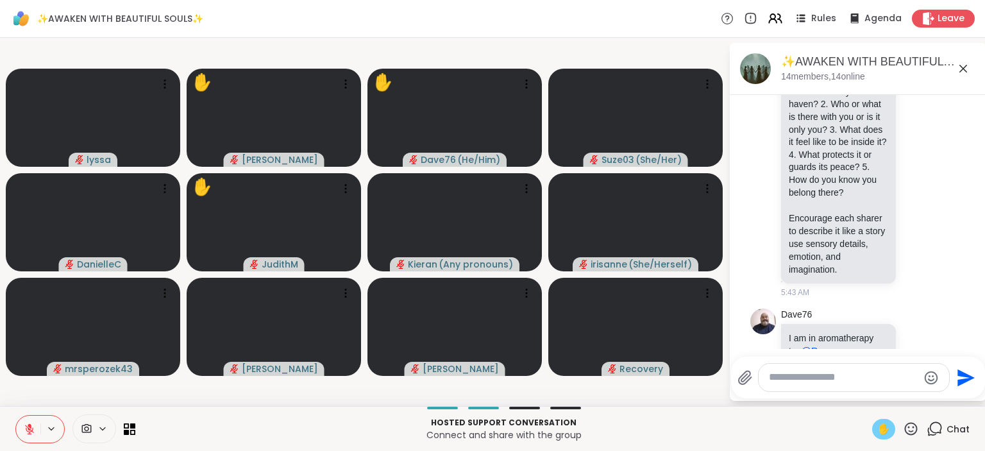
click at [25, 424] on icon at bounding box center [30, 429] width 12 height 12
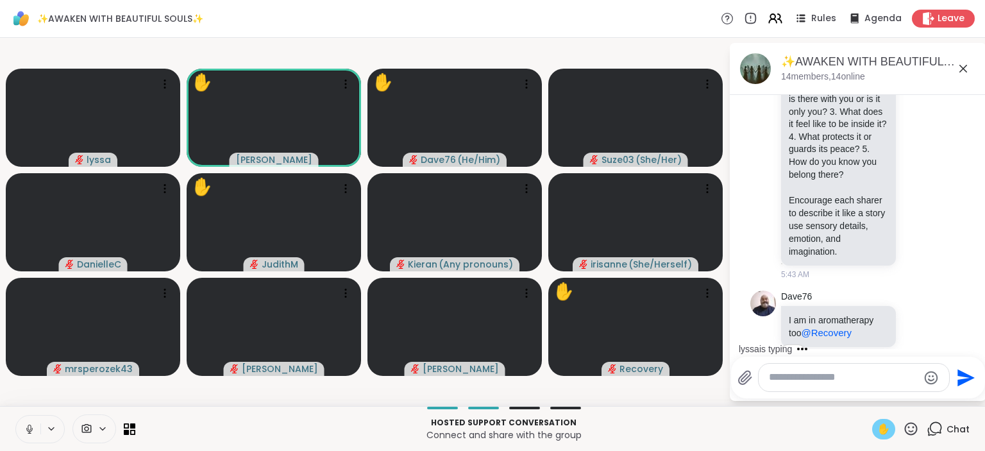
scroll to position [5379, 0]
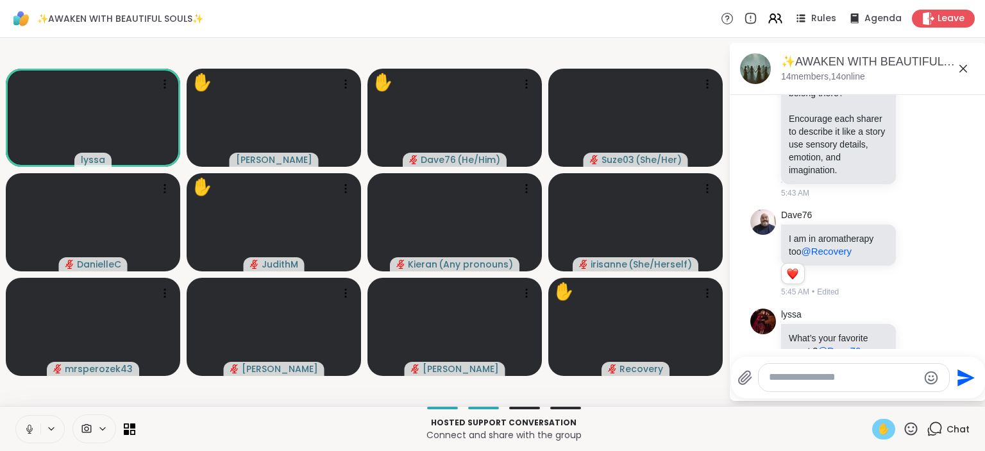
click at [30, 425] on icon at bounding box center [30, 429] width 12 height 12
click at [878, 425] on span "✋" at bounding box center [883, 428] width 13 height 15
click at [911, 429] on icon at bounding box center [911, 429] width 16 height 16
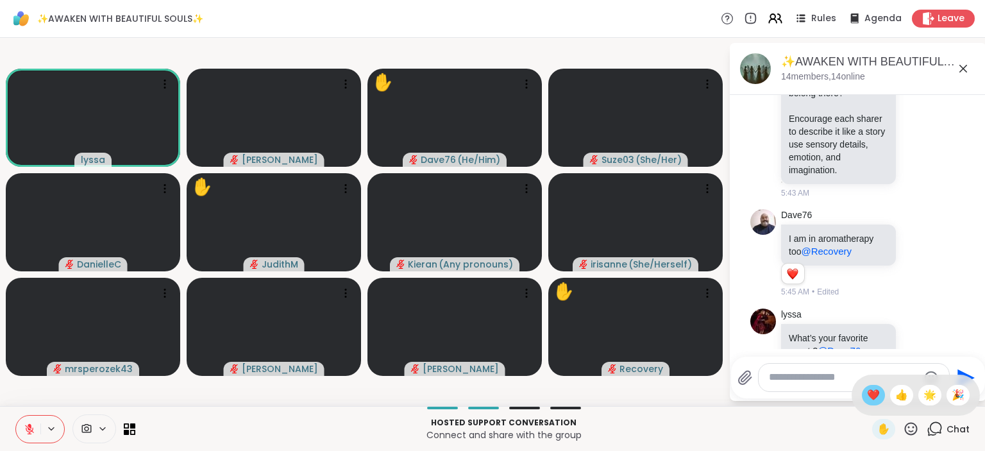
click at [873, 393] on span "❤️" at bounding box center [873, 394] width 13 height 15
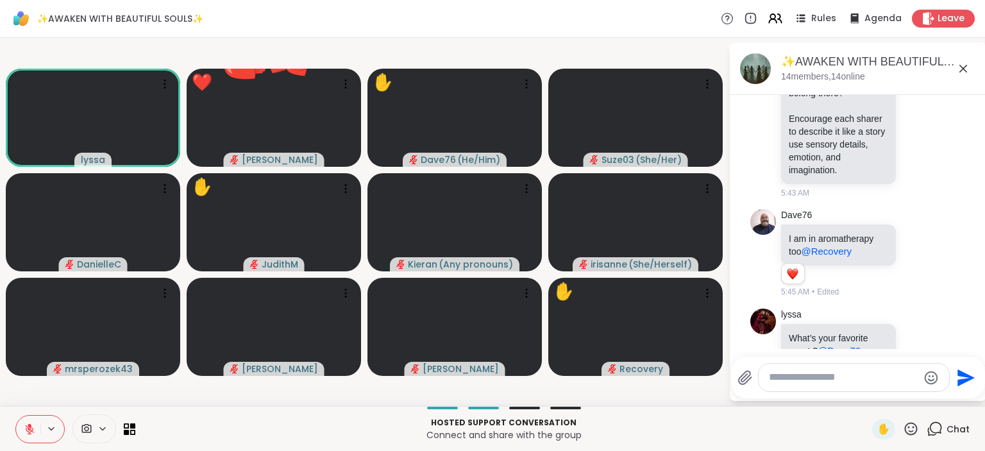
scroll to position [5506, 0]
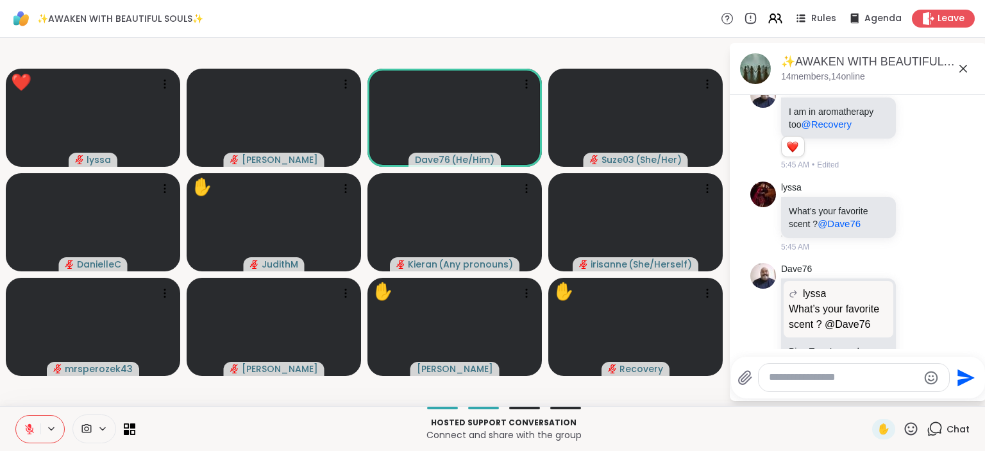
click at [911, 425] on icon at bounding box center [911, 429] width 16 height 16
click at [923, 396] on span "🌟" at bounding box center [929, 394] width 13 height 15
click at [912, 432] on icon at bounding box center [911, 428] width 13 height 13
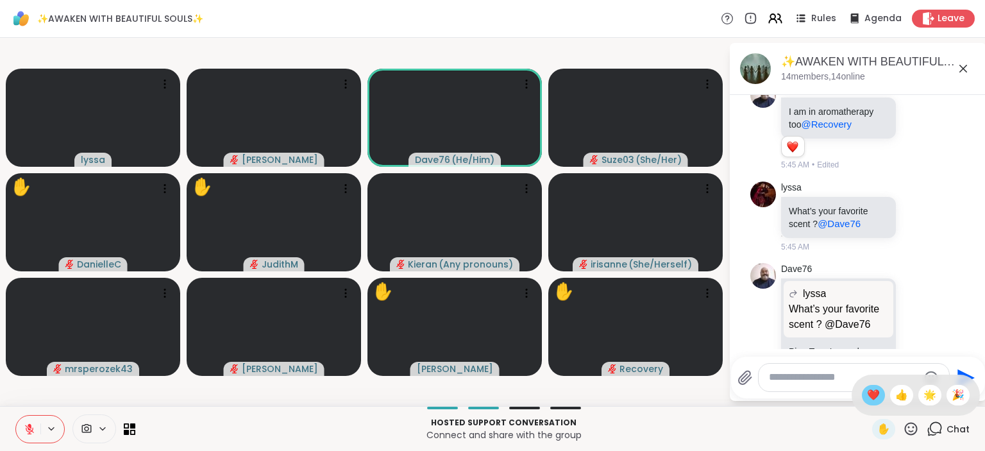
click at [872, 397] on span "❤️" at bounding box center [873, 394] width 13 height 15
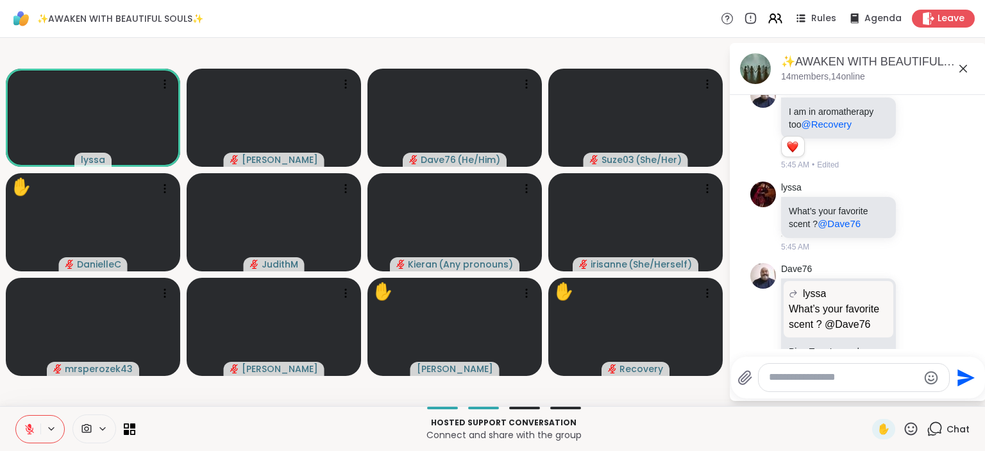
click at [909, 427] on icon at bounding box center [911, 429] width 16 height 16
click at [872, 394] on span "❤️" at bounding box center [873, 394] width 13 height 15
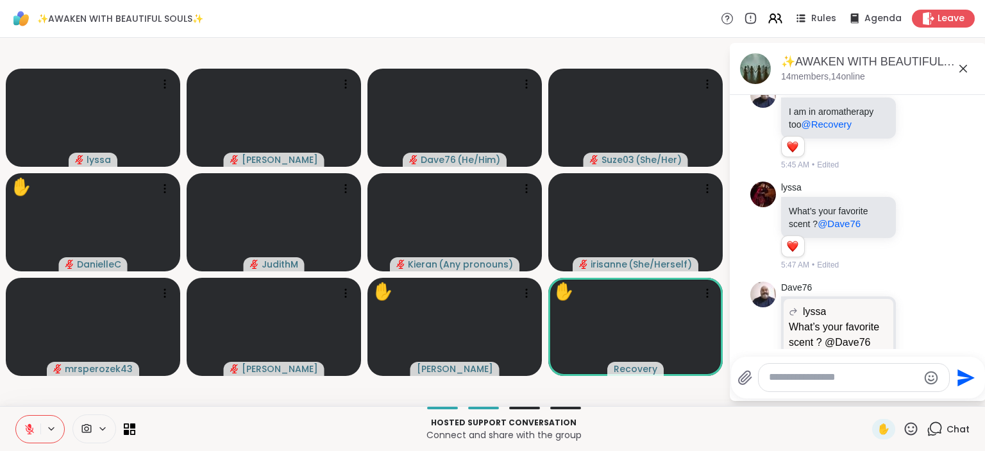
click at [794, 380] on textarea "Type your message" at bounding box center [843, 377] width 149 height 13
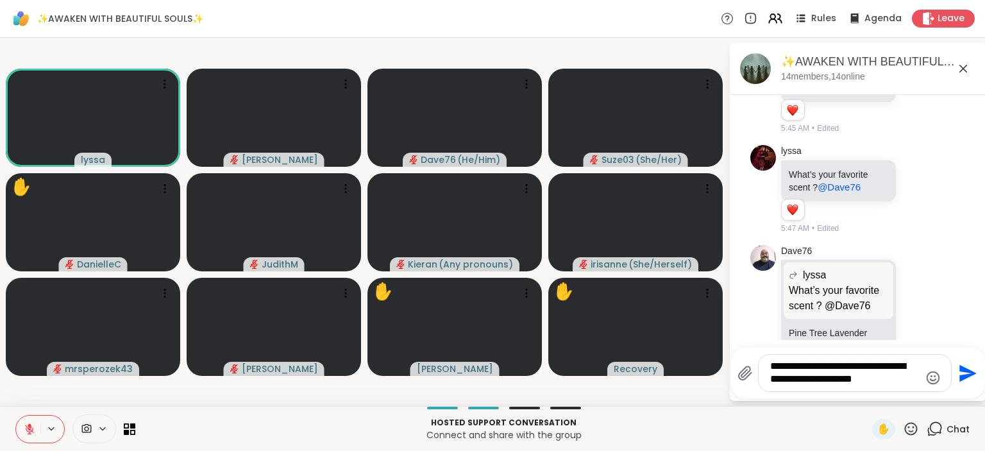
type textarea "**********"
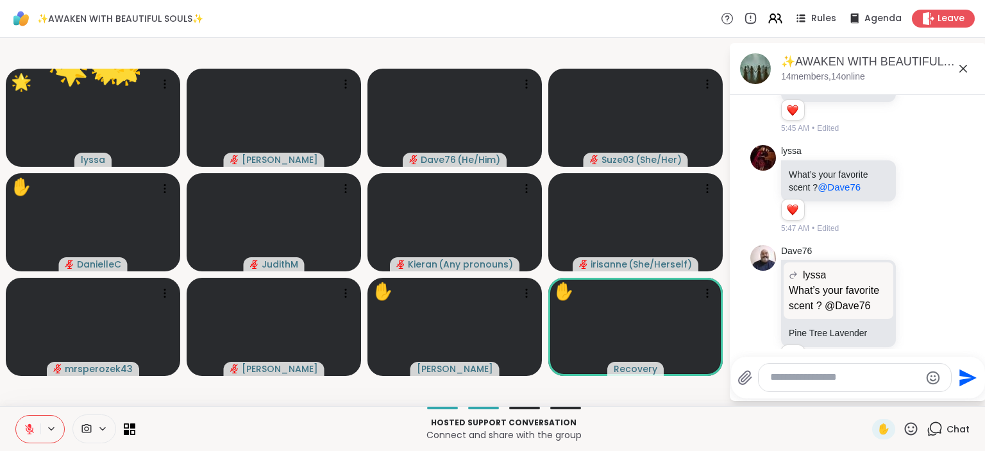
scroll to position [5636, 0]
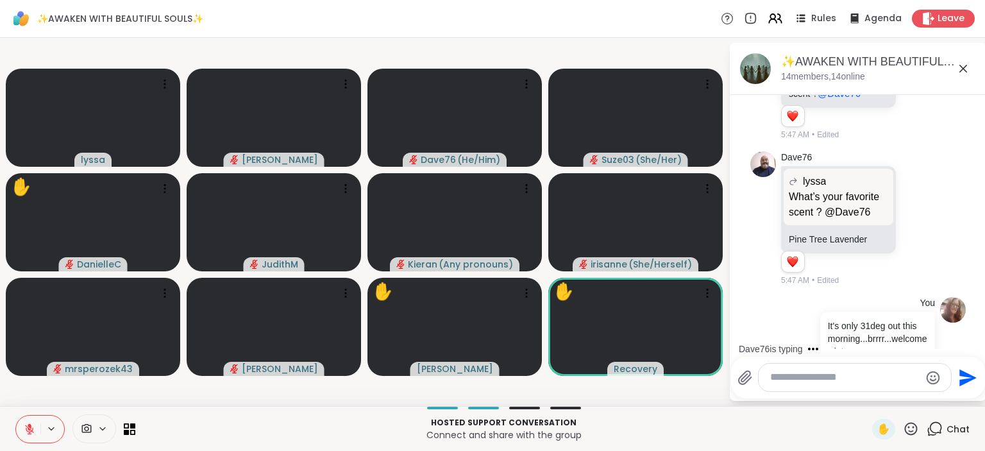
click at [909, 430] on icon at bounding box center [911, 429] width 16 height 16
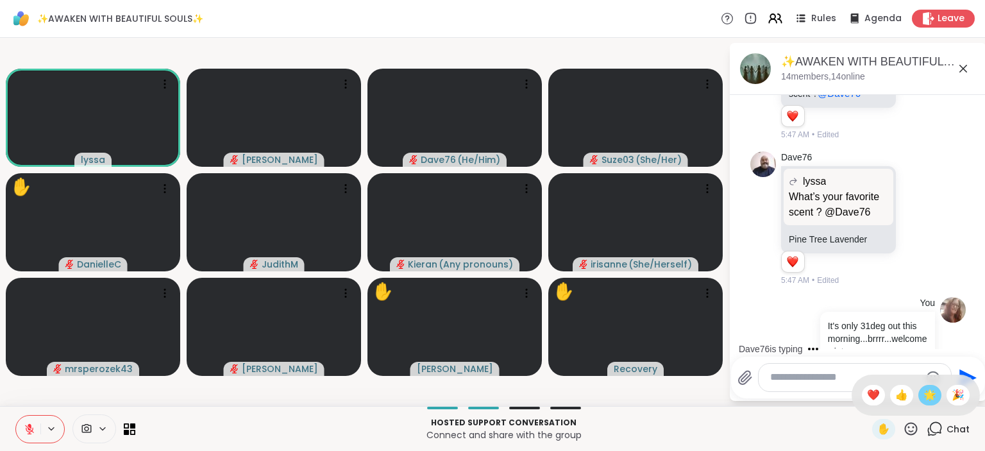
click at [931, 398] on span "🌟" at bounding box center [929, 394] width 13 height 15
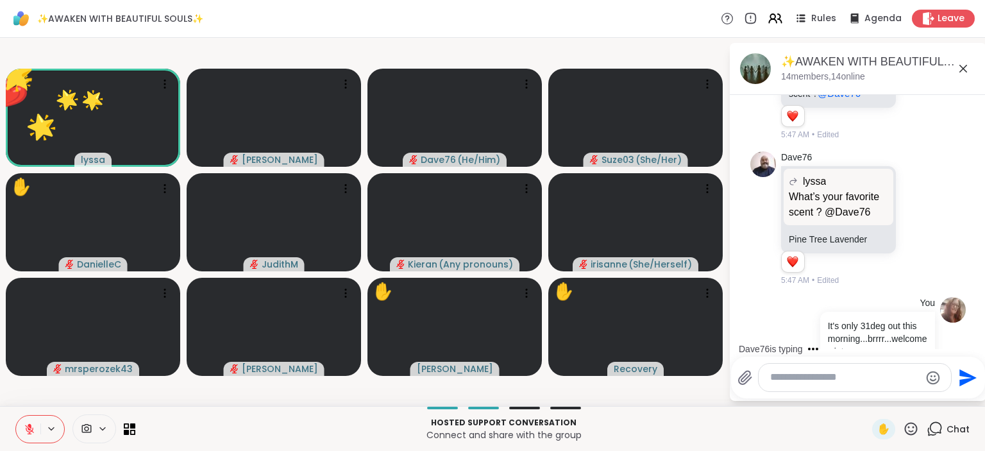
click at [915, 430] on icon at bounding box center [911, 429] width 16 height 16
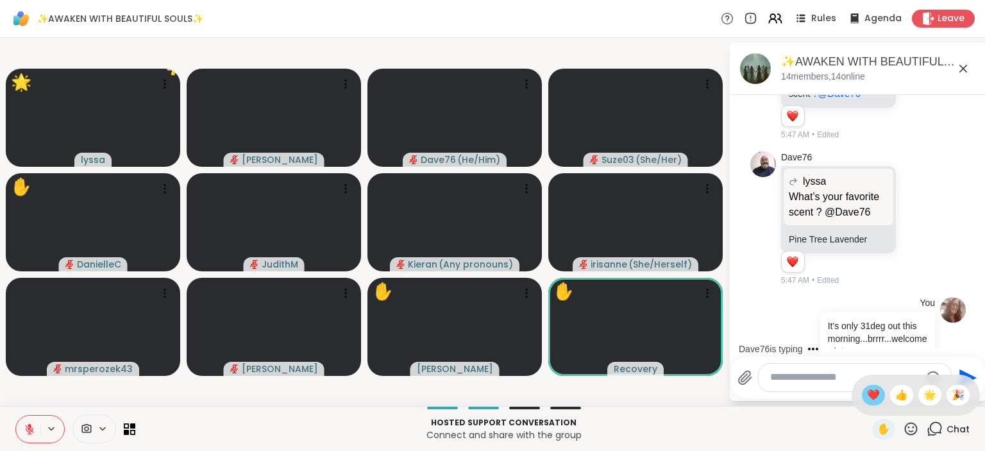
click at [870, 391] on span "❤️" at bounding box center [873, 394] width 13 height 15
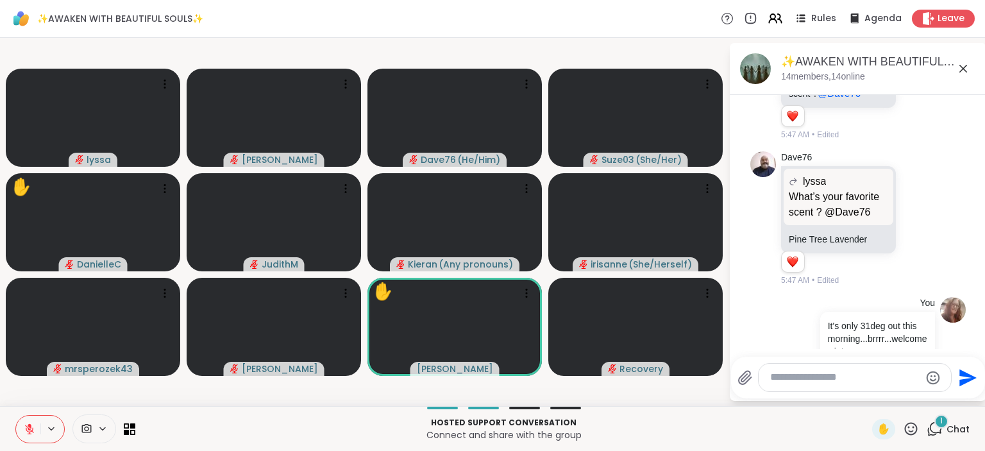
scroll to position [5818, 0]
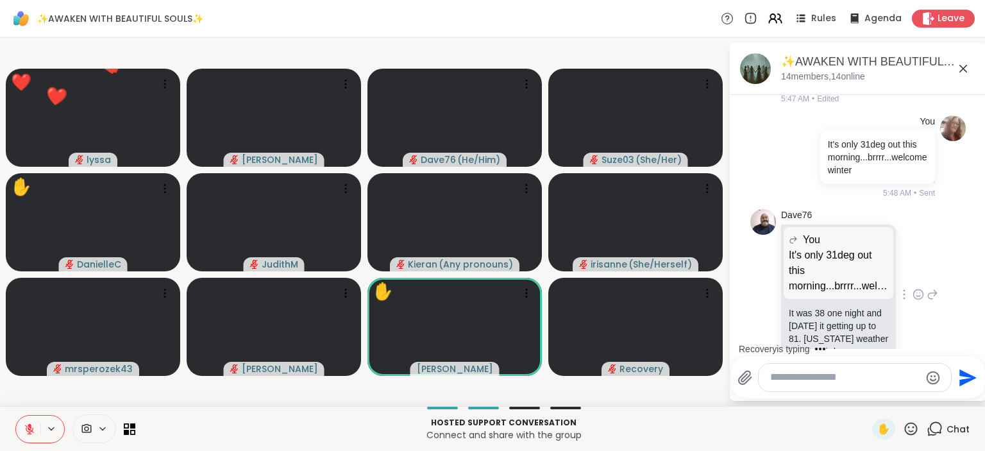
click at [921, 288] on icon at bounding box center [919, 294] width 12 height 13
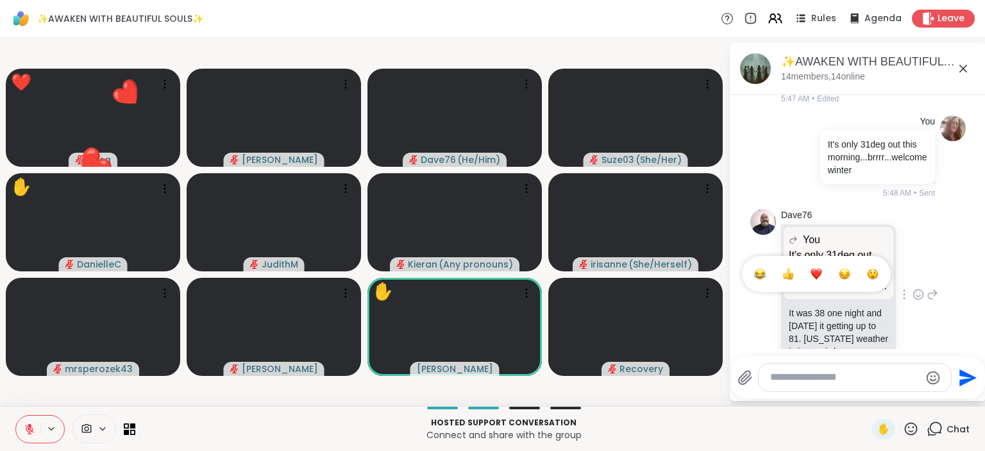
click at [761, 268] on div "Select Reaction: Joy" at bounding box center [760, 274] width 12 height 12
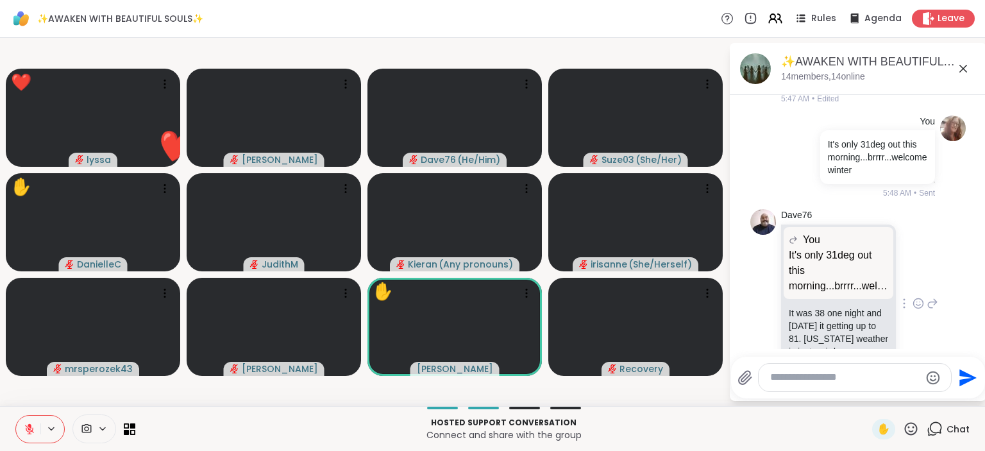
scroll to position [5836, 0]
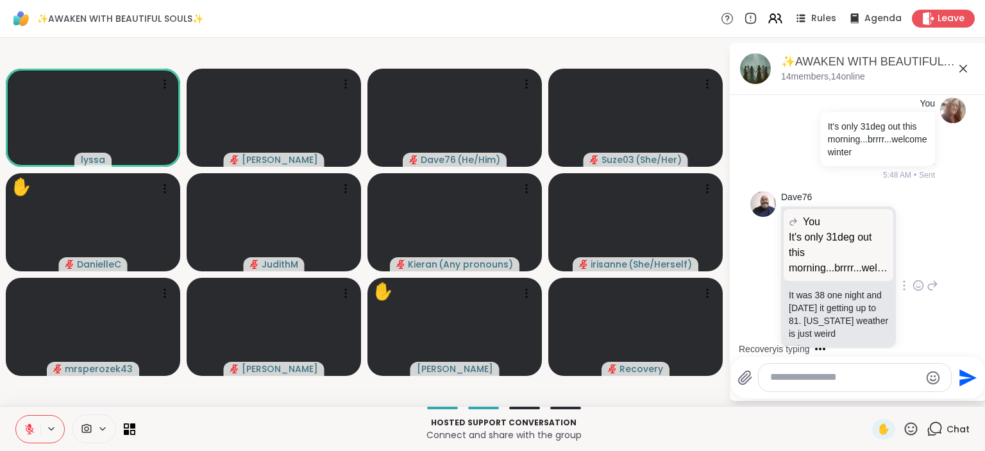
click at [901, 429] on div "✋" at bounding box center [895, 429] width 47 height 21
click at [911, 431] on icon at bounding box center [911, 429] width 16 height 16
click at [875, 391] on span "❤️" at bounding box center [873, 394] width 13 height 15
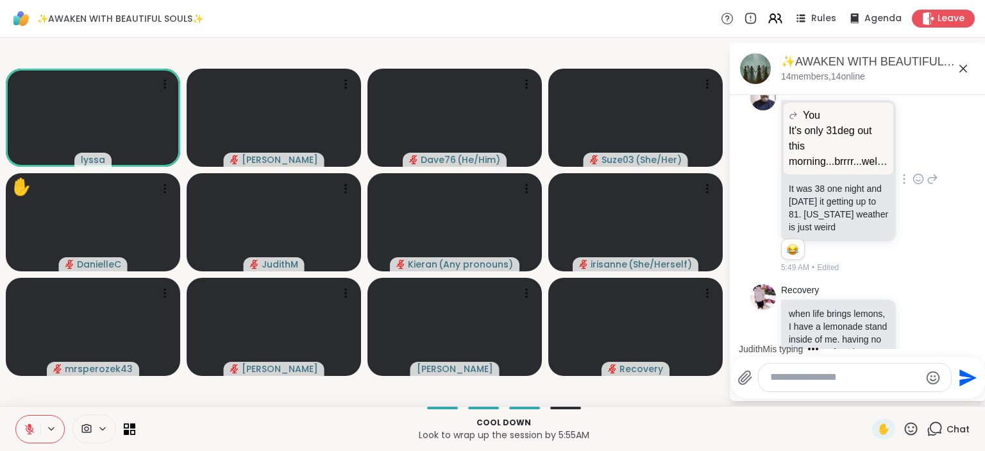
click at [796, 376] on textarea "Type your message" at bounding box center [844, 377] width 149 height 13
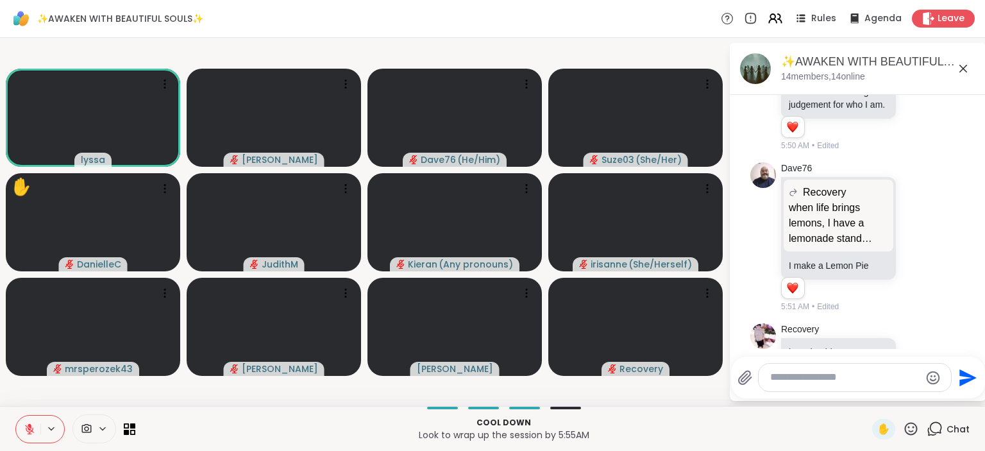
scroll to position [6208, 0]
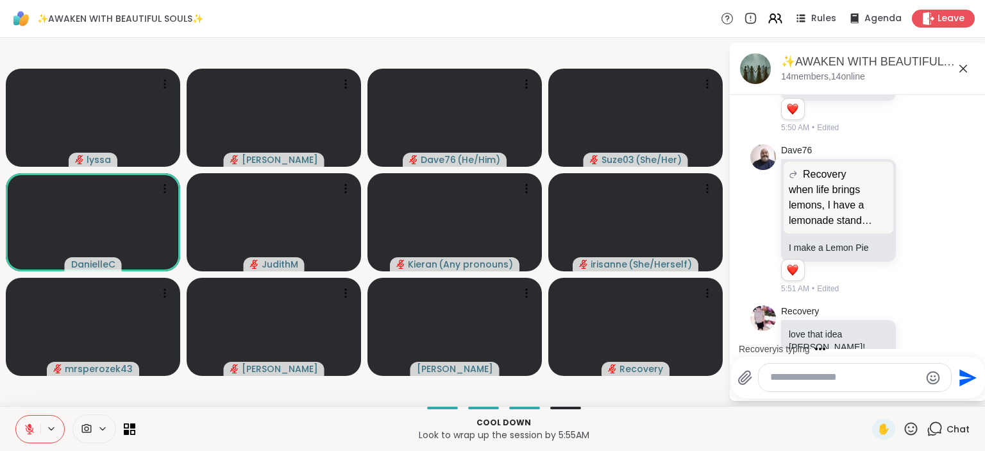
click at [768, 375] on div at bounding box center [855, 378] width 192 height 28
click at [947, 323] on div "Recovery love that idea [PERSON_NAME]! 1 1 5:51 AM • Edited" at bounding box center [857, 349] width 215 height 99
click at [950, 427] on span "Chat" at bounding box center [958, 429] width 23 height 13
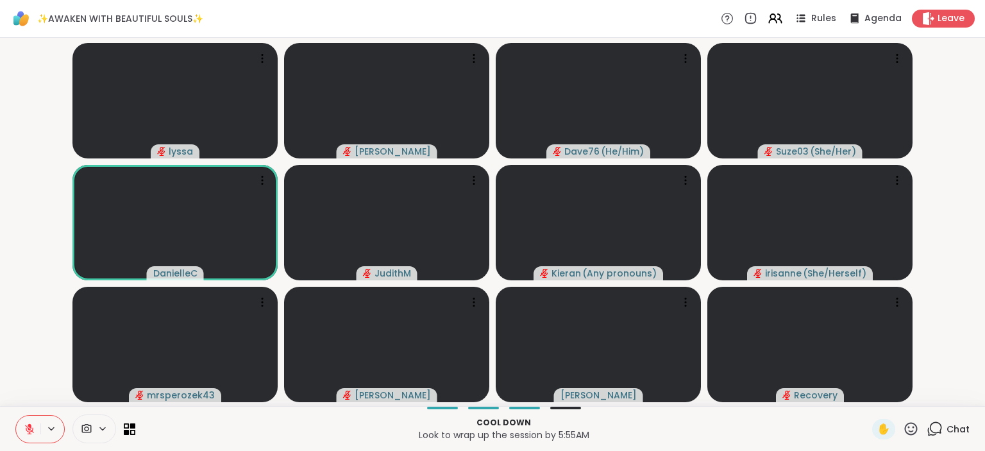
click at [950, 427] on span "Chat" at bounding box center [958, 429] width 23 height 13
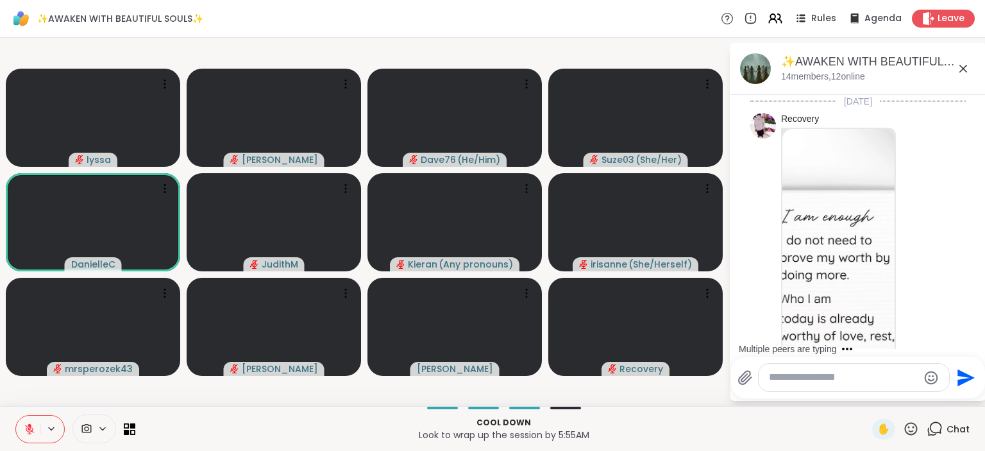
scroll to position [6195, 0]
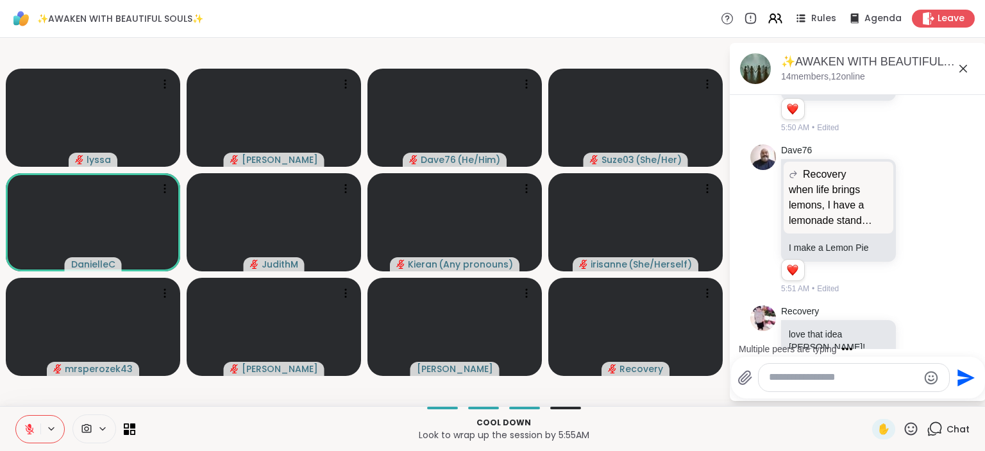
click at [847, 378] on textarea "Type your message" at bounding box center [843, 377] width 149 height 13
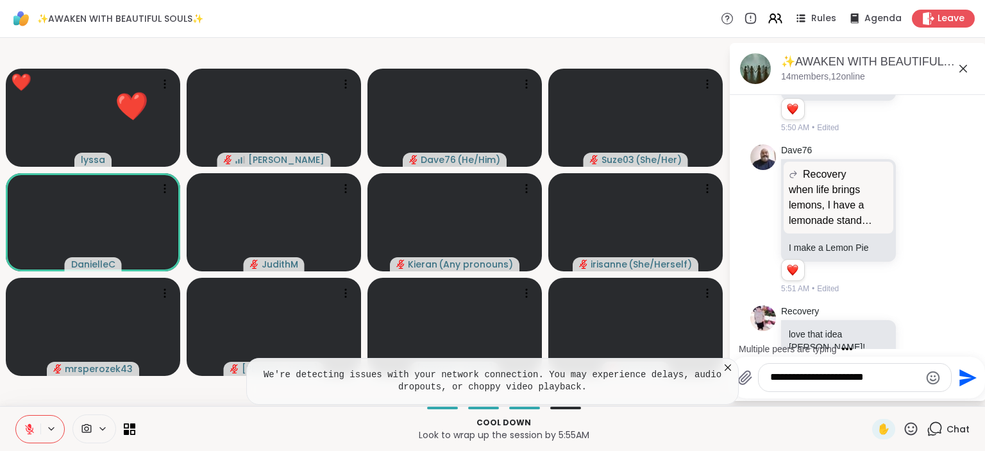
type textarea "**********"
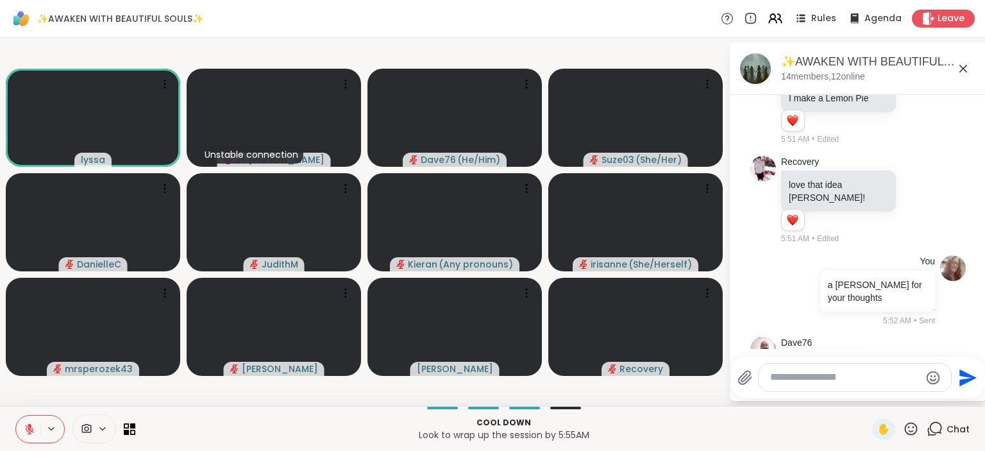
scroll to position [6515, 0]
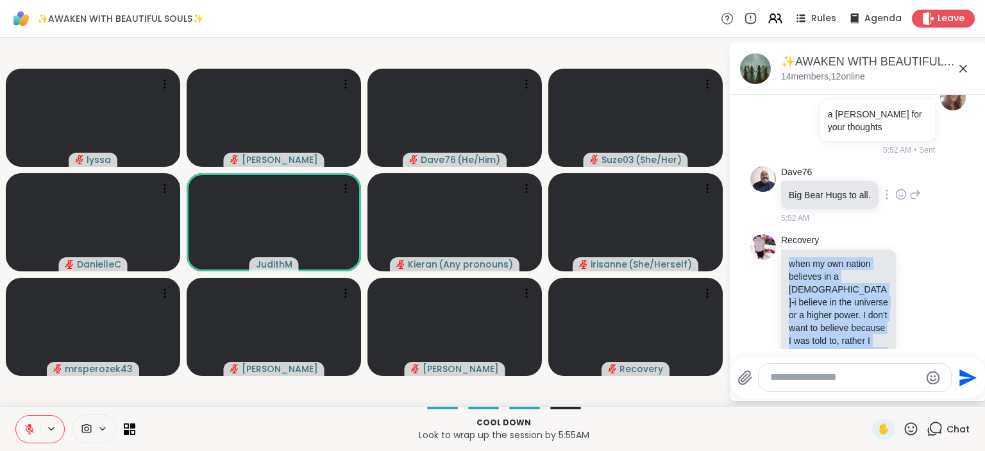
drag, startPoint x: 741, startPoint y: 401, endPoint x: 872, endPoint y: 170, distance: 266.2
click at [872, 170] on div "[PERSON_NAME] Dave76 ( He/Him ) Suze03 ( She/Her ) [PERSON_NAME] ( Any pronouns…" at bounding box center [492, 222] width 985 height 368
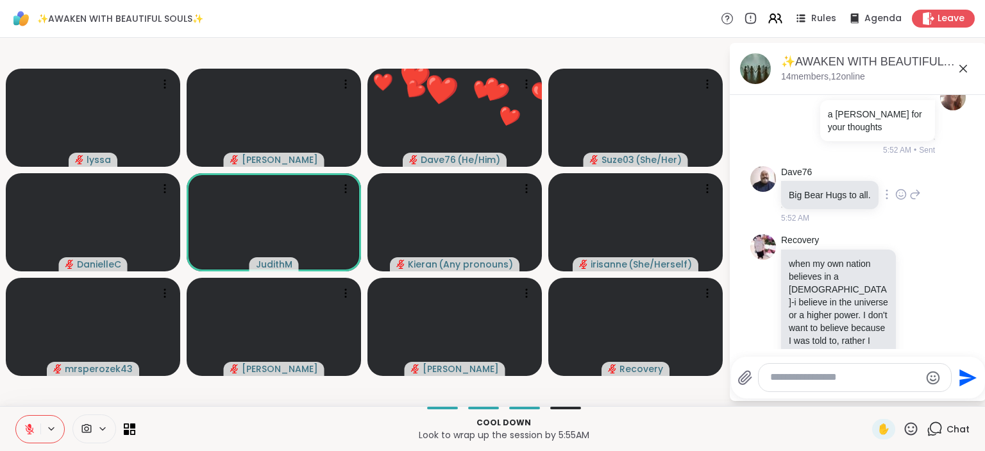
click at [897, 188] on icon at bounding box center [901, 194] width 12 height 13
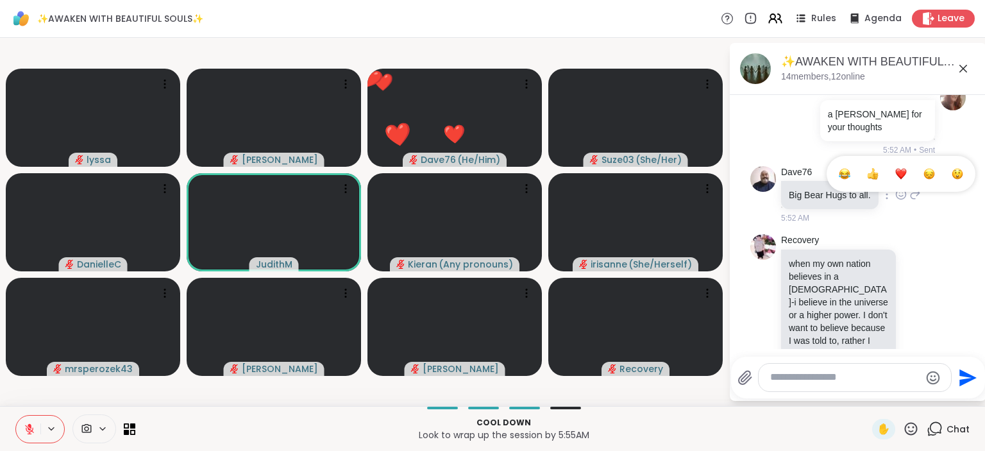
click at [901, 168] on div "Select Reaction: Heart" at bounding box center [901, 174] width 12 height 12
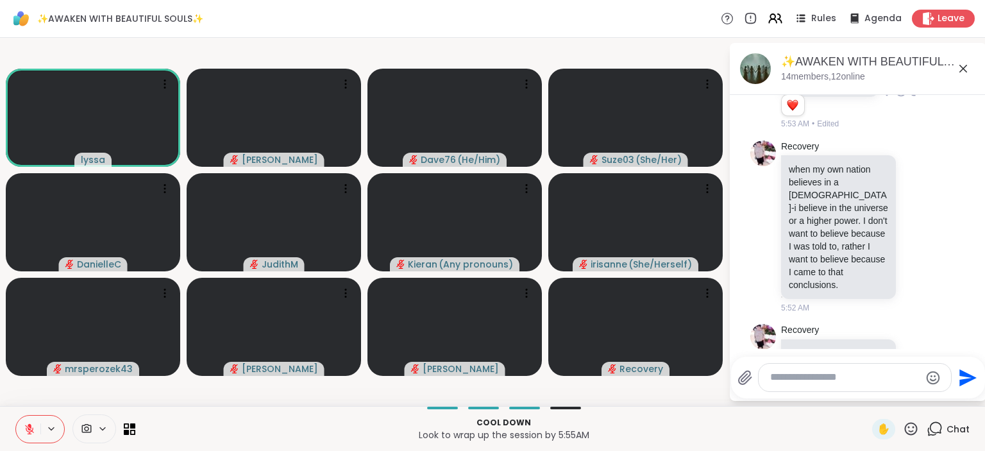
scroll to position [6646, 0]
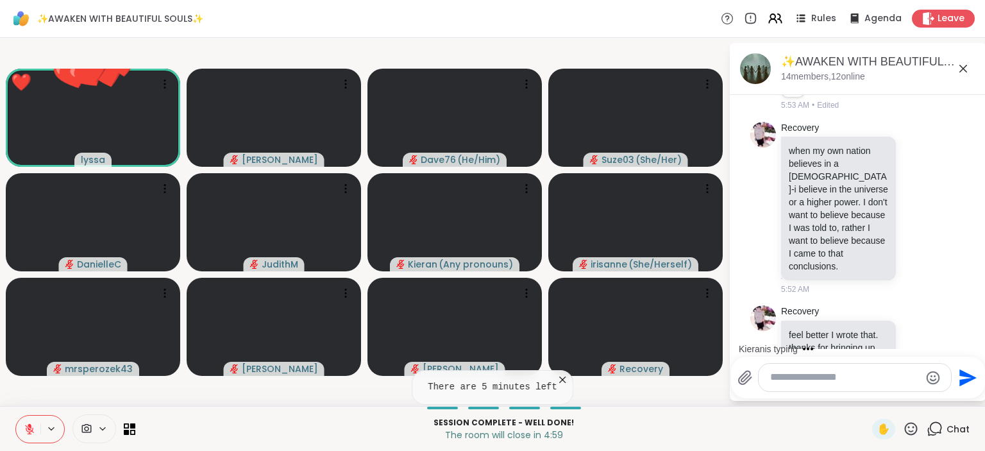
click at [907, 425] on icon at bounding box center [911, 429] width 16 height 16
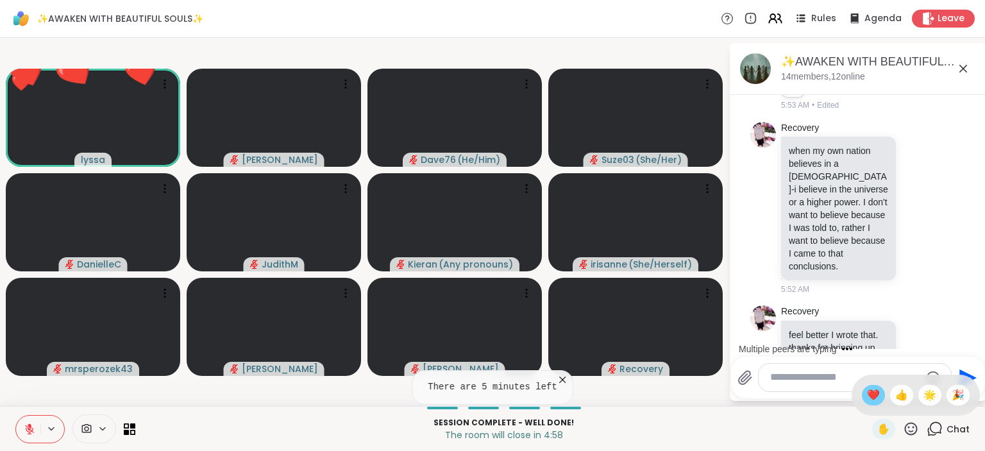
click at [871, 391] on span "❤️" at bounding box center [873, 394] width 13 height 15
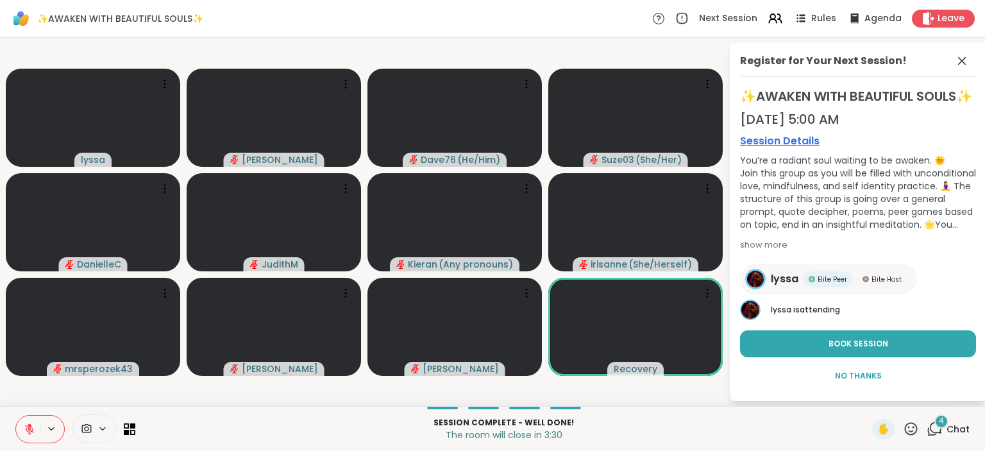
click at [913, 425] on icon at bounding box center [911, 429] width 16 height 16
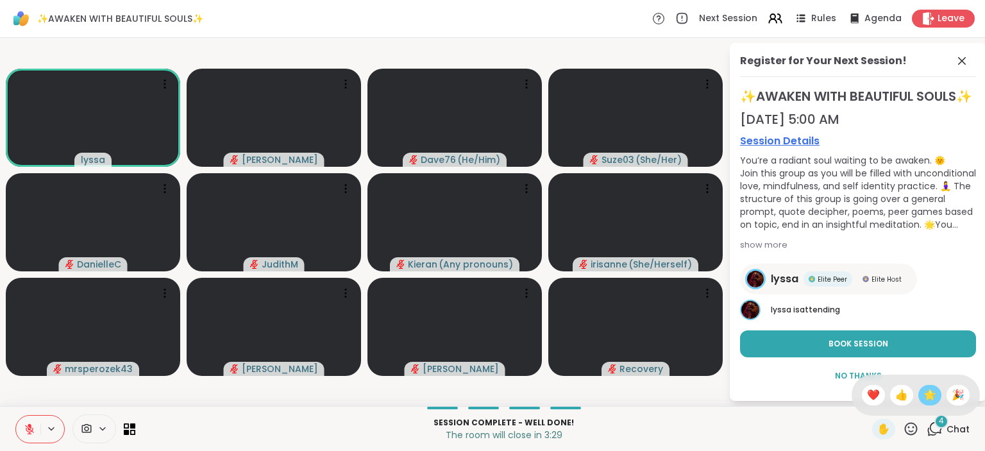
click at [921, 394] on div "🌟" at bounding box center [929, 395] width 23 height 21
click at [24, 432] on icon at bounding box center [30, 429] width 12 height 12
click at [27, 428] on icon at bounding box center [29, 429] width 6 height 4
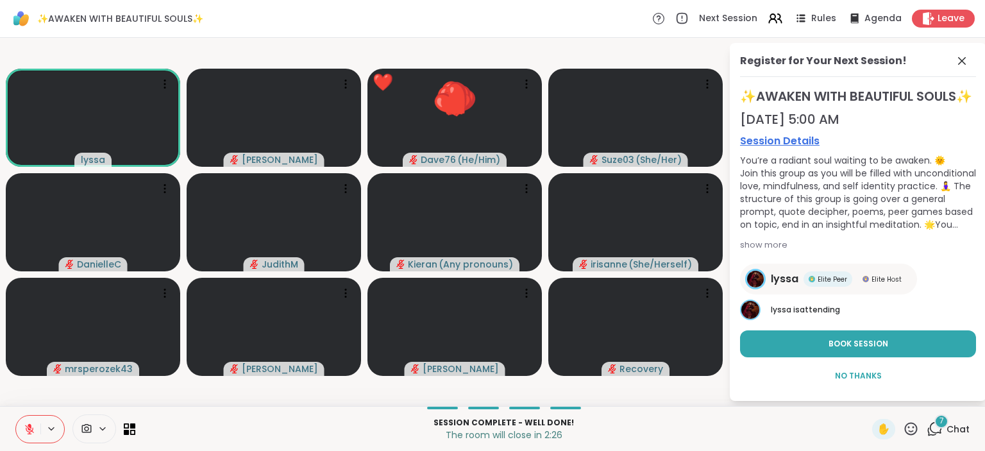
click at [909, 426] on icon at bounding box center [911, 429] width 16 height 16
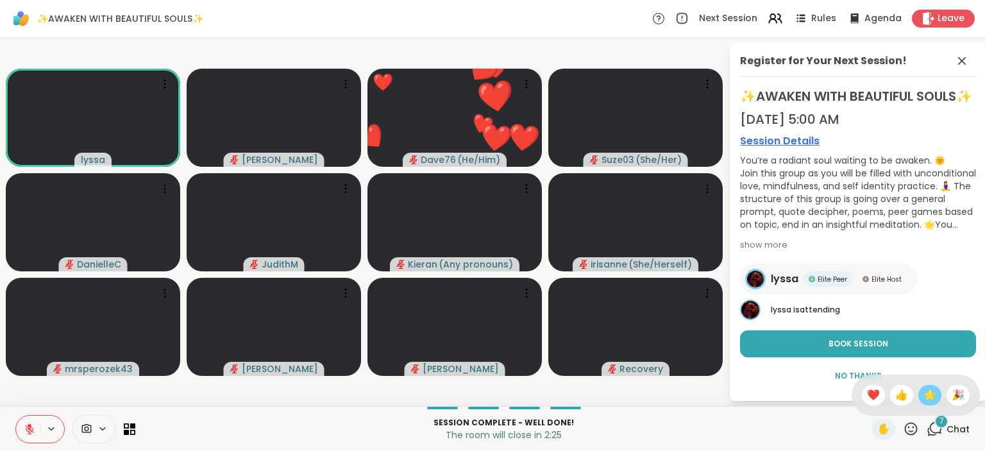
click at [932, 388] on span "🌟" at bounding box center [929, 394] width 13 height 15
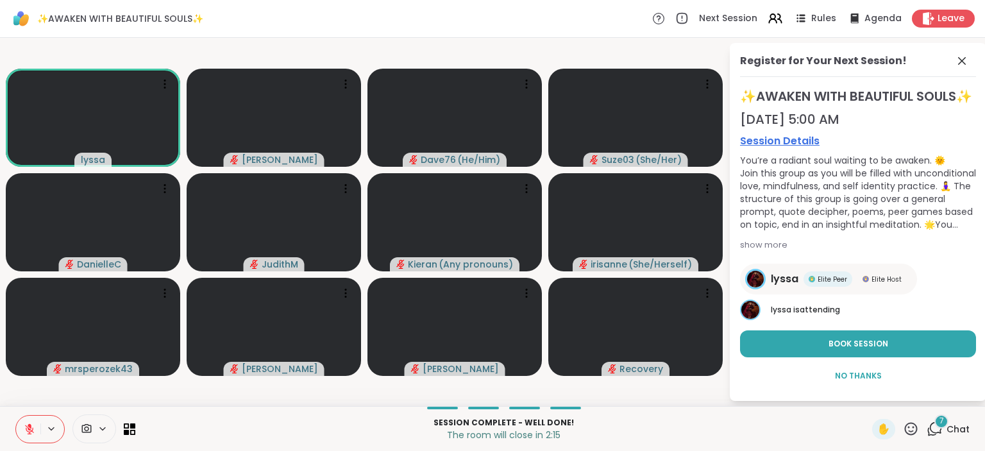
click at [907, 428] on icon at bounding box center [911, 429] width 16 height 16
click at [871, 398] on span "❤️" at bounding box center [873, 394] width 13 height 15
click at [910, 430] on icon at bounding box center [911, 429] width 16 height 16
click at [931, 399] on span "🌟" at bounding box center [929, 394] width 13 height 15
click at [911, 426] on icon at bounding box center [911, 429] width 16 height 16
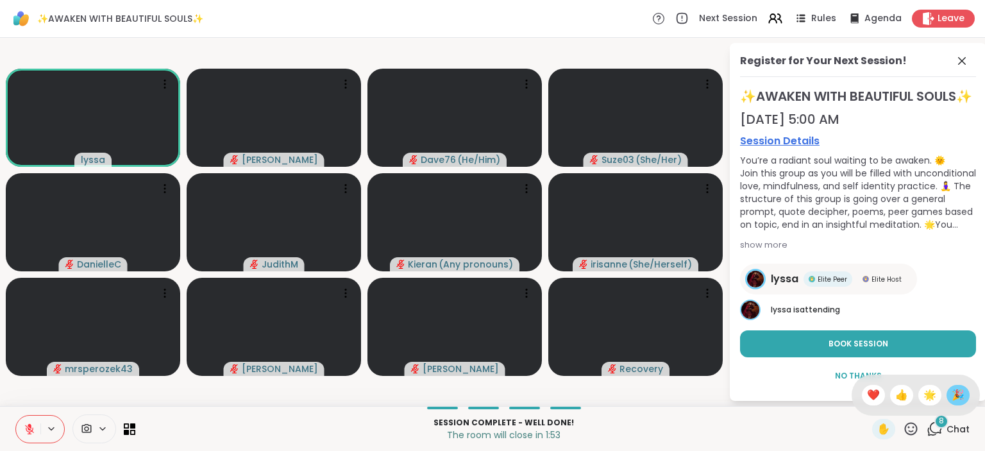
click at [959, 391] on span "🎉" at bounding box center [958, 394] width 13 height 15
click at [950, 15] on span "Leave" at bounding box center [952, 18] width 28 height 13
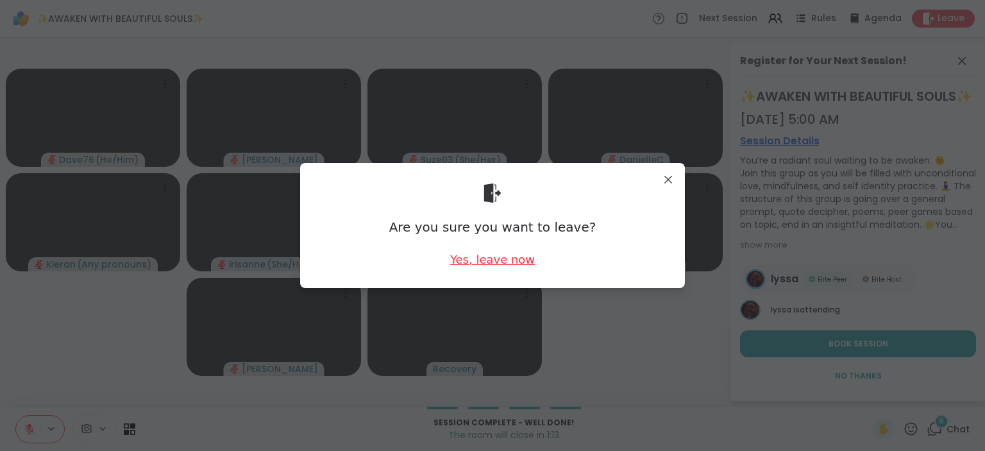
click at [506, 262] on div "Yes, leave now" at bounding box center [492, 259] width 85 height 16
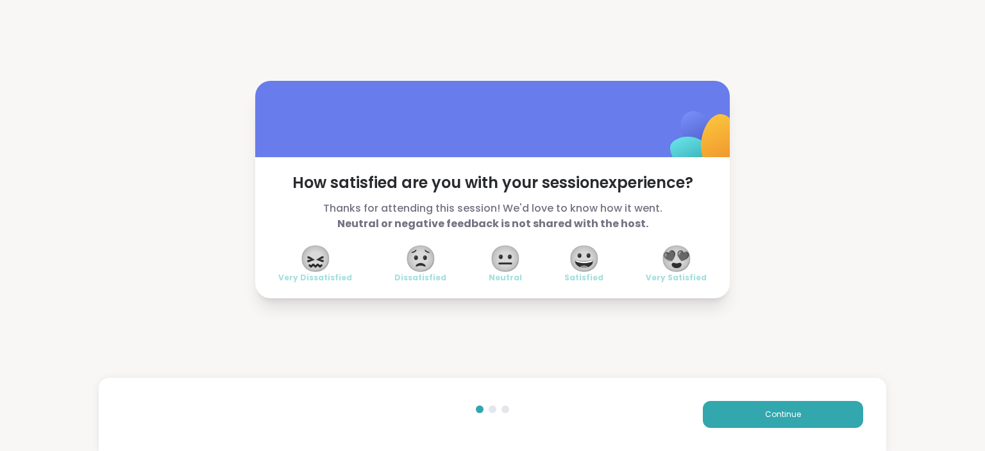
click at [691, 270] on span "😍" at bounding box center [677, 258] width 32 height 23
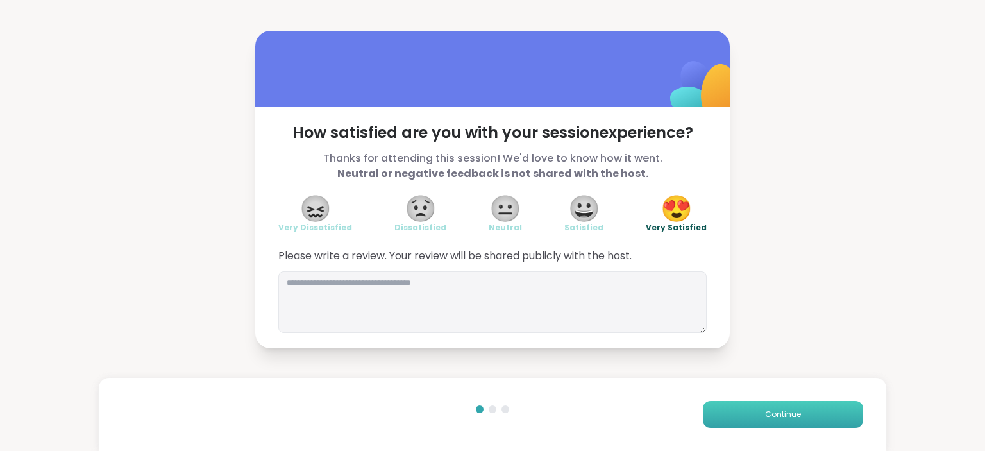
click at [799, 413] on span "Continue" at bounding box center [783, 415] width 36 height 12
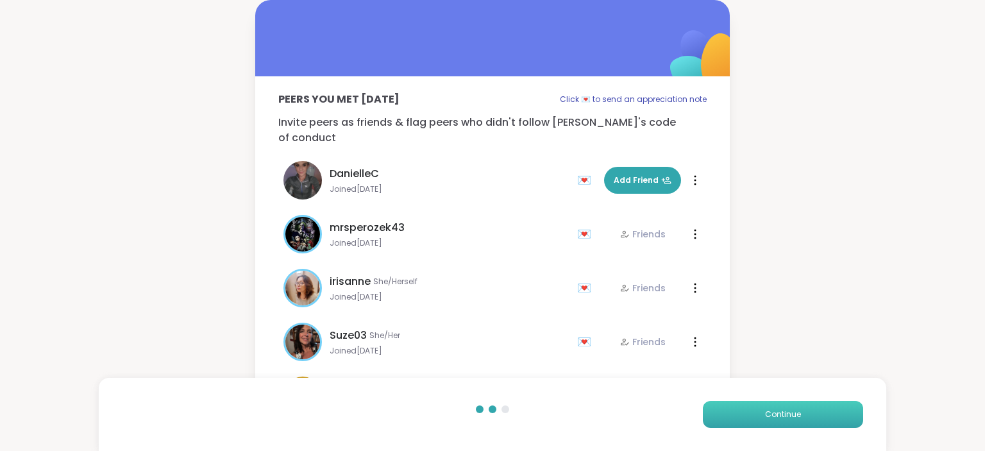
click at [799, 413] on span "Continue" at bounding box center [783, 415] width 36 height 12
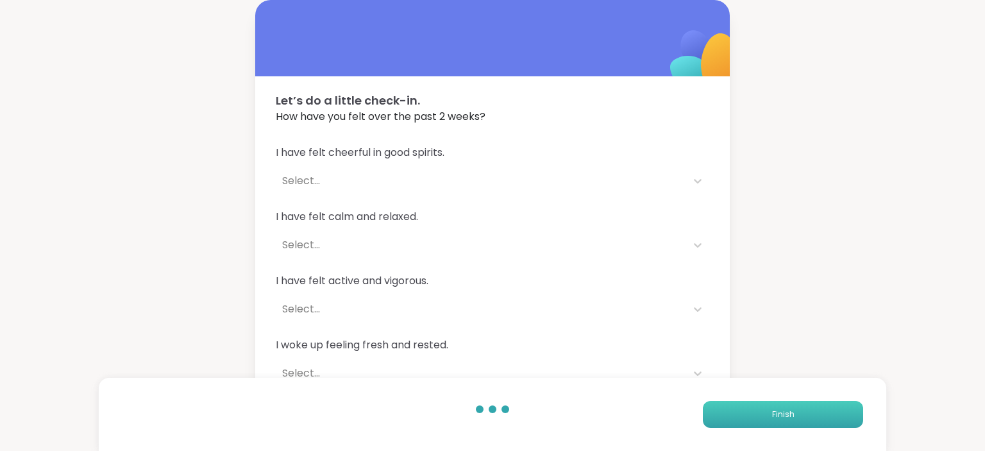
click at [799, 413] on button "Finish" at bounding box center [783, 414] width 160 height 27
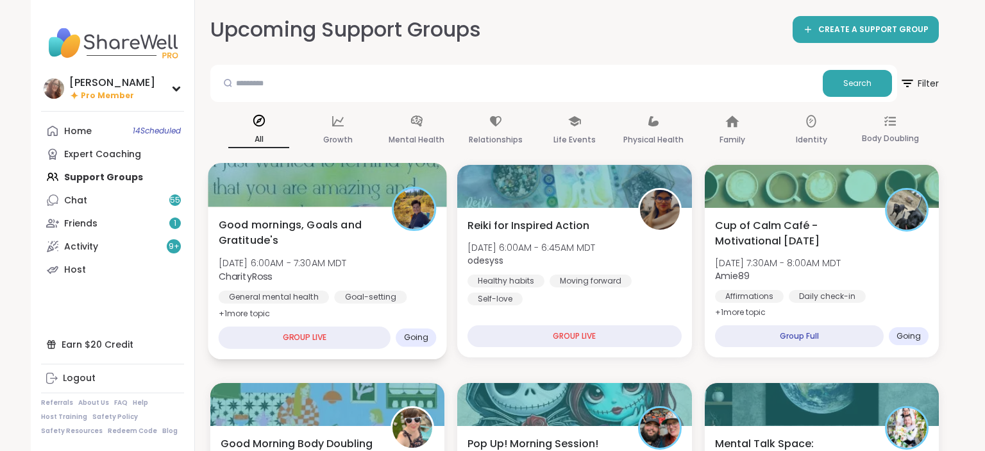
click at [371, 203] on div at bounding box center [327, 185] width 239 height 44
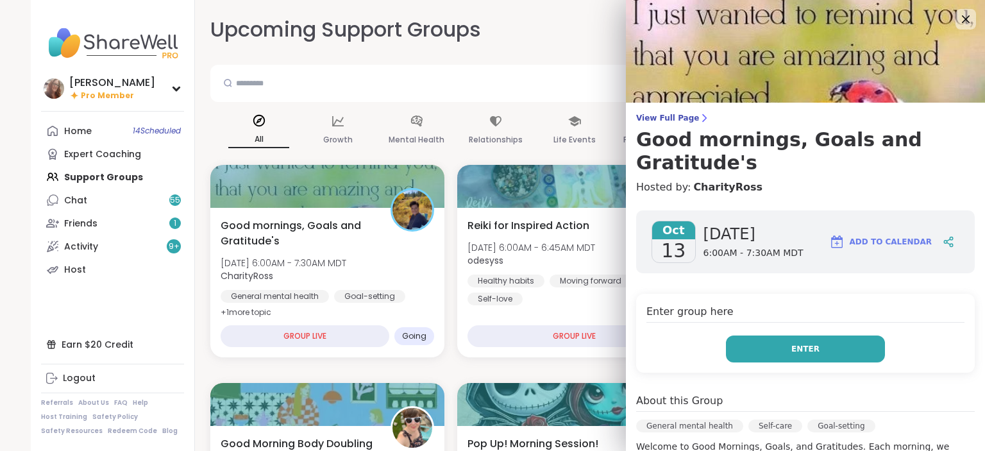
click at [818, 335] on button "Enter" at bounding box center [805, 348] width 159 height 27
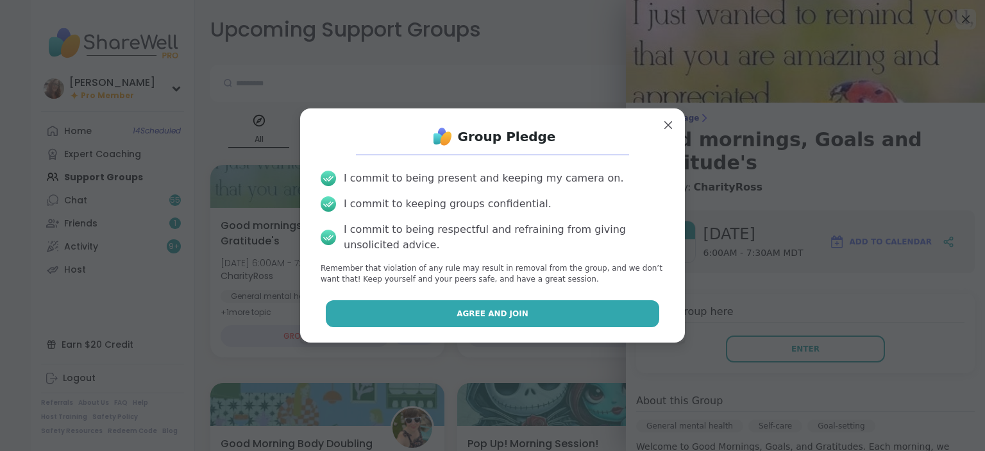
click at [627, 304] on button "Agree and Join" at bounding box center [493, 313] width 334 height 27
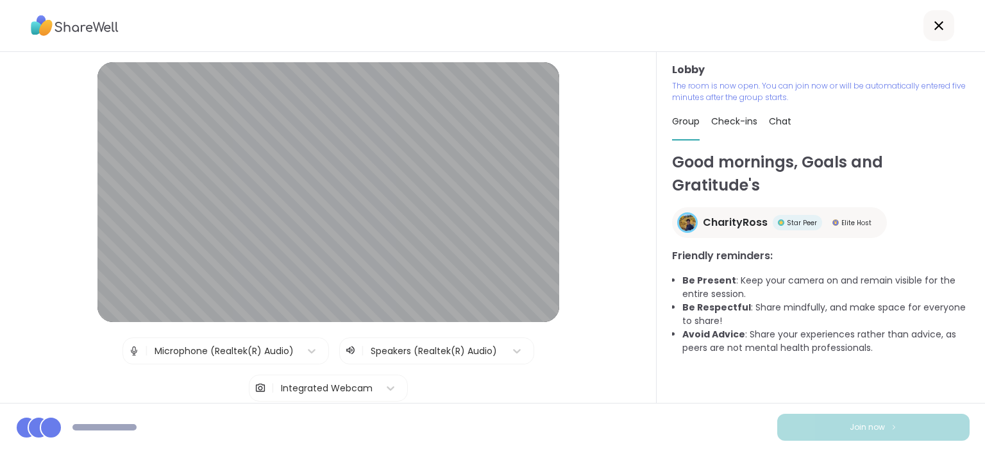
click at [777, 124] on span "Chat" at bounding box center [780, 121] width 22 height 13
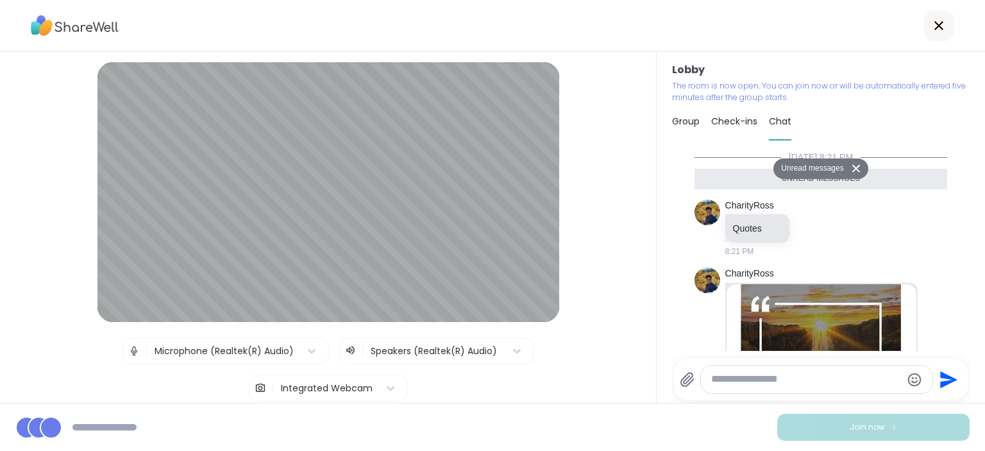
scroll to position [1134, 0]
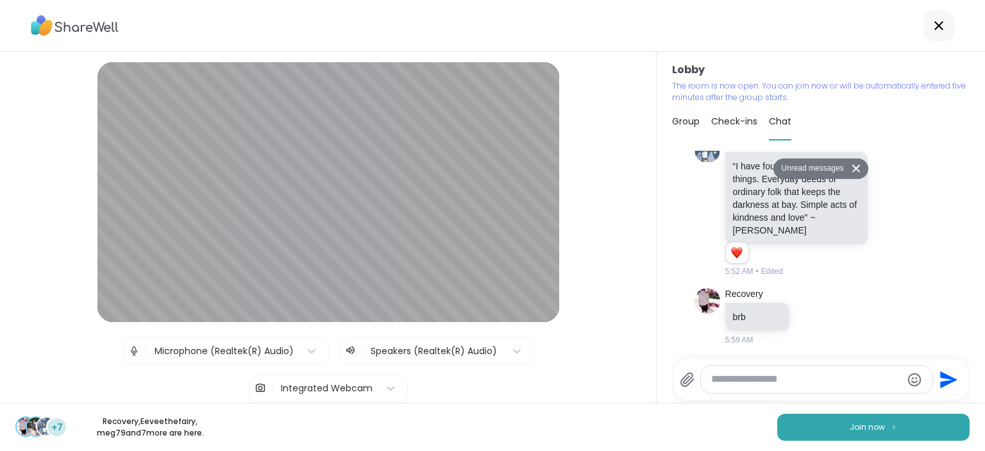
click at [750, 377] on textarea "Type your message" at bounding box center [806, 379] width 190 height 13
type textarea "***"
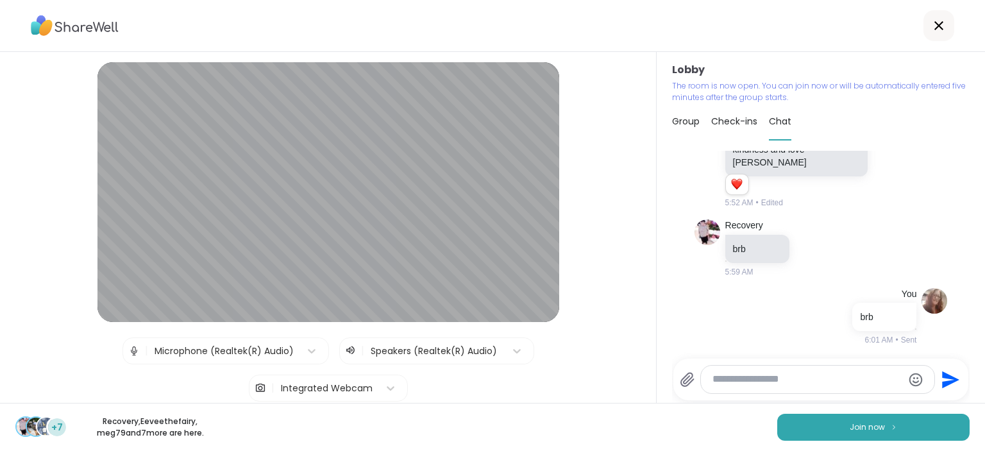
scroll to position [1171, 0]
click at [847, 419] on button "Join now" at bounding box center [873, 427] width 192 height 27
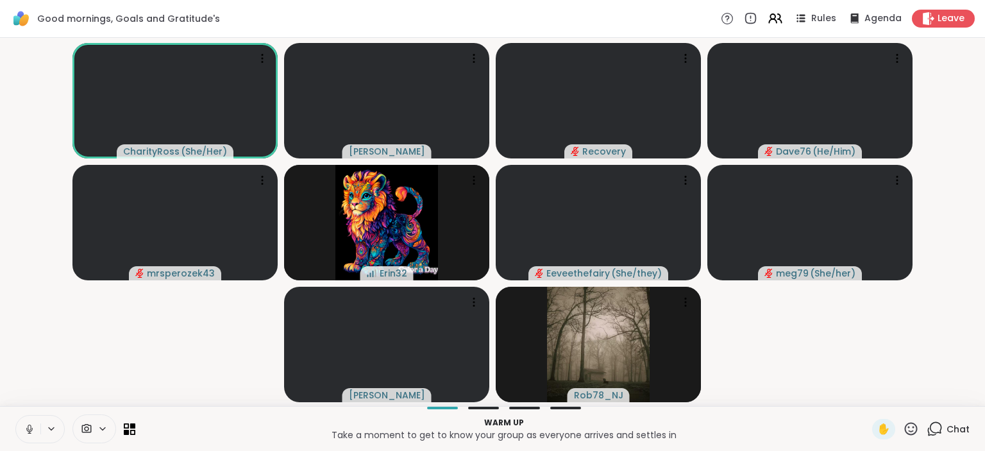
click at [30, 428] on icon at bounding box center [30, 429] width 12 height 12
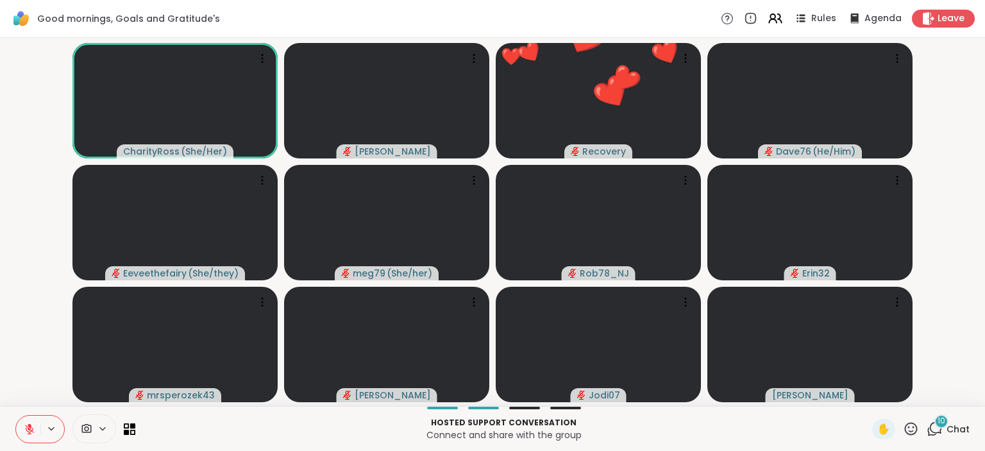
click at [908, 428] on icon at bounding box center [911, 429] width 16 height 16
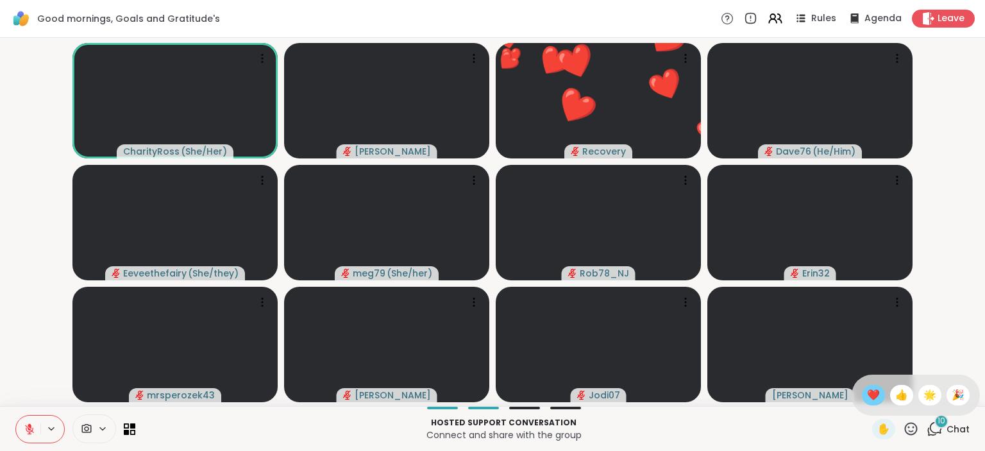
click at [870, 398] on span "❤️" at bounding box center [873, 394] width 13 height 15
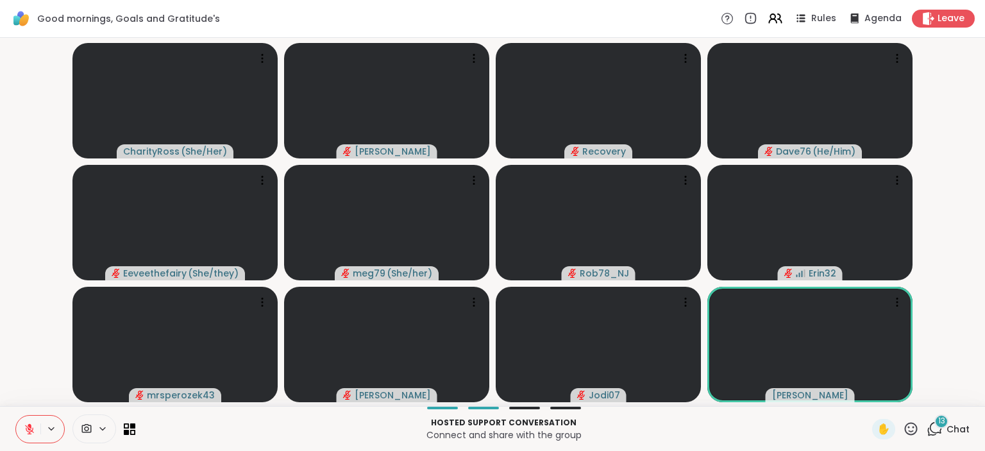
click at [912, 425] on icon at bounding box center [911, 429] width 16 height 16
click at [875, 394] on span "❤️" at bounding box center [873, 394] width 13 height 15
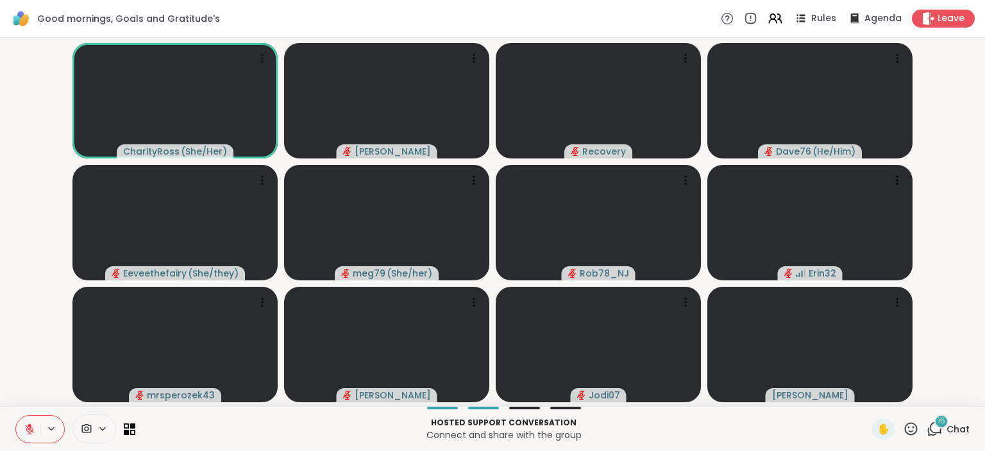
click at [913, 427] on icon at bounding box center [911, 429] width 16 height 16
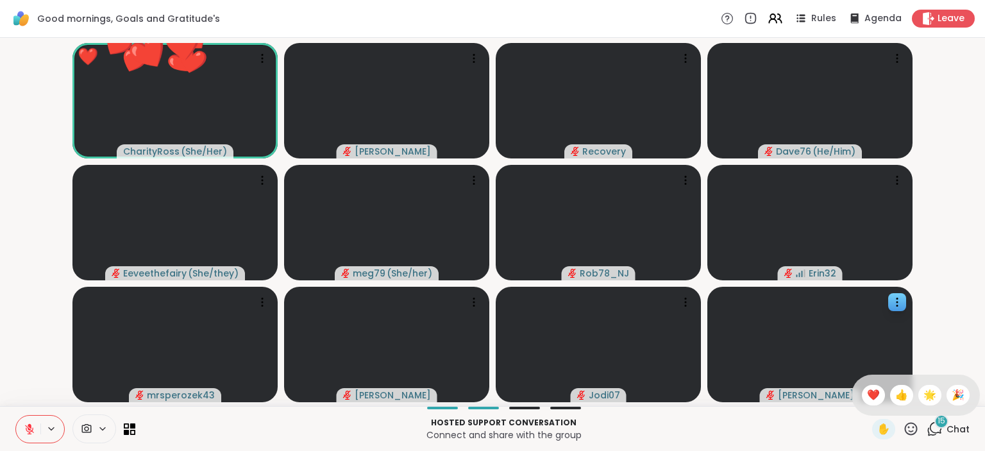
click at [873, 393] on span "❤️" at bounding box center [873, 394] width 13 height 15
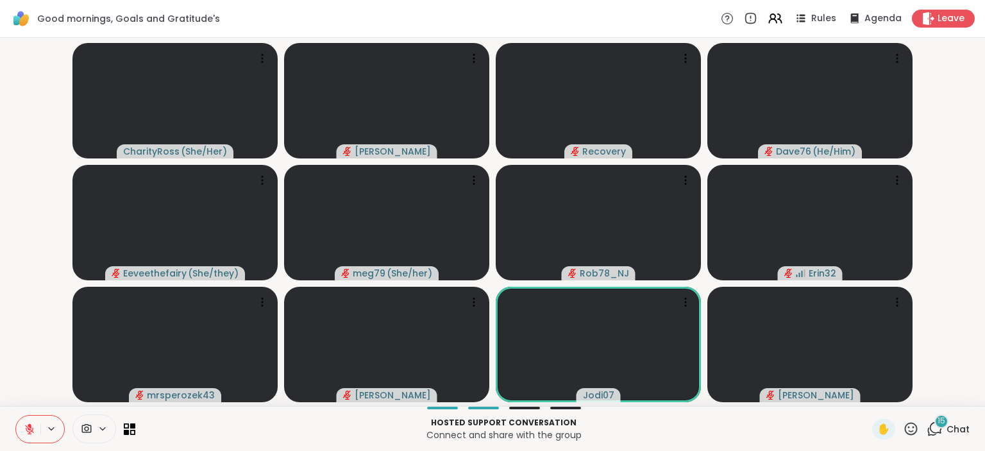
click at [27, 435] on icon at bounding box center [30, 429] width 12 height 12
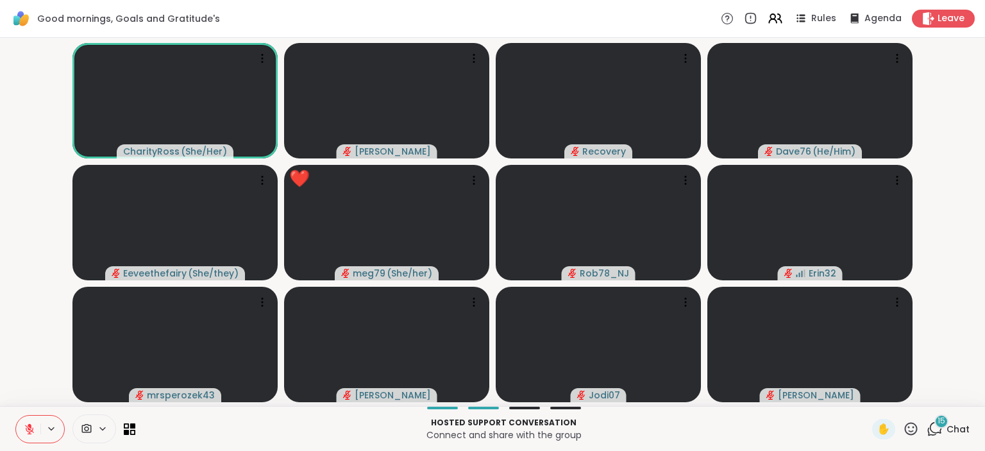
click at [26, 420] on button at bounding box center [28, 429] width 24 height 27
click at [30, 428] on icon at bounding box center [30, 429] width 12 height 12
click at [30, 428] on icon at bounding box center [29, 429] width 9 height 9
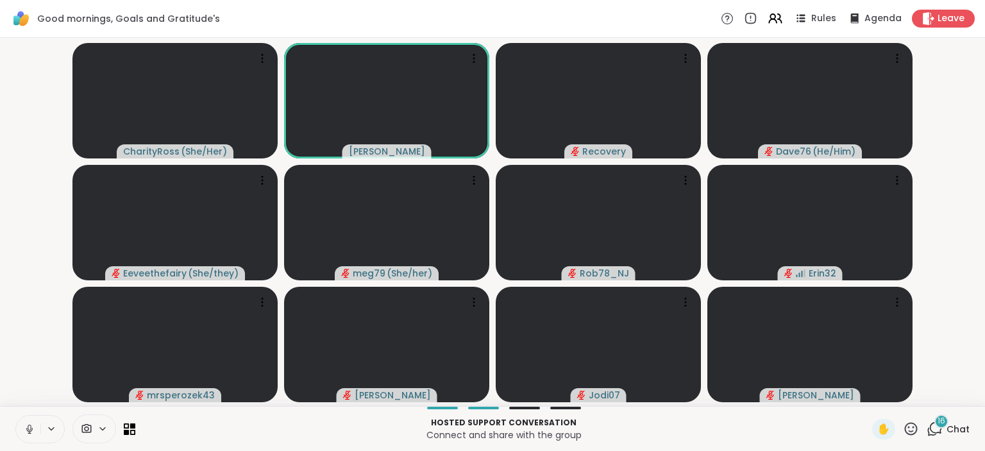
click at [30, 428] on icon at bounding box center [30, 429] width 12 height 12
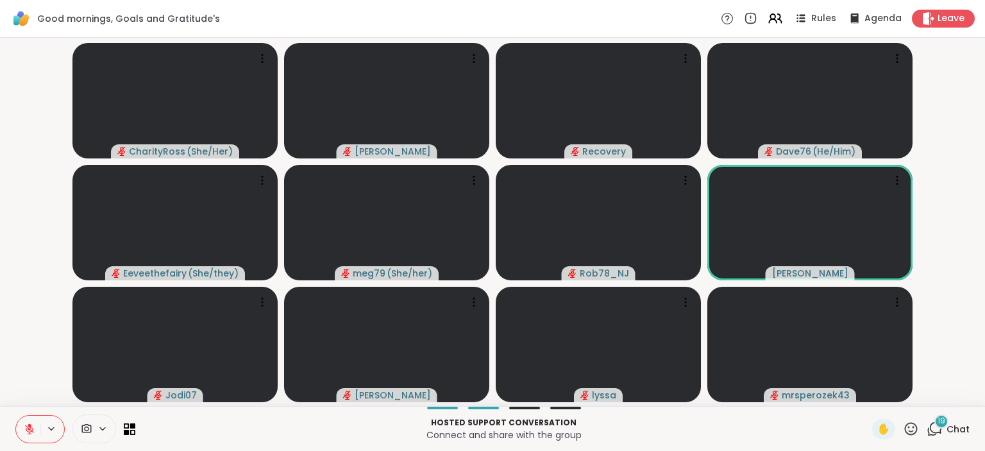
click at [35, 425] on icon at bounding box center [30, 429] width 12 height 12
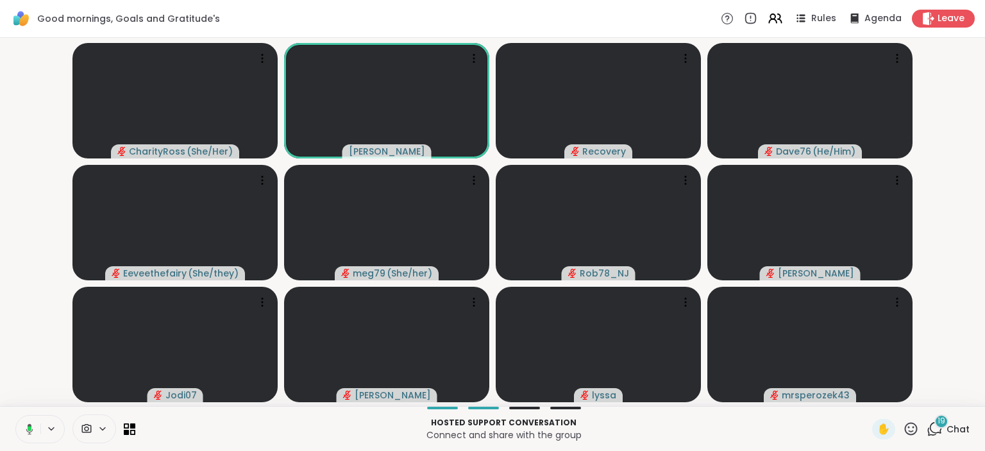
click at [31, 426] on icon at bounding box center [28, 429] width 12 height 12
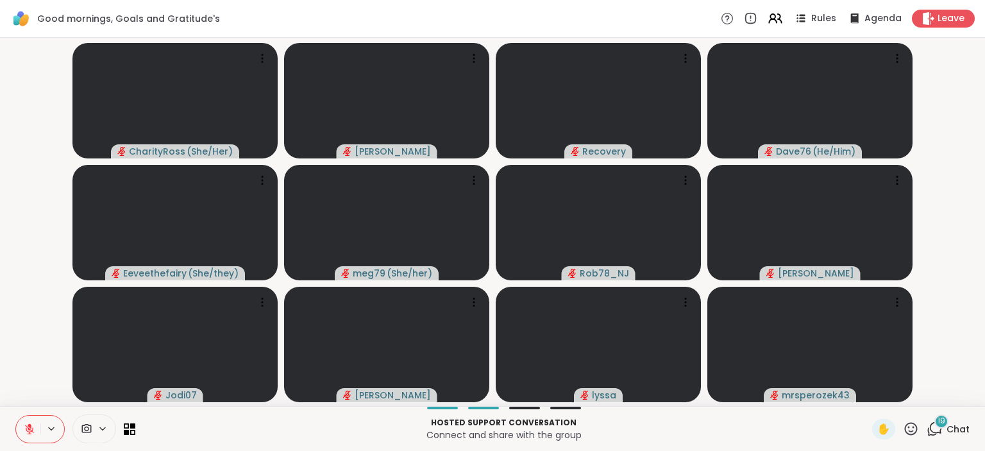
click at [936, 428] on icon at bounding box center [935, 429] width 16 height 16
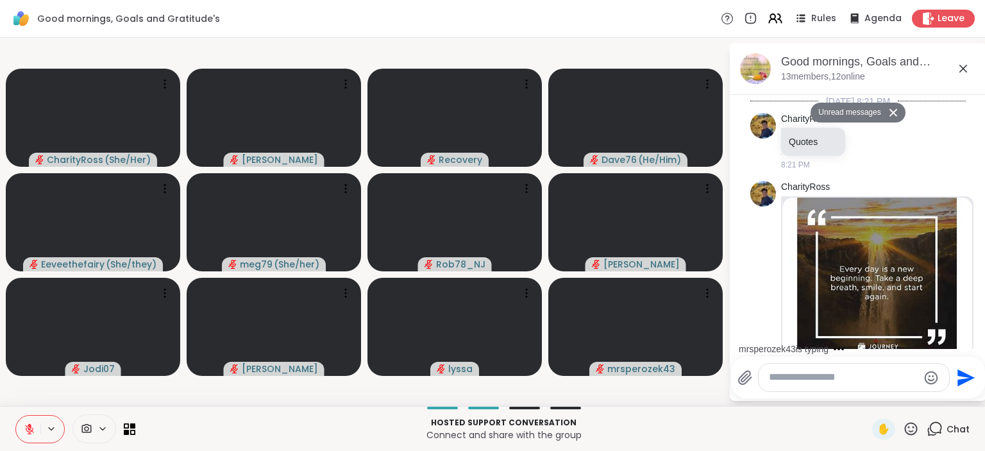
scroll to position [3078, 0]
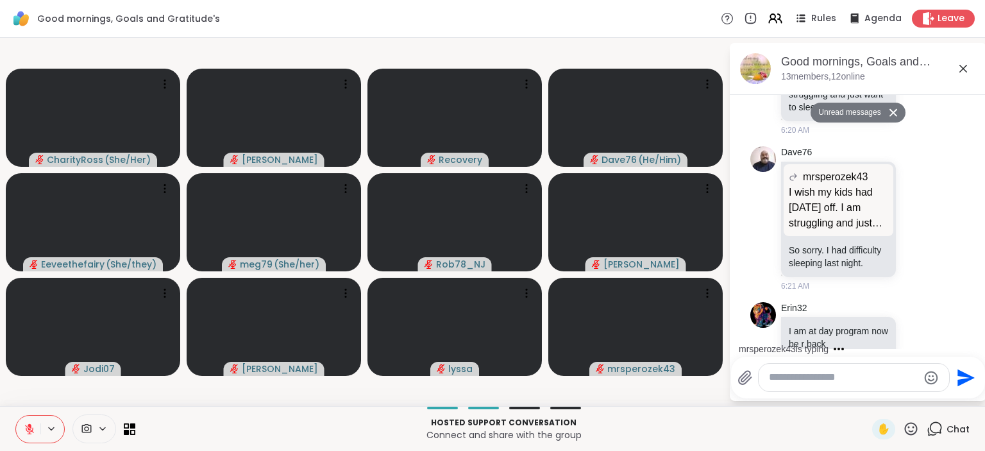
click at [917, 436] on icon at bounding box center [919, 442] width 12 height 13
click at [814, 416] on div "Select Reaction: Heart" at bounding box center [817, 422] width 12 height 12
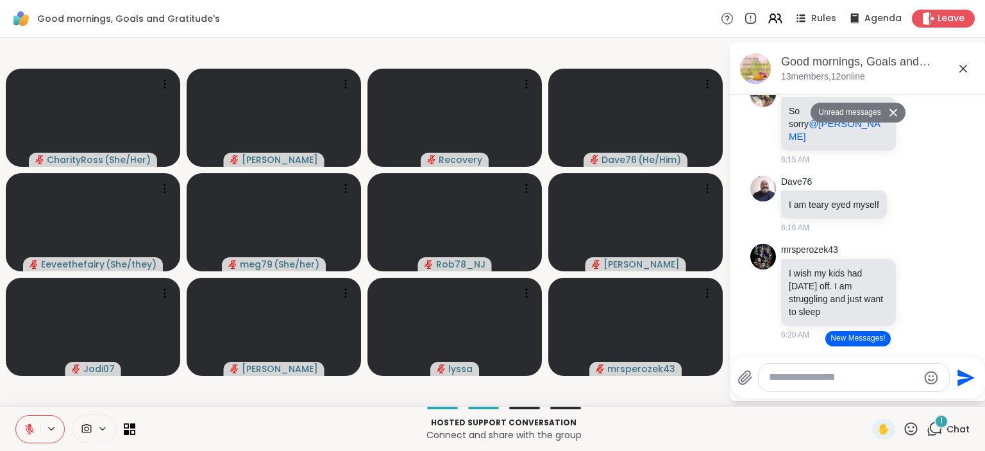
scroll to position [2846, 0]
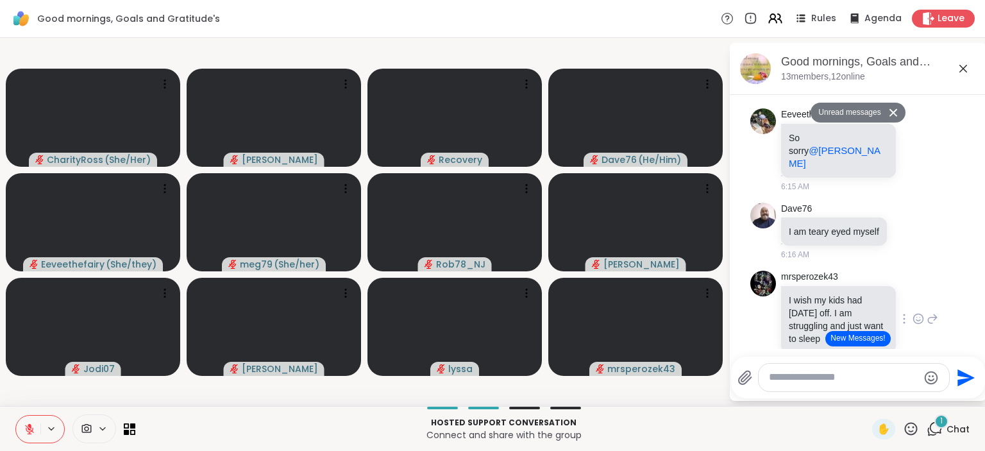
click at [920, 319] on icon at bounding box center [918, 319] width 4 height 1
click at [814, 285] on button "Select Reaction: Heart" at bounding box center [817, 298] width 26 height 26
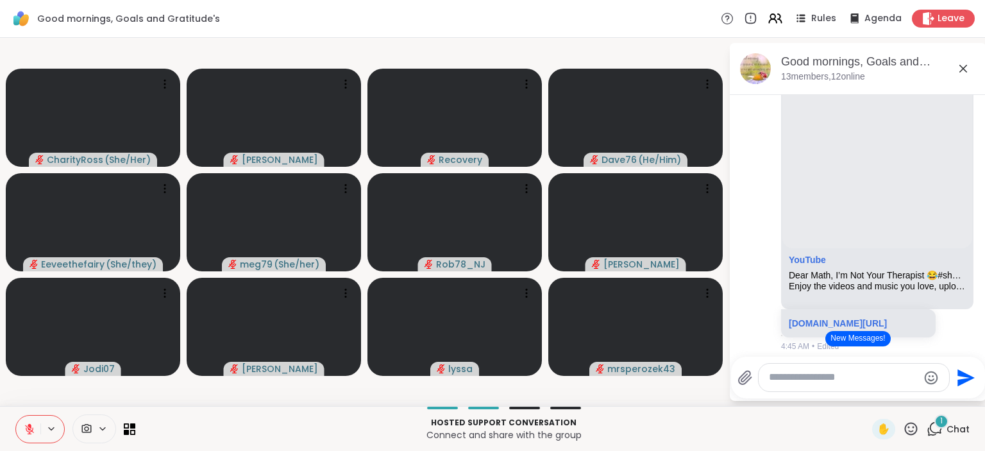
scroll to position [436, 0]
